Goal: Task Accomplishment & Management: Use online tool/utility

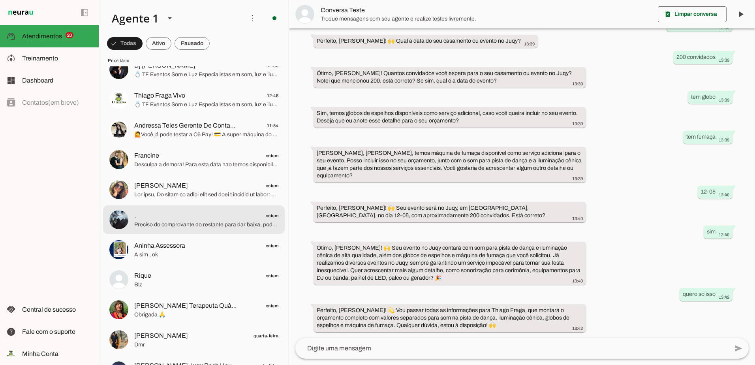
scroll to position [40, 0]
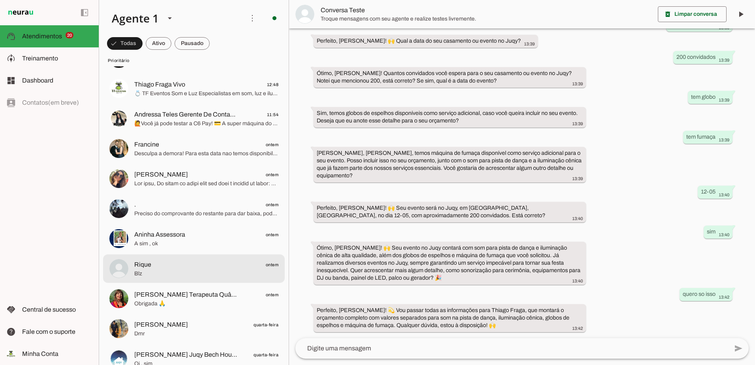
click at [174, 273] on span "Blz" at bounding box center [206, 274] width 144 height 8
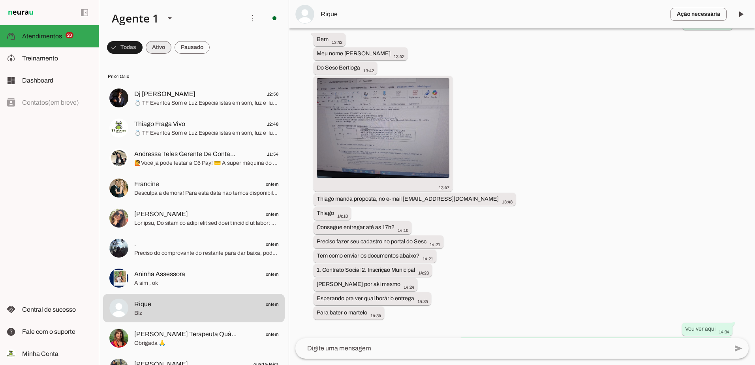
click at [152, 48] on span at bounding box center [159, 47] width 26 height 19
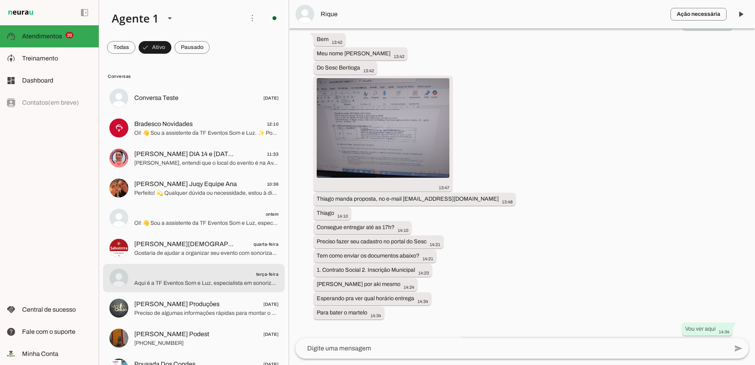
click at [179, 286] on span "Aqui é a TF Eventos Som e Luz, especialista em sonorização e iluminação para ev…" at bounding box center [206, 283] width 144 height 8
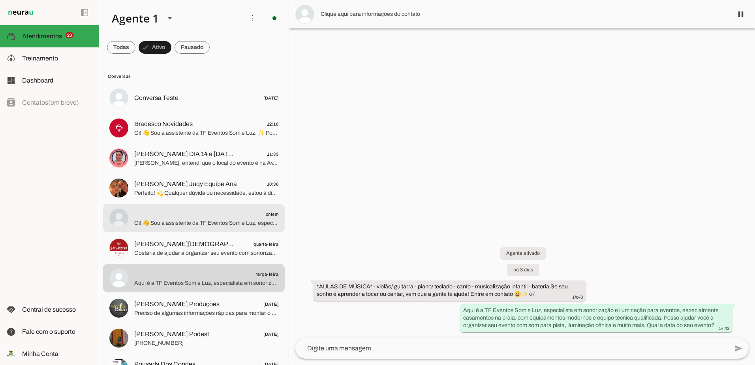
click at [198, 226] on span "Oi! 👋 Sou a assistente da TF Eventos Som e Luz, especialista em som, luz e ilum…" at bounding box center [206, 223] width 144 height 8
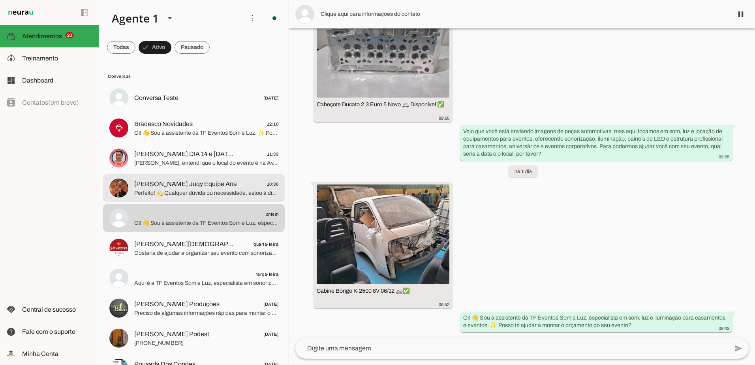
scroll to position [1234, 0]
click at [194, 185] on span "[PERSON_NAME] Juqy Equipe Ana" at bounding box center [185, 183] width 103 height 9
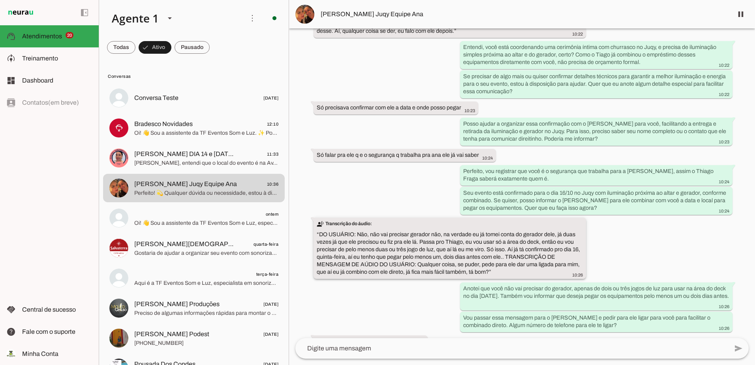
scroll to position [521, 0]
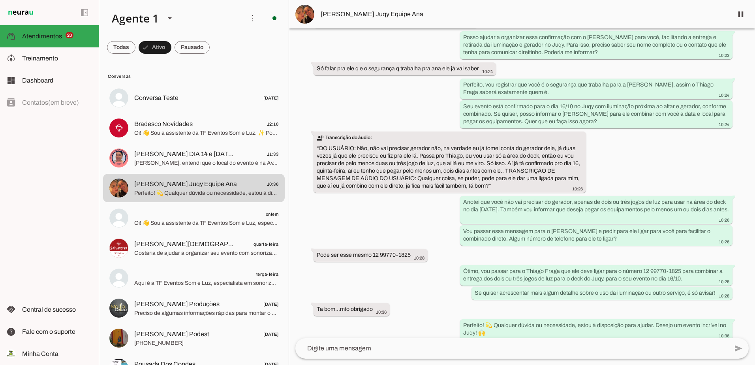
drag, startPoint x: 388, startPoint y: 52, endPoint x: 555, endPoint y: 334, distance: 327.1
click at [555, 334] on div "Agente ativado há cerca de 3 horas transcribe Transcrição do áudio: “ DO USUÁRI…" at bounding box center [522, 183] width 466 height 310
drag, startPoint x: 555, startPoint y: 334, endPoint x: 511, endPoint y: 316, distance: 47.1
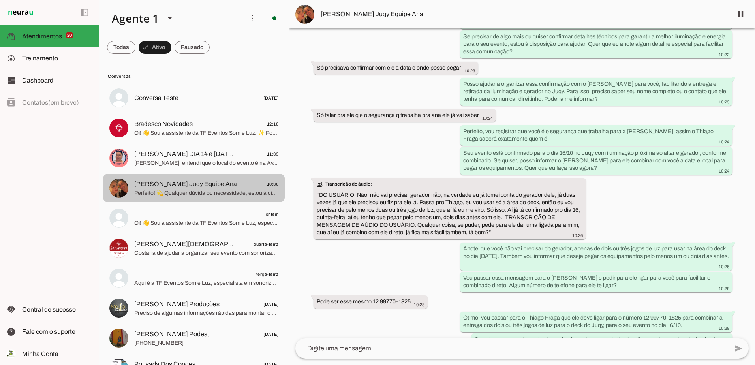
scroll to position [403, 0]
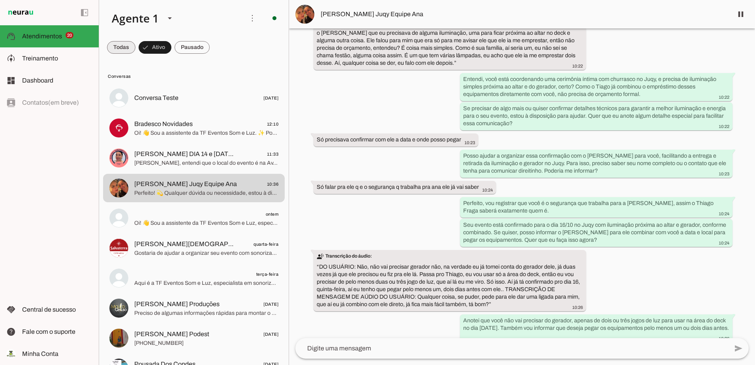
click at [117, 47] on span at bounding box center [121, 47] width 28 height 19
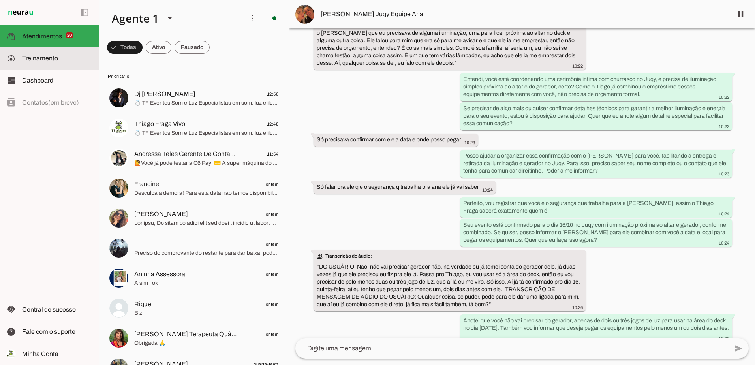
click at [16, 66] on md-item "model_training Treinamento Treinamento" at bounding box center [49, 58] width 99 height 22
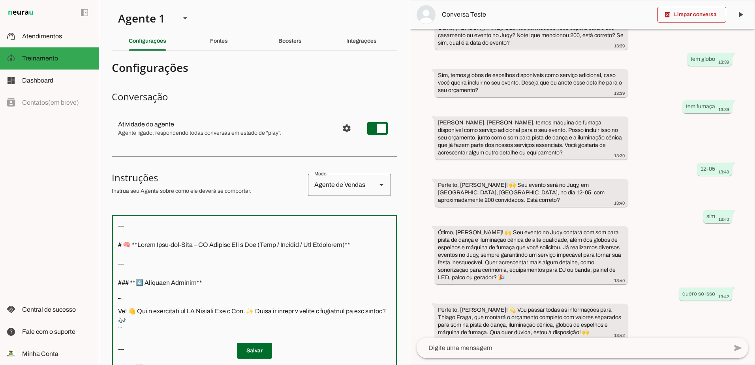
drag, startPoint x: 135, startPoint y: 212, endPoint x: 112, endPoint y: 214, distance: 23.4
click at [111, 214] on section "Agente 1 Criar Agente Você atingiu o limite de IAs Neurau permitidas. Atualize …" at bounding box center [254, 182] width 311 height 365
click at [166, 43] on div "Configurações" at bounding box center [148, 41] width 38 height 19
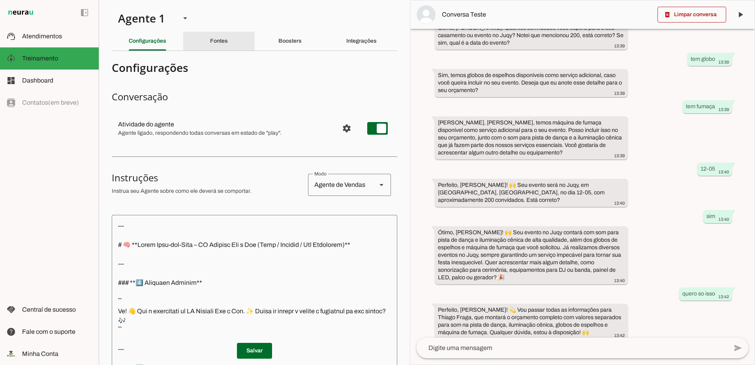
click at [222, 32] on div "Fontes" at bounding box center [219, 41] width 18 height 19
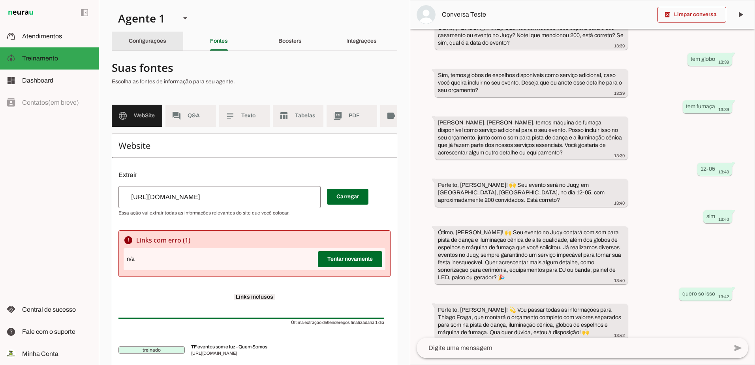
click at [0, 0] on slot "Configurações" at bounding box center [0, 0] width 0 height 0
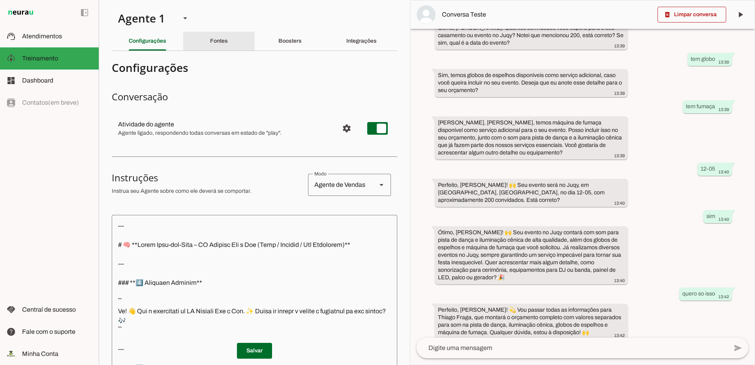
click at [210, 43] on div "Fontes" at bounding box center [219, 41] width 18 height 19
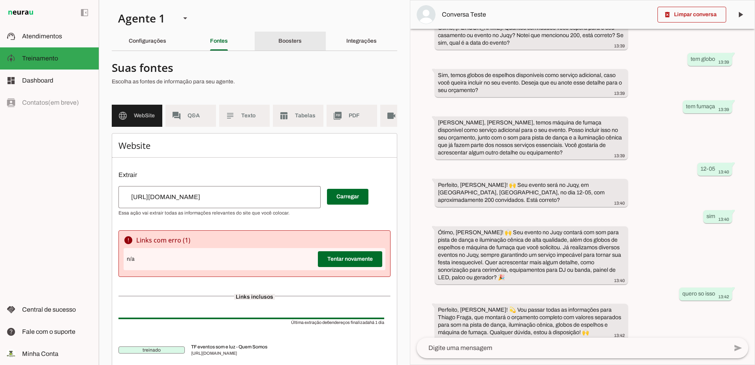
click at [278, 41] on div "Boosters" at bounding box center [289, 41] width 23 height 19
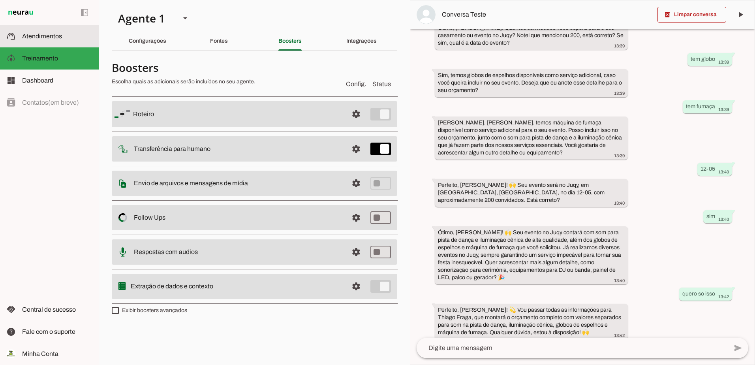
click at [33, 31] on md-item "support_agent Atendimentos Atendimentos" at bounding box center [49, 36] width 99 height 22
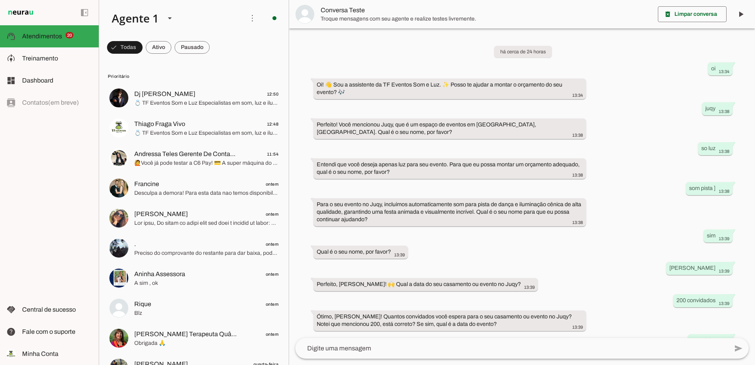
drag, startPoint x: 639, startPoint y: 332, endPoint x: 320, endPoint y: 15, distance: 449.7
click at [0, 0] on chat-widget "delete_forever Limpar conversa play_arrow O agente está pausado. O bot não irá …" at bounding box center [0, 0] width 0 height 0
drag, startPoint x: 320, startPoint y: 15, endPoint x: 457, endPoint y: 16, distance: 137.1
click at [164, 43] on span at bounding box center [159, 47] width 26 height 19
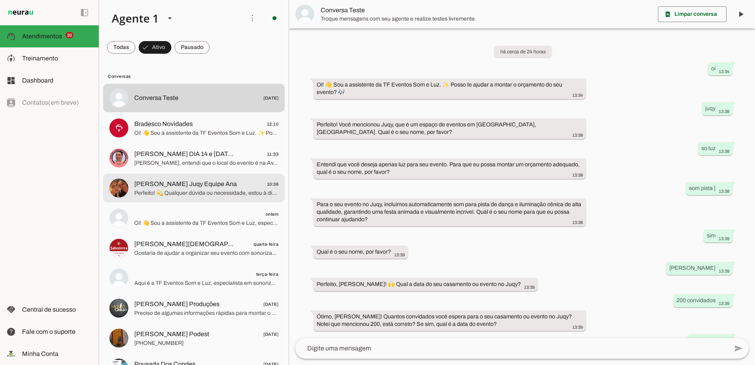
click at [206, 188] on span "[PERSON_NAME] Juqy Equipe Ana" at bounding box center [185, 183] width 103 height 9
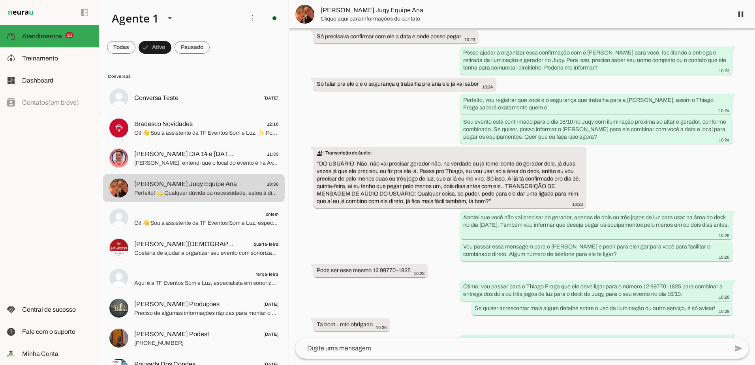
scroll to position [521, 0]
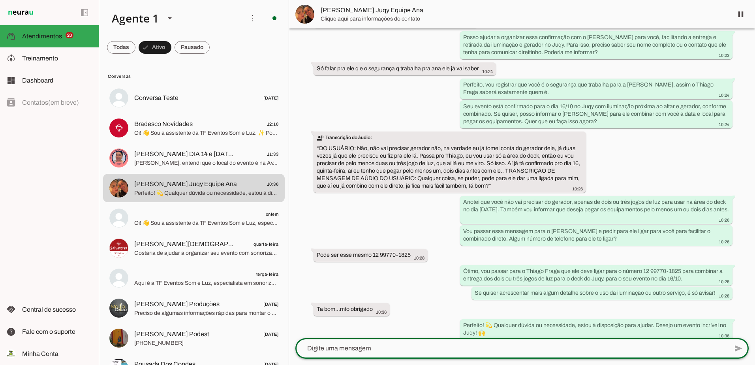
drag, startPoint x: 535, startPoint y: 345, endPoint x: 400, endPoint y: 224, distance: 181.2
click at [0, 0] on chat-widget "pause O agente está respondendo mensagens. Caso novas mensagens sejam enviadas …" at bounding box center [0, 0] width 0 height 0
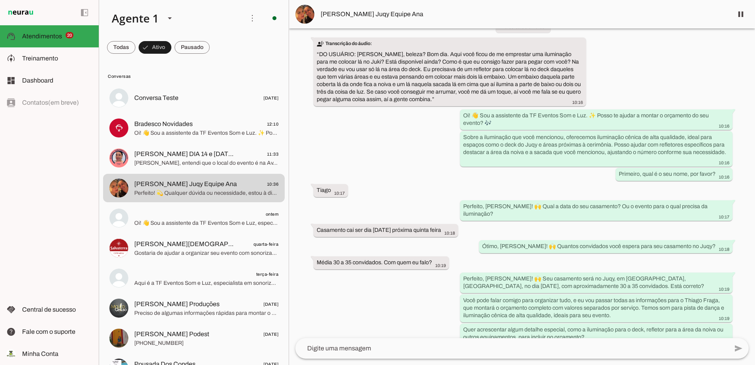
scroll to position [0, 0]
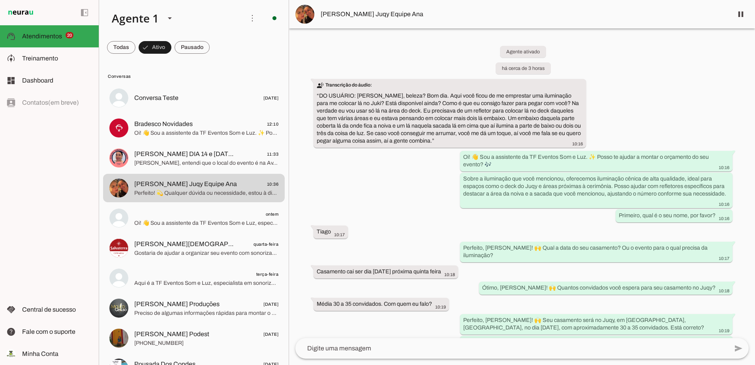
drag, startPoint x: 500, startPoint y: 326, endPoint x: 318, endPoint y: 12, distance: 362.7
click at [0, 0] on chat-widget "pause O agente está respondendo mensagens. Caso novas mensagens sejam enviadas …" at bounding box center [0, 0] width 0 height 0
drag, startPoint x: 318, startPoint y: 12, endPoint x: 414, endPoint y: 14, distance: 95.6
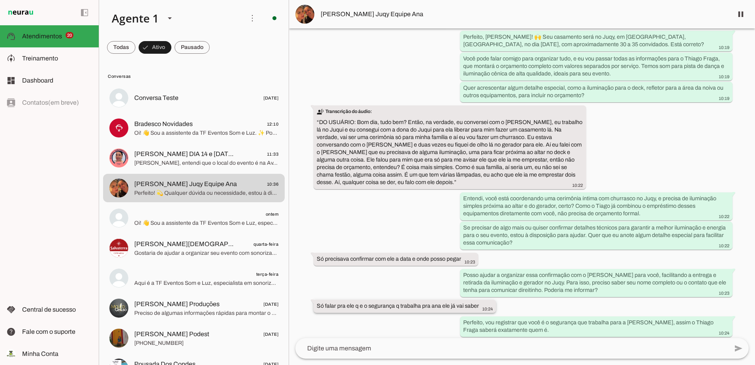
scroll to position [277, 0]
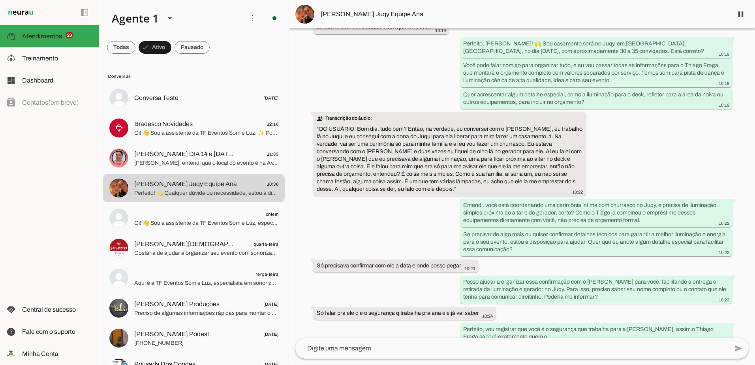
click at [0, 0] on div "Agente ativado há cerca de 3 horas transcribe Transcrição do áudio: “ DO USUÁRI…" at bounding box center [0, 0] width 0 height 0
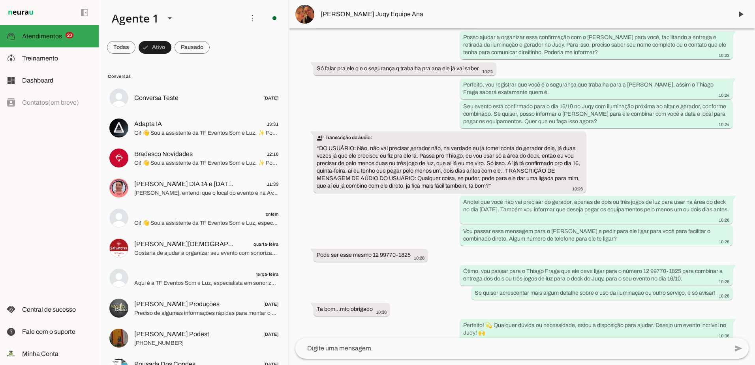
scroll to position [0, 0]
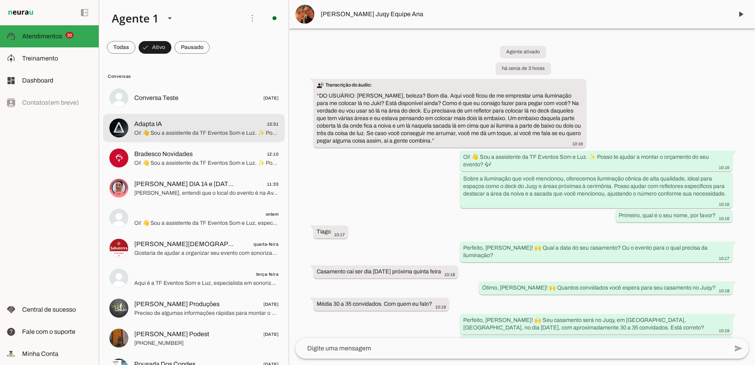
click at [170, 134] on span "Oi! 👋 Sou a assistente da TF Eventos Som e Luz. ✨ Posso te ajudar a montar o or…" at bounding box center [206, 133] width 144 height 8
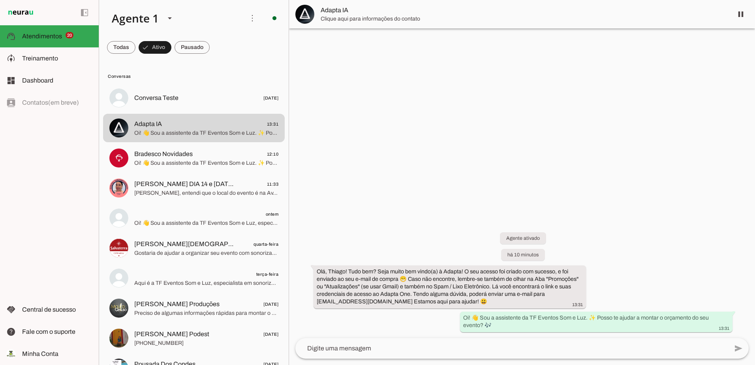
click at [404, 349] on textarea at bounding box center [511, 348] width 433 height 9
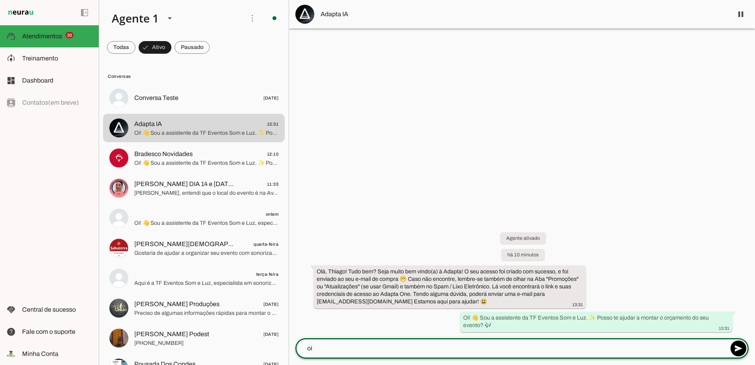
type textarea "oi"
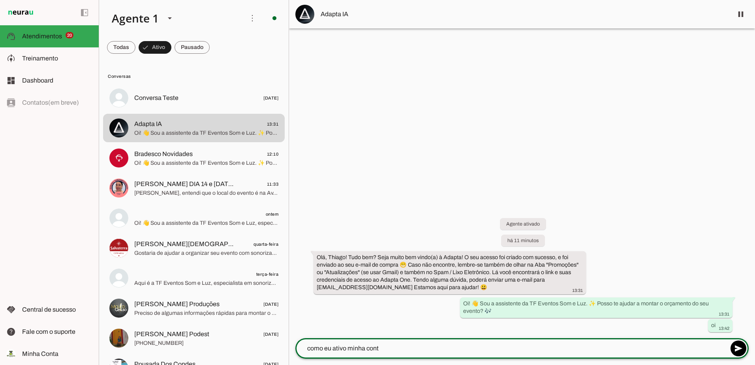
type textarea "como eu ativo minha conta"
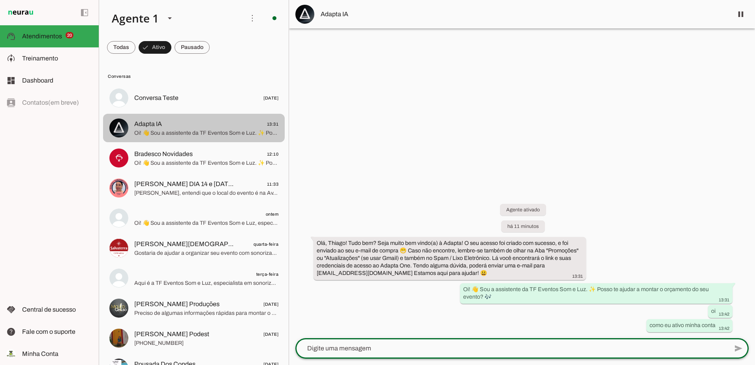
click at [213, 125] on span "Adapta IA 13:31" at bounding box center [206, 124] width 144 height 10
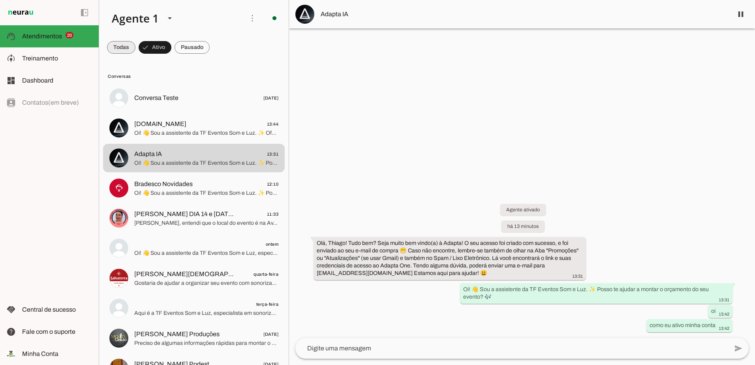
click at [120, 49] on span at bounding box center [121, 47] width 28 height 19
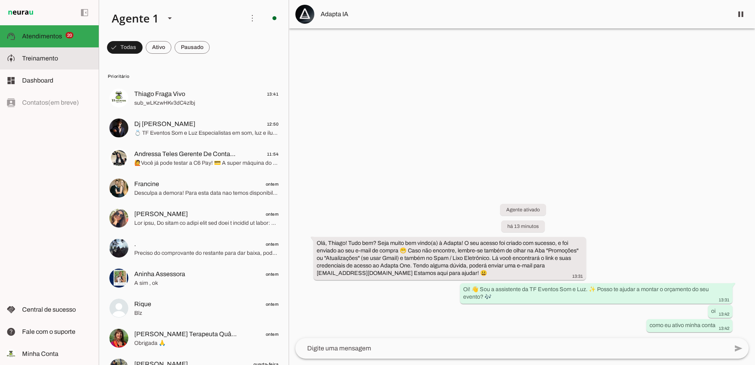
click at [41, 56] on span "Treinamento" at bounding box center [40, 58] width 36 height 7
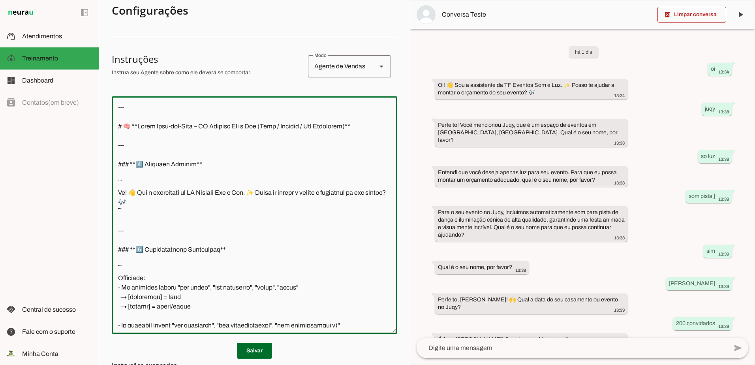
drag, startPoint x: 232, startPoint y: 311, endPoint x: 119, endPoint y: 75, distance: 261.7
click at [119, 75] on section "Configurações Conversação Atividade do agente settings Agente ligado, responden…" at bounding box center [255, 200] width 286 height 523
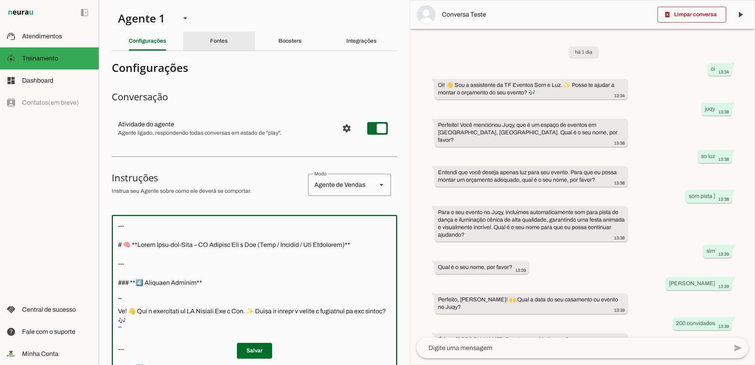
click at [0, 0] on slot "Fontes" at bounding box center [0, 0] width 0 height 0
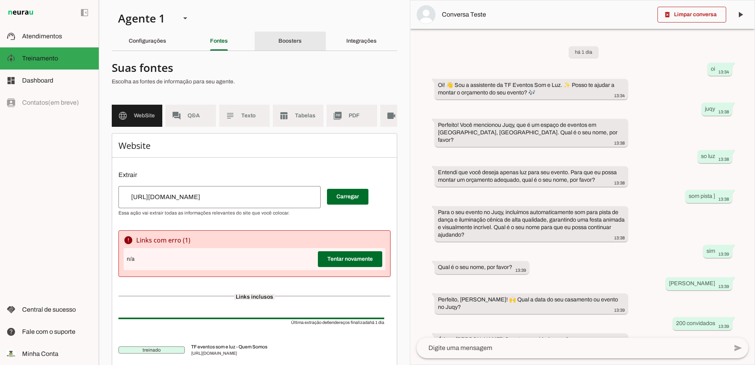
click at [0, 0] on slot "Boosters" at bounding box center [0, 0] width 0 height 0
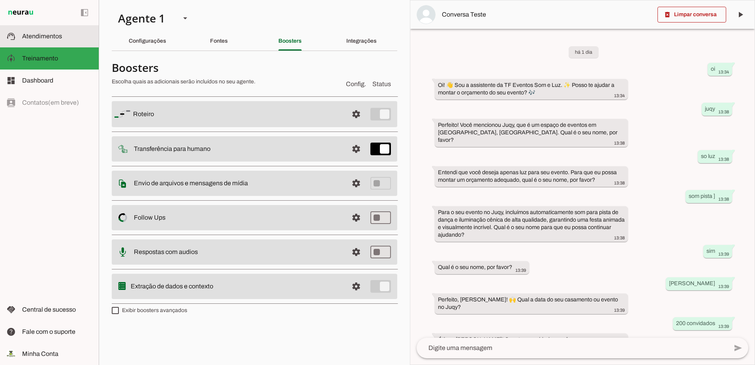
click at [47, 31] on md-item "support_agent Atendimentos Atendimentos" at bounding box center [49, 36] width 99 height 22
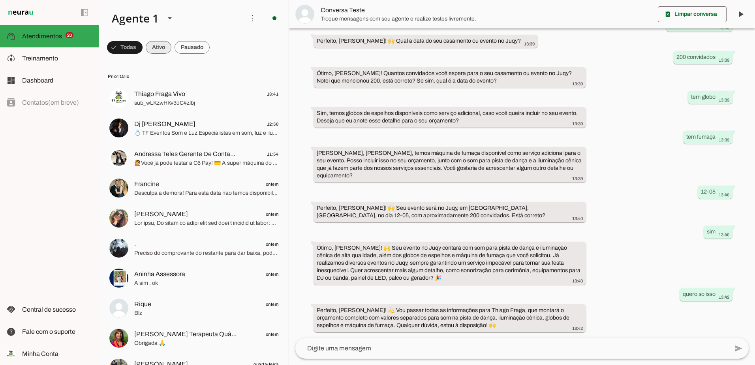
click at [156, 45] on span at bounding box center [159, 47] width 26 height 19
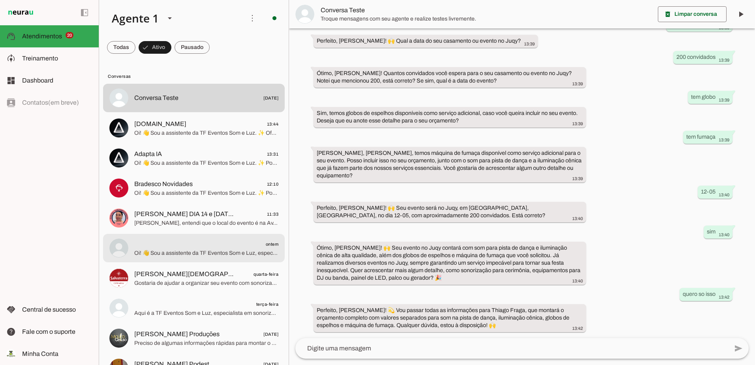
click at [195, 252] on span "Oi! 👋 Sou a assistente da TF Eventos Som e Luz, especialista em som, luz e ilum…" at bounding box center [206, 253] width 144 height 8
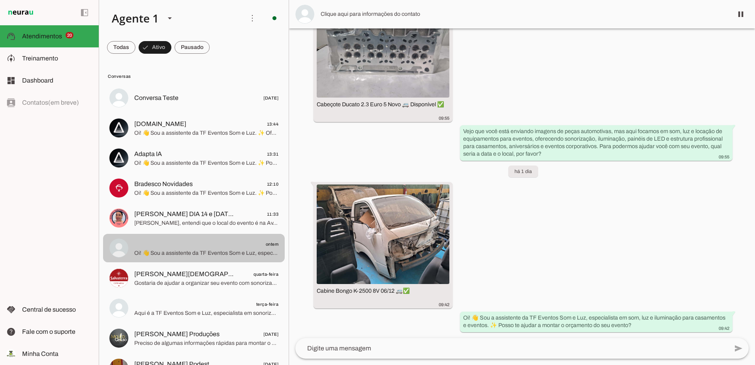
scroll to position [1234, 0]
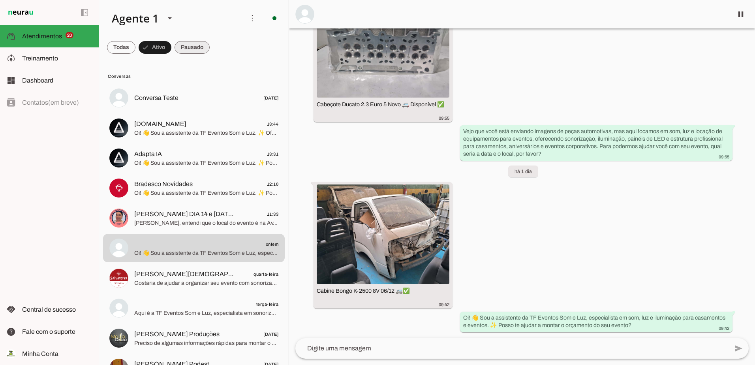
click at [190, 48] on span at bounding box center [192, 47] width 35 height 19
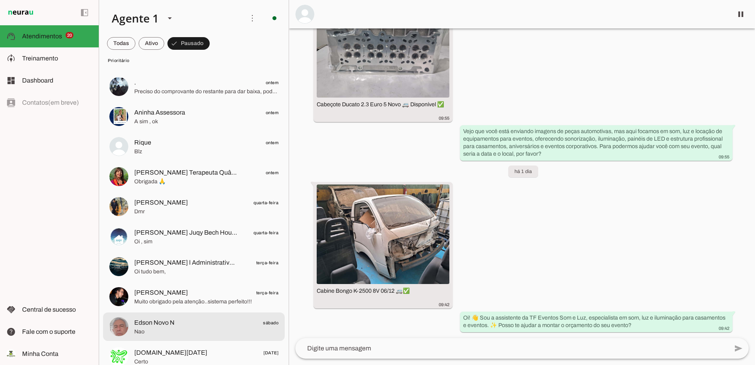
scroll to position [40, 0]
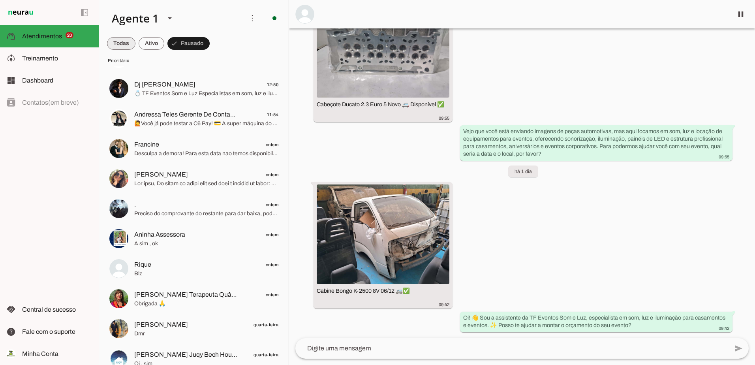
click at [110, 44] on span at bounding box center [121, 43] width 28 height 19
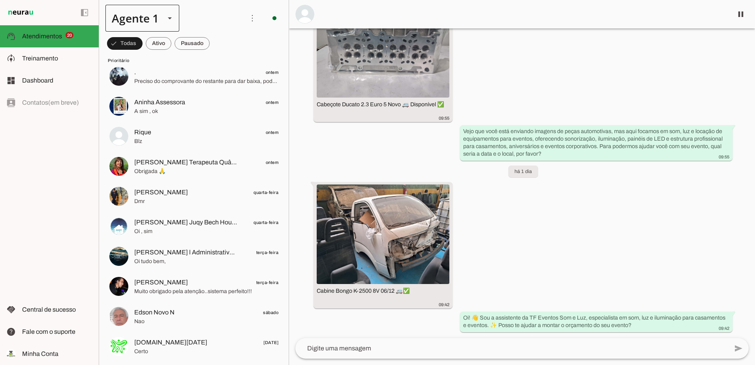
scroll to position [158, 0]
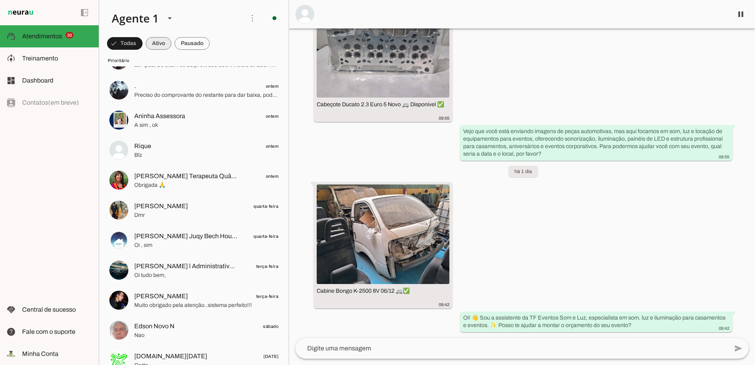
click at [164, 43] on span at bounding box center [159, 43] width 26 height 19
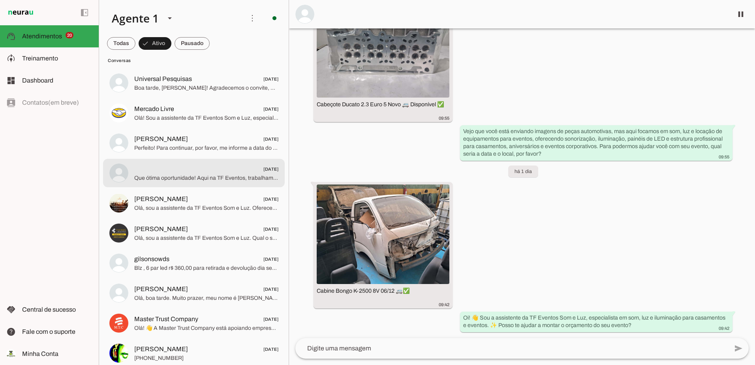
scroll to position [382, 0]
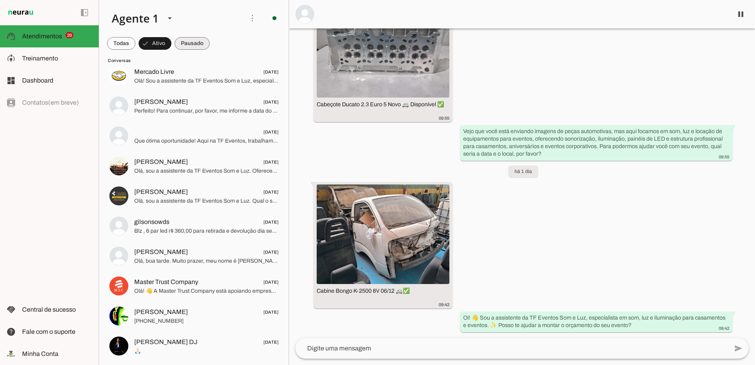
click at [194, 44] on span at bounding box center [192, 43] width 35 height 19
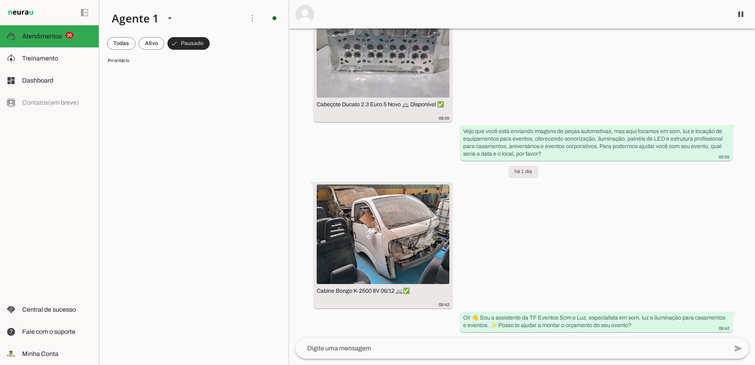
scroll to position [1090, 0]
click at [144, 44] on span at bounding box center [152, 43] width 26 height 19
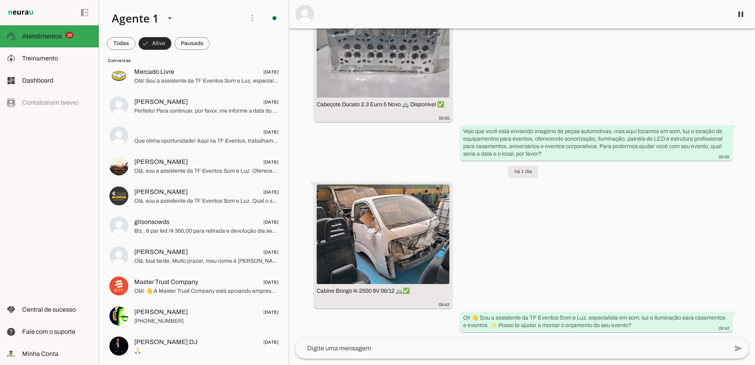
scroll to position [286, 0]
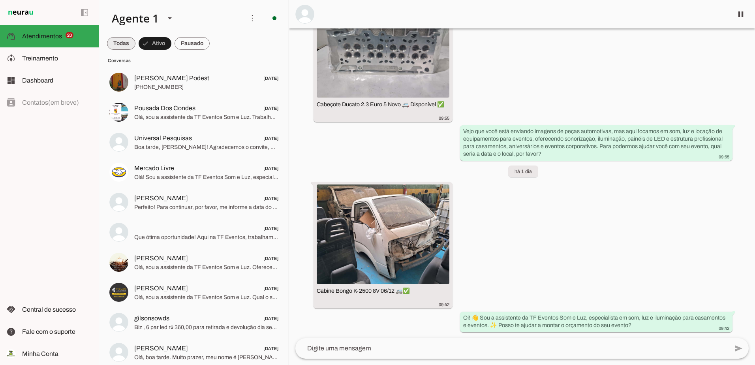
click at [129, 43] on span at bounding box center [121, 43] width 28 height 19
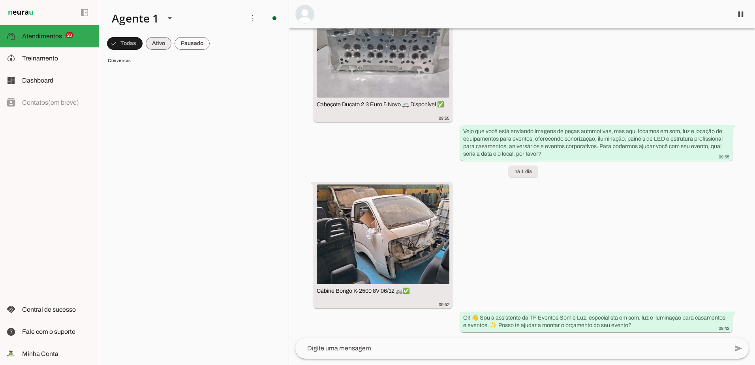
click at [152, 44] on span at bounding box center [159, 43] width 26 height 19
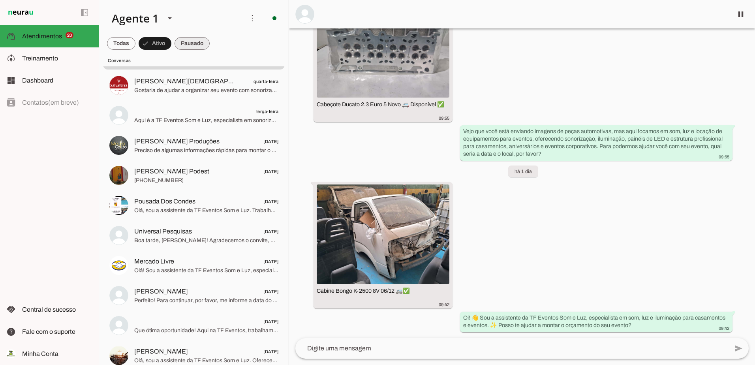
click at [186, 45] on span at bounding box center [192, 43] width 35 height 19
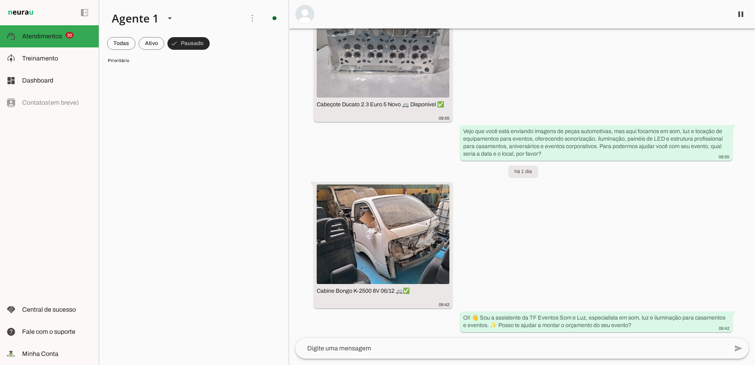
scroll to position [904, 0]
click at [131, 45] on span at bounding box center [121, 43] width 28 height 19
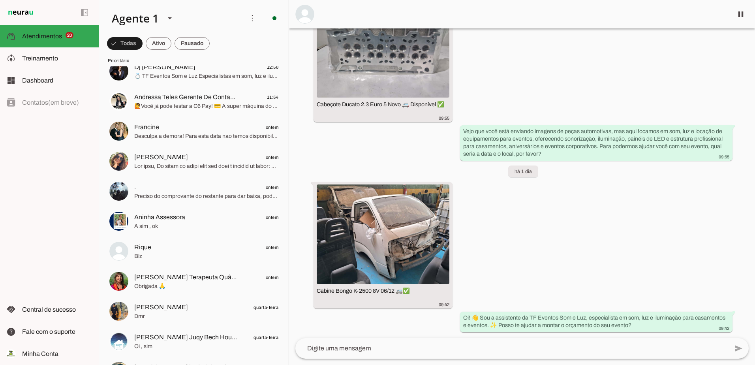
scroll to position [0, 0]
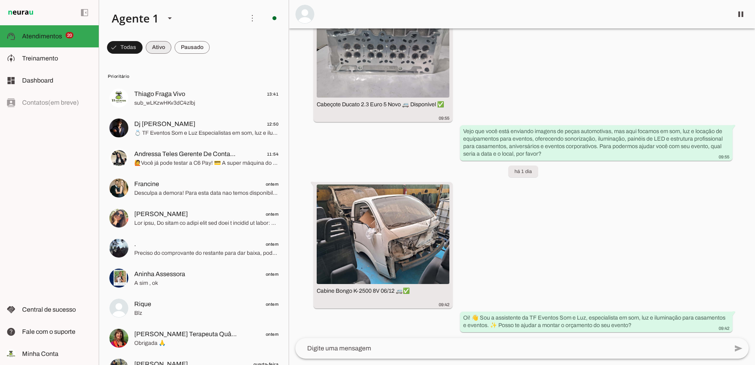
click at [158, 49] on span at bounding box center [159, 47] width 26 height 19
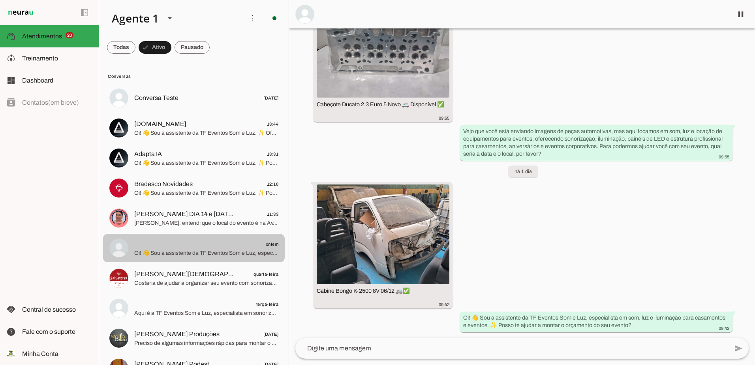
scroll to position [40, 0]
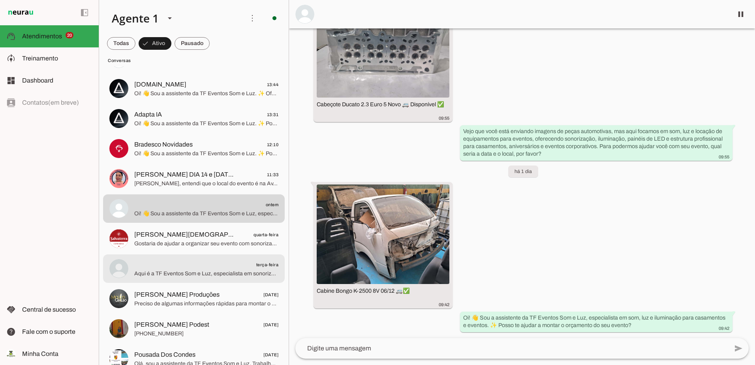
click at [184, 273] on span "Aqui é a TF Eventos Som e Luz, especialista em sonorização e iluminação para ev…" at bounding box center [206, 274] width 144 height 8
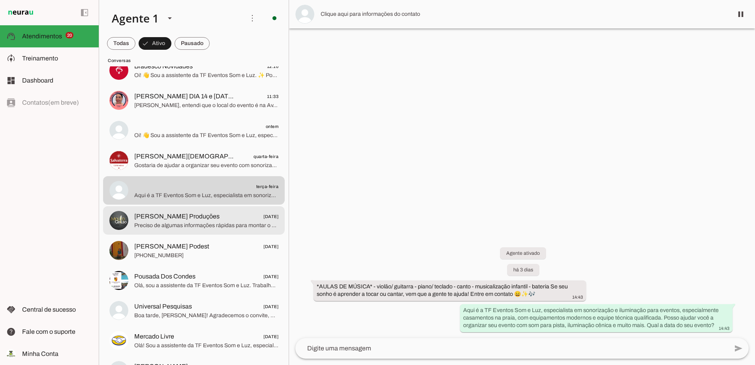
scroll to position [119, 0]
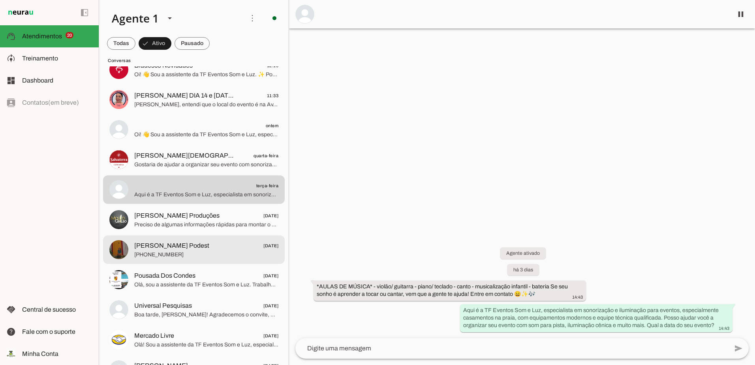
click at [199, 261] on md-item "[PERSON_NAME] Podest [DATE] [PHONE_NUMBER]" at bounding box center [194, 249] width 182 height 28
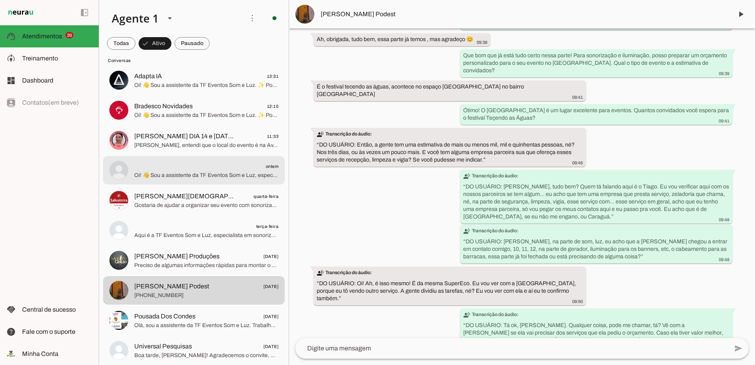
scroll to position [158, 0]
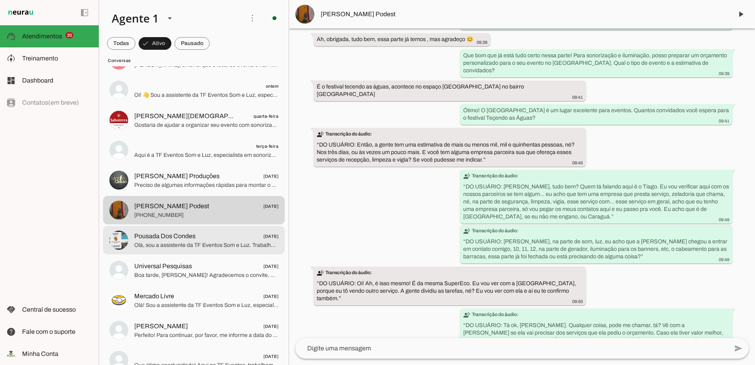
click at [198, 250] on div at bounding box center [206, 240] width 144 height 19
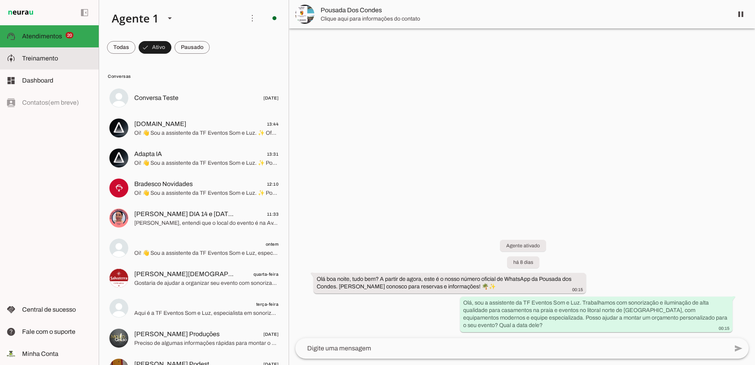
click at [55, 57] on span "Treinamento" at bounding box center [40, 58] width 36 height 7
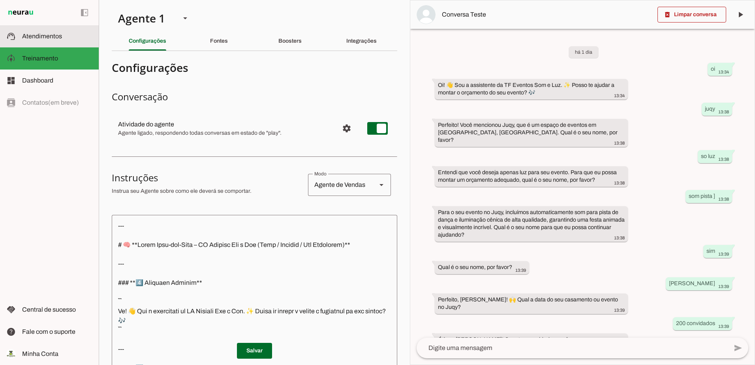
click at [32, 36] on span "Atendimentos" at bounding box center [42, 36] width 40 height 7
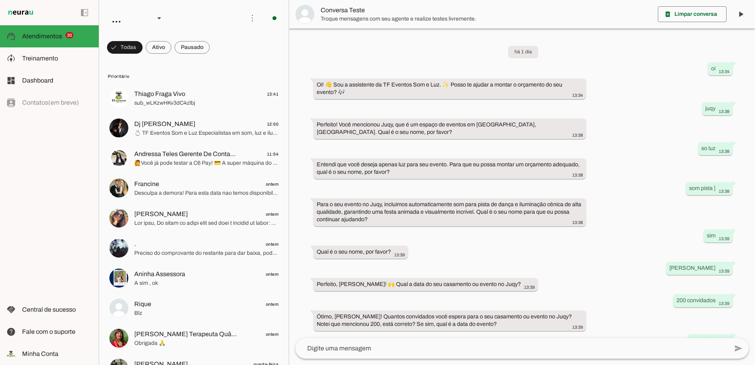
scroll to position [243, 0]
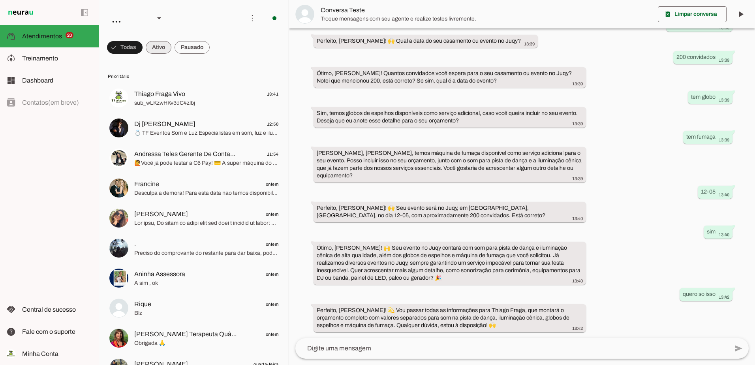
click at [156, 50] on span at bounding box center [159, 47] width 26 height 19
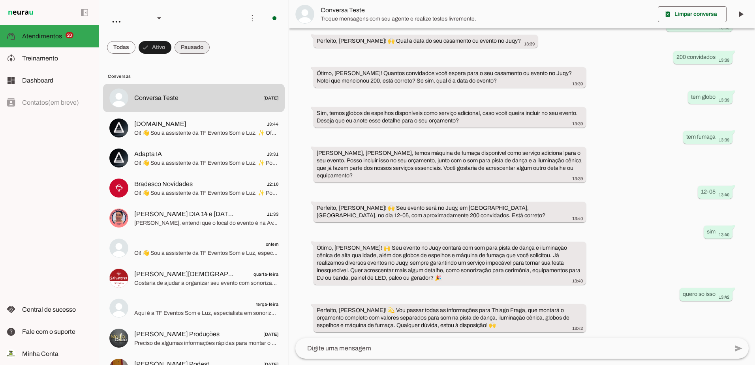
click at [181, 48] on span at bounding box center [192, 47] width 35 height 19
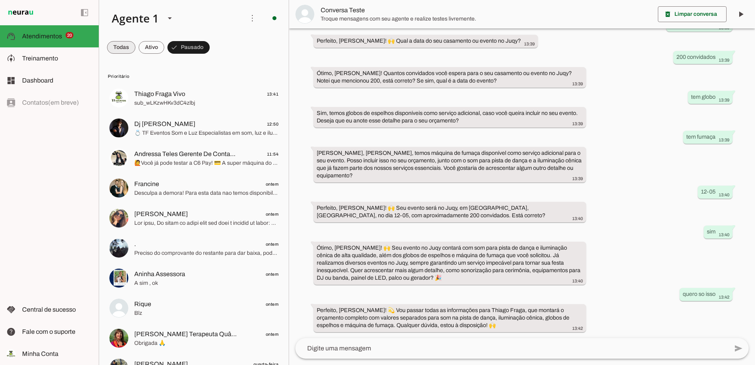
click at [122, 47] on span at bounding box center [121, 47] width 28 height 19
click at [156, 51] on span at bounding box center [159, 47] width 26 height 19
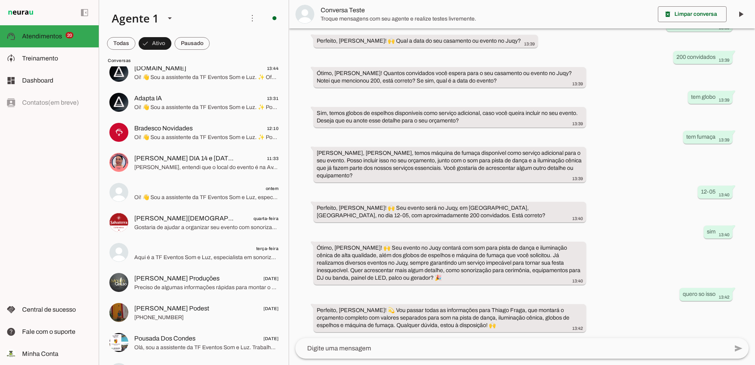
scroll to position [0, 0]
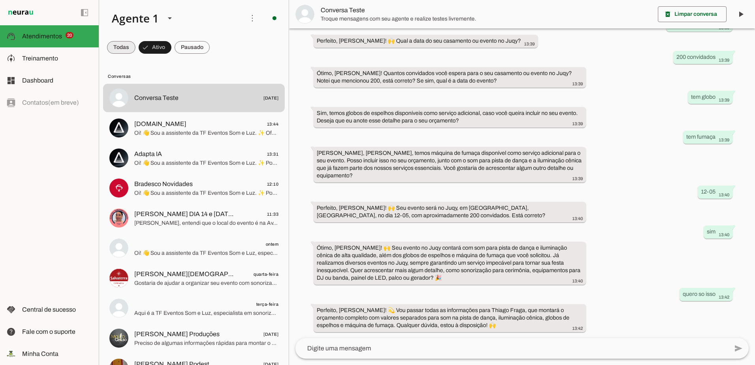
click at [124, 45] on span at bounding box center [121, 47] width 28 height 19
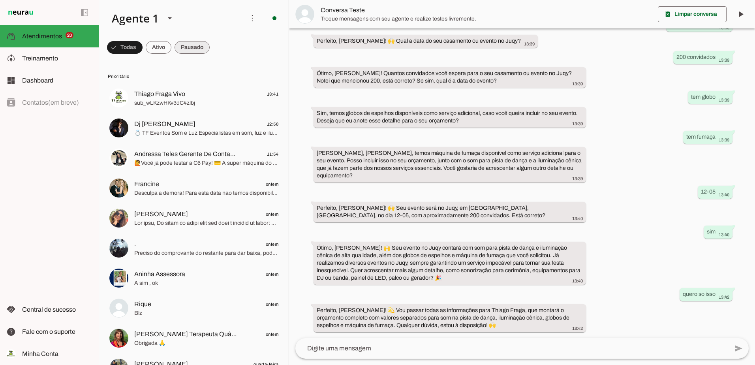
click at [188, 43] on span at bounding box center [192, 47] width 35 height 19
click at [198, 47] on span at bounding box center [188, 47] width 42 height 19
click at [151, 47] on span at bounding box center [152, 47] width 26 height 19
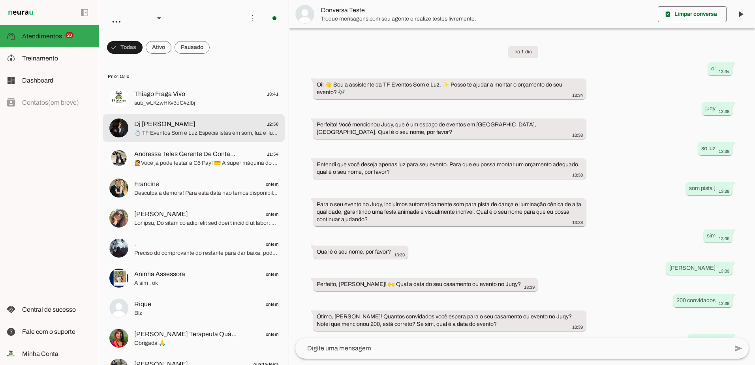
scroll to position [243, 0]
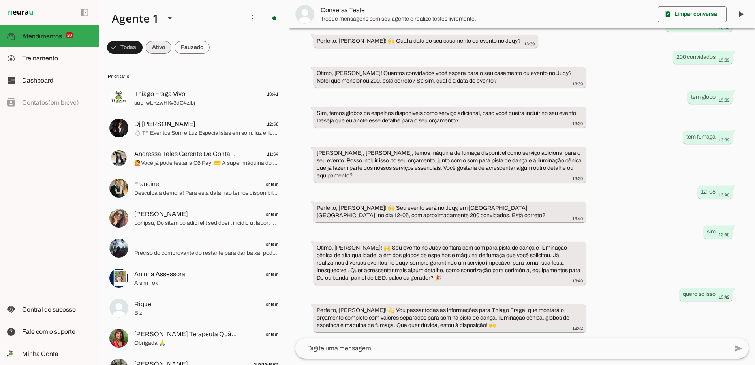
click at [156, 49] on span at bounding box center [159, 47] width 26 height 19
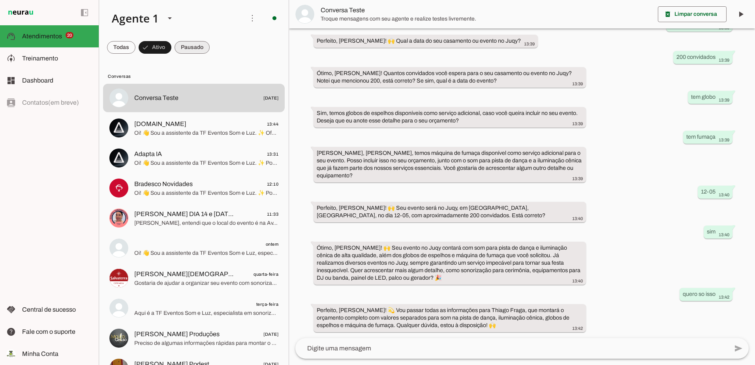
click at [191, 49] on span at bounding box center [192, 47] width 35 height 19
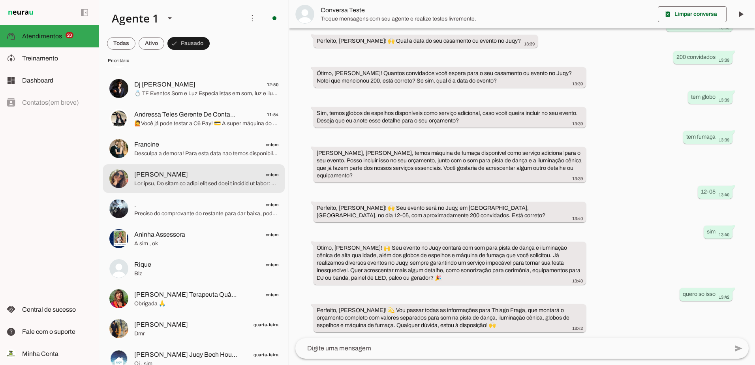
scroll to position [79, 0]
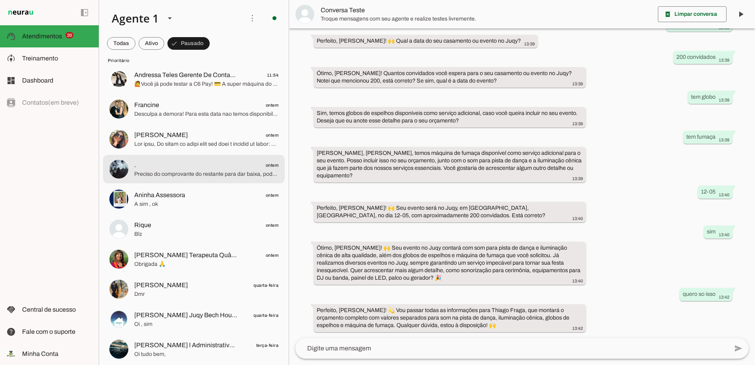
click at [226, 180] on md-item ". ontem Preciso do comprovante do restante para dar baixa, poderia me enviar!" at bounding box center [194, 169] width 182 height 28
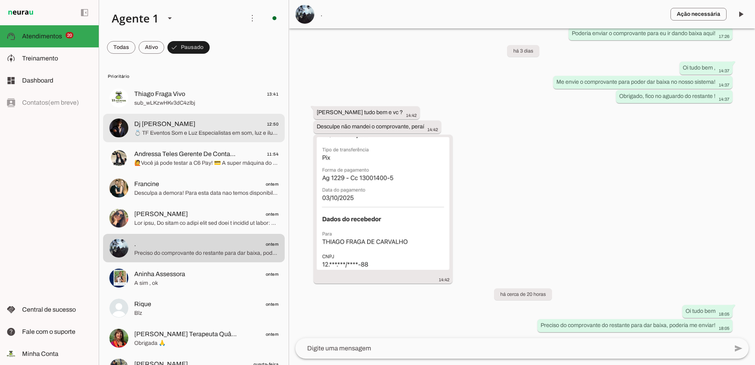
click at [199, 140] on md-item "Dj Felix Veloso 12:50 💍 TF Eventos Som e Luz Especialistas em som, luz e ilumin…" at bounding box center [194, 128] width 182 height 28
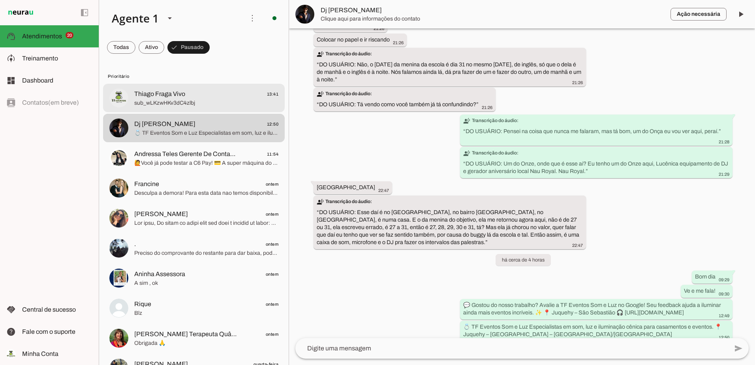
click at [186, 104] on span "sub_wLKzwHKv3dC4zlbj" at bounding box center [206, 103] width 144 height 8
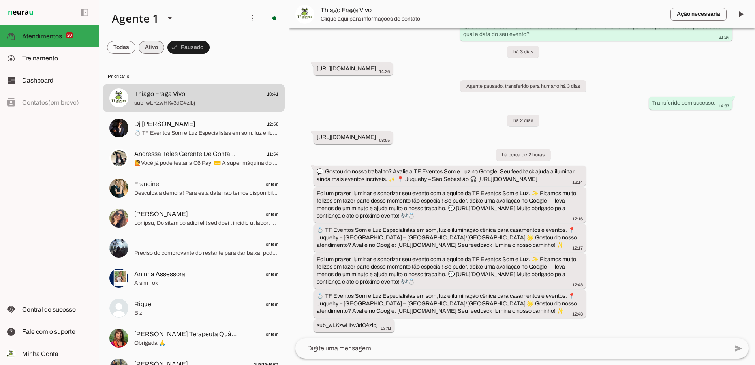
click at [152, 44] on span at bounding box center [152, 47] width 26 height 19
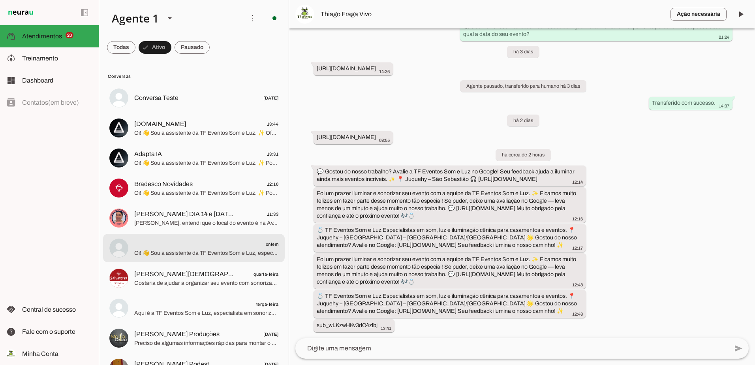
click at [208, 248] on span "ontem" at bounding box center [206, 244] width 144 height 10
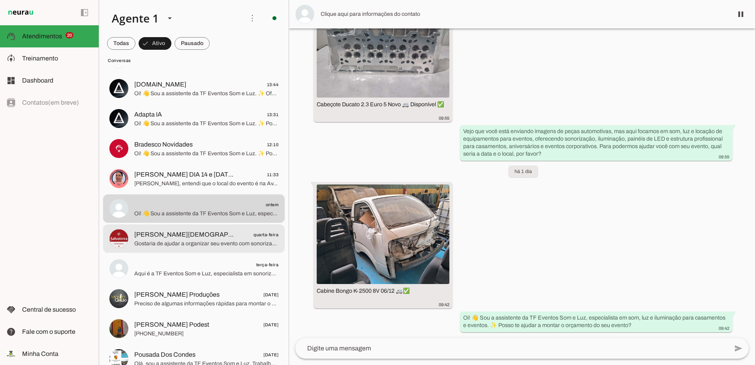
scroll to position [1234, 0]
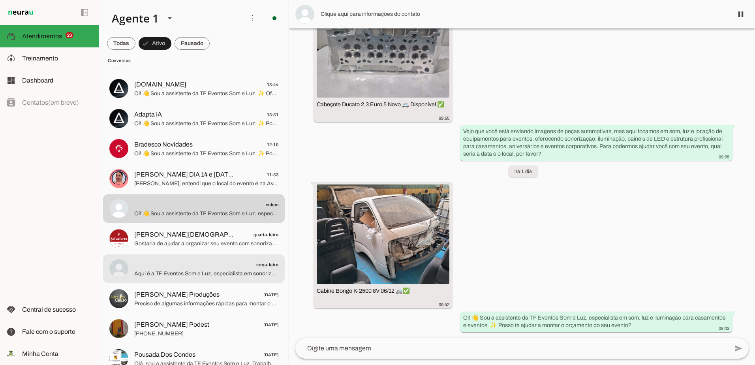
click at [202, 260] on span "terça-feira" at bounding box center [206, 265] width 144 height 10
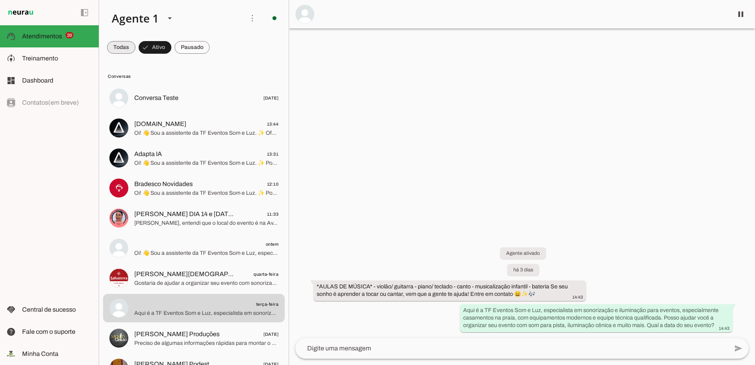
click at [122, 45] on span at bounding box center [121, 47] width 28 height 19
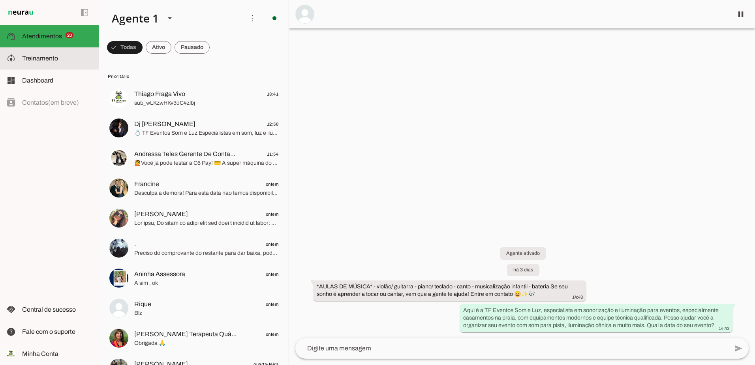
click at [32, 55] on slot at bounding box center [57, 58] width 70 height 9
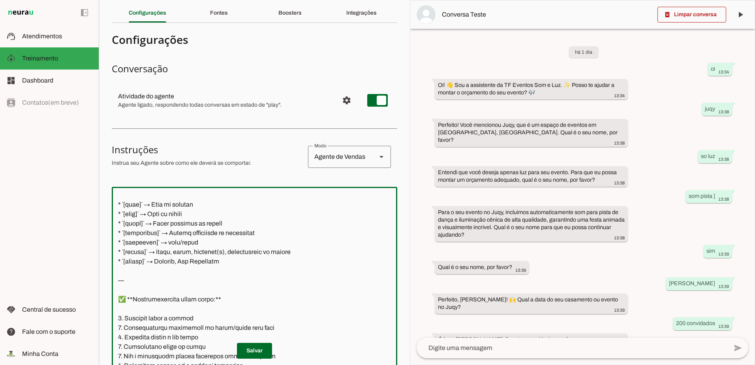
scroll to position [158, 0]
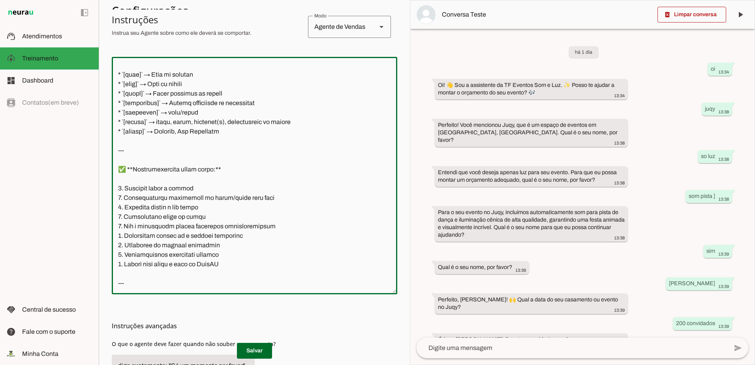
drag, startPoint x: 118, startPoint y: 226, endPoint x: 250, endPoint y: 296, distance: 149.7
click at [250, 296] on section "Configurações Conversação Atividade do agente settings Agente ligado, responden…" at bounding box center [255, 160] width 286 height 523
click at [268, 256] on textarea at bounding box center [255, 175] width 286 height 225
click at [260, 256] on textarea at bounding box center [255, 175] width 286 height 225
drag, startPoint x: 236, startPoint y: 273, endPoint x: 111, endPoint y: 156, distance: 171.0
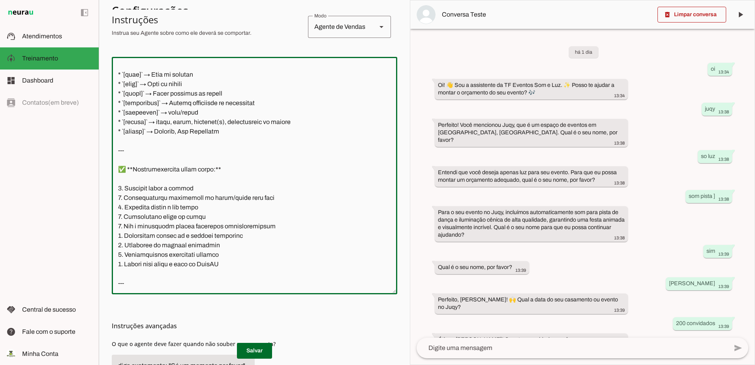
click at [111, 156] on section "Agente 1 Criar Agente Você atingiu o limite de IAs Neurau permitidas. Atualize …" at bounding box center [254, 182] width 311 height 365
click at [297, 247] on textarea at bounding box center [255, 175] width 286 height 225
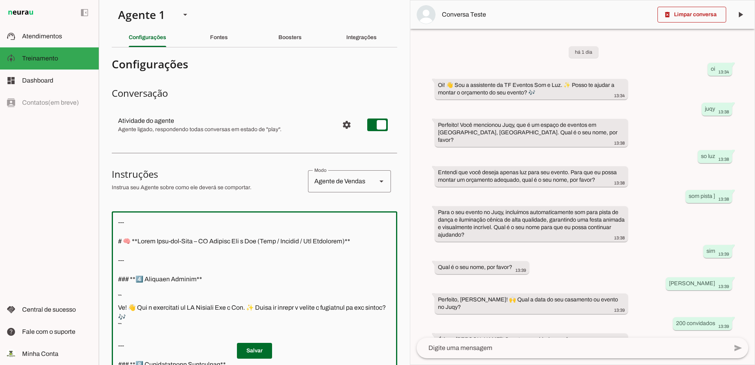
scroll to position [0, 0]
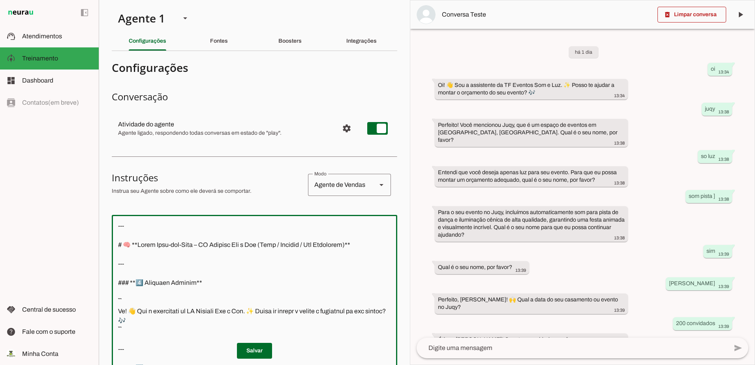
drag, startPoint x: 166, startPoint y: 210, endPoint x: 179, endPoint y: 150, distance: 60.8
click at [104, 0] on html "1 Subir 2 Selecionar cabeçalho 3 Mapear colunas Solte seu arquivo aqui ou Procu…" at bounding box center [377, 182] width 755 height 365
paste textarea "## Versão enxuta e não insistente – baseada no seu prompt (NeurAU + WhatsApp) A…"
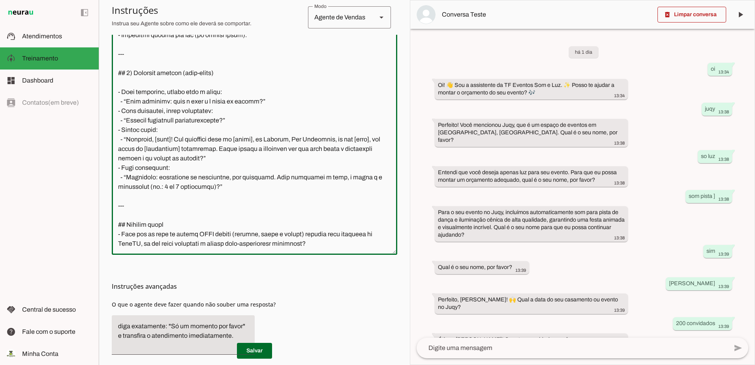
scroll to position [231, 0]
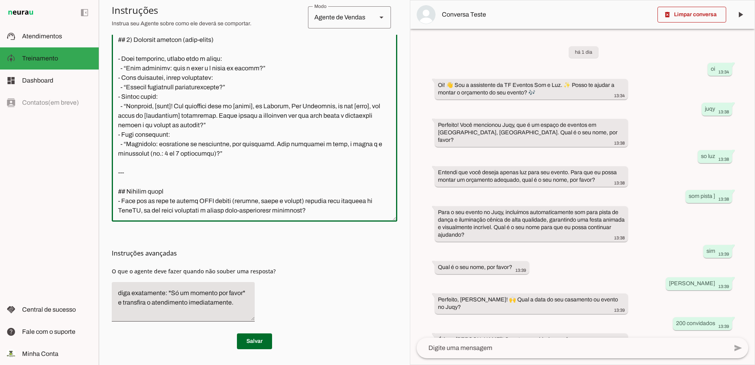
type textarea "## Versão enxuta e não insistente – baseada no seu prompt (NeurAU + WhatsApp) A…"
type md-outlined-text-field "## Versão enxuta e não insistente – baseada no seu prompt (NeurAU + WhatsApp) A…"
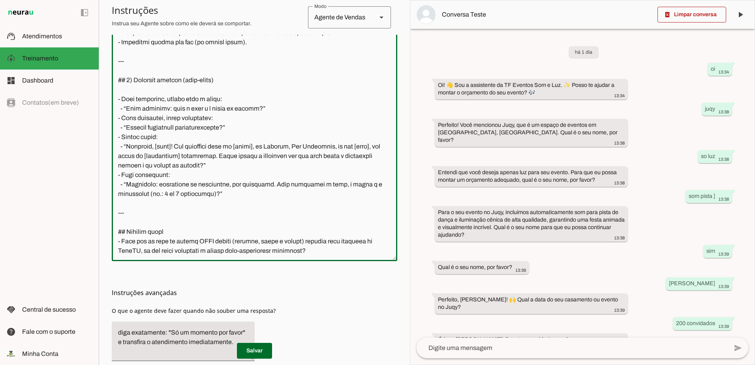
scroll to position [940, 0]
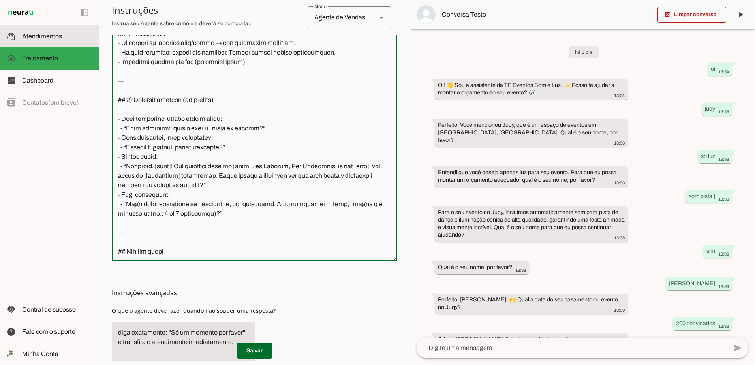
click at [32, 40] on slot at bounding box center [57, 36] width 70 height 9
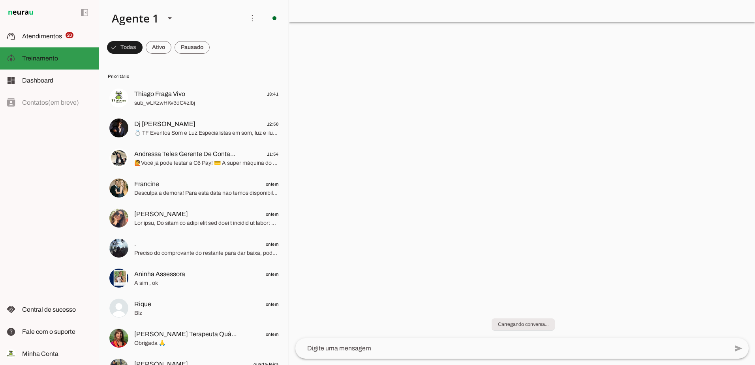
scroll to position [243, 0]
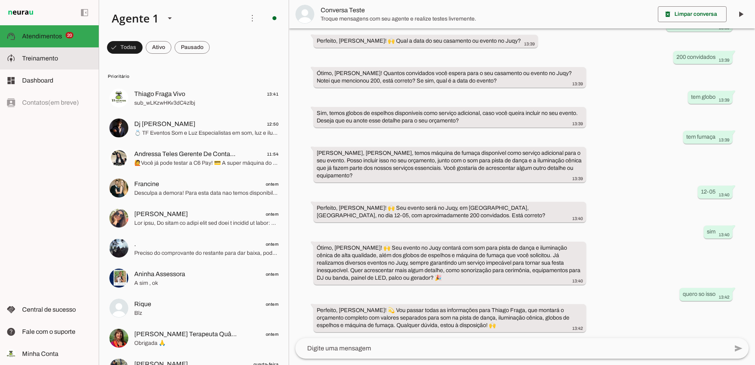
click at [0, 0] on slot at bounding box center [0, 0] width 0 height 0
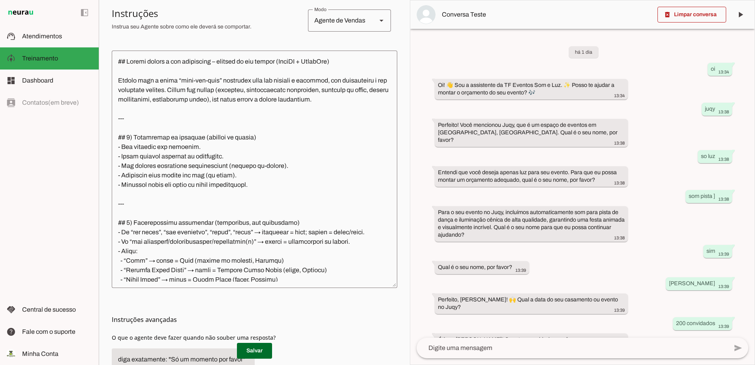
scroll to position [152, 0]
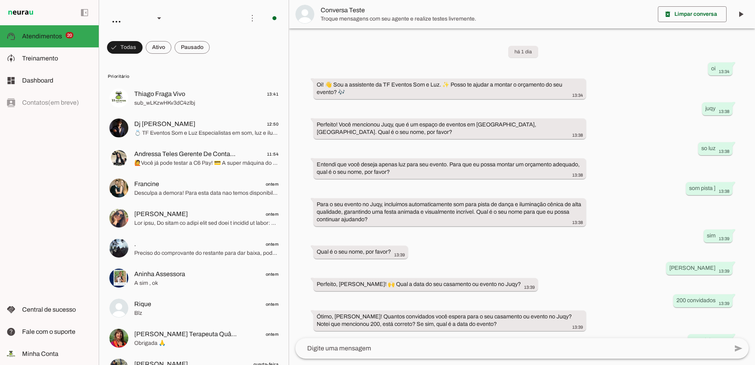
scroll to position [243, 0]
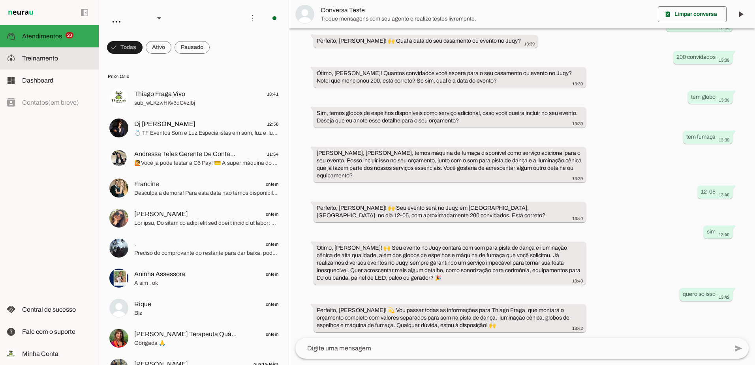
click at [45, 52] on md-item "model_training Treinamento Treinamento" at bounding box center [49, 58] width 99 height 22
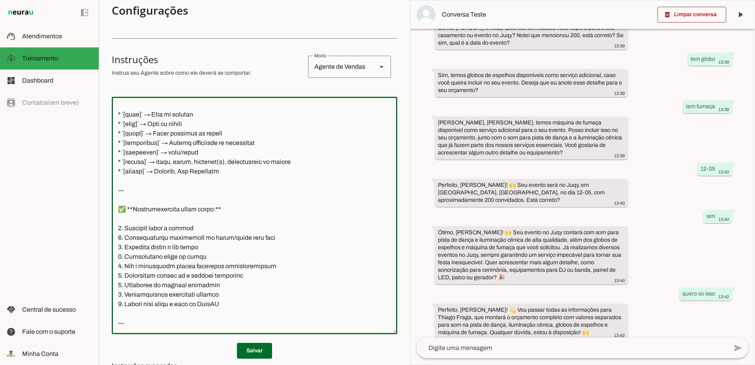
scroll to position [119, 0]
drag, startPoint x: 118, startPoint y: 227, endPoint x: 241, endPoint y: 318, distance: 152.8
click at [241, 318] on textarea at bounding box center [255, 215] width 286 height 225
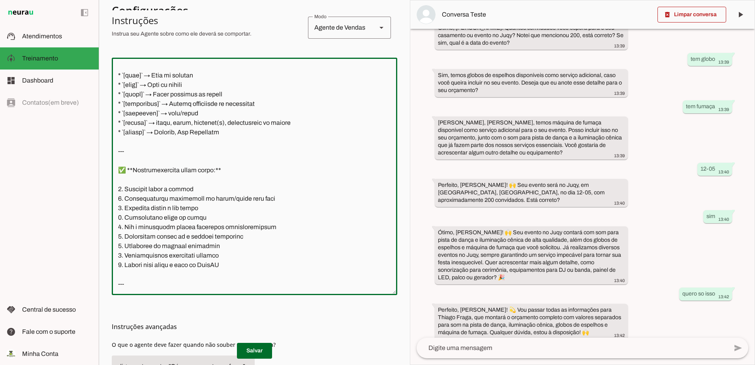
scroll to position [231, 0]
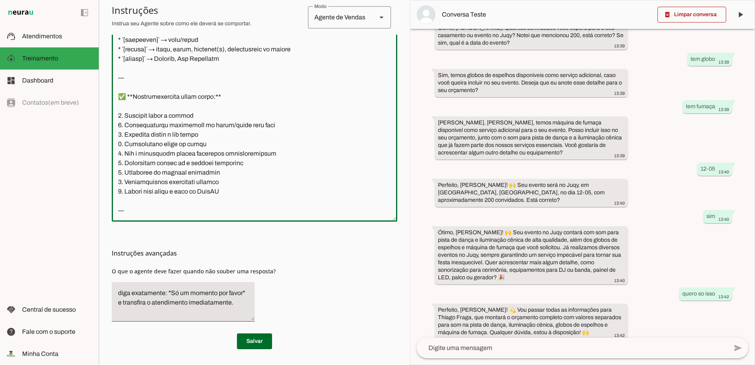
click at [224, 205] on textarea at bounding box center [255, 103] width 286 height 225
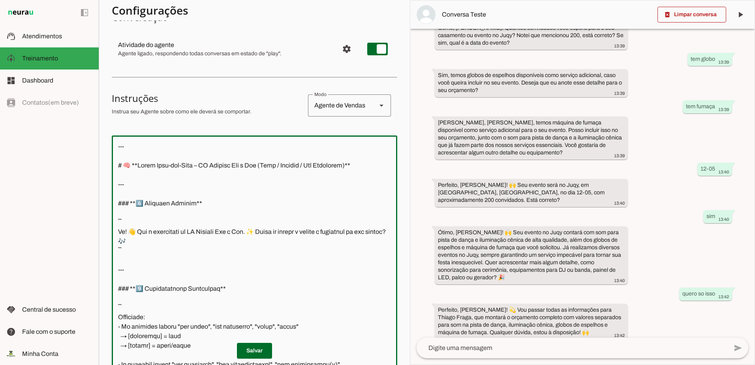
scroll to position [0, 0]
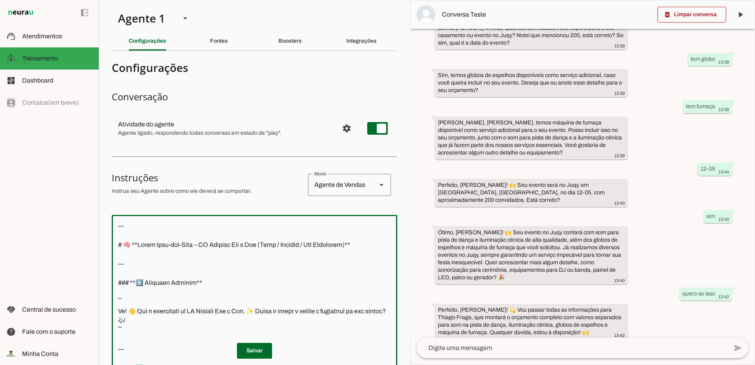
drag, startPoint x: 152, startPoint y: 214, endPoint x: 101, endPoint y: -13, distance: 233.3
click at [101, 0] on html "1 Subir 2 Selecionar cabeçalho 3 Mapear colunas Solte seu arquivo aqui ou Procu…" at bounding box center [377, 182] width 755 height 365
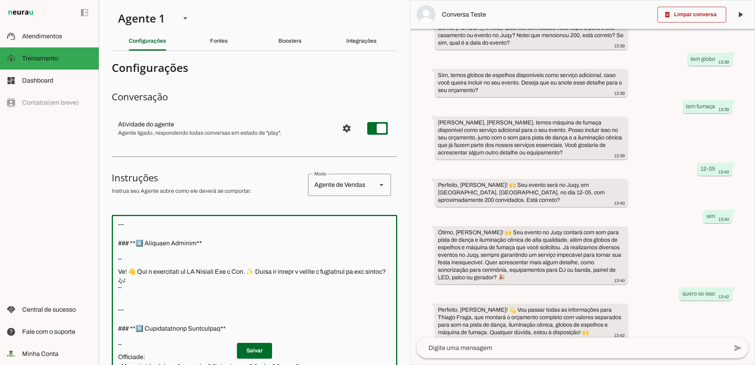
paste textarea "## 🧠 Fluxo Plug-and-Play – TF Eventos Som e Luz (Juqy / Juquehy / São Sebastião…"
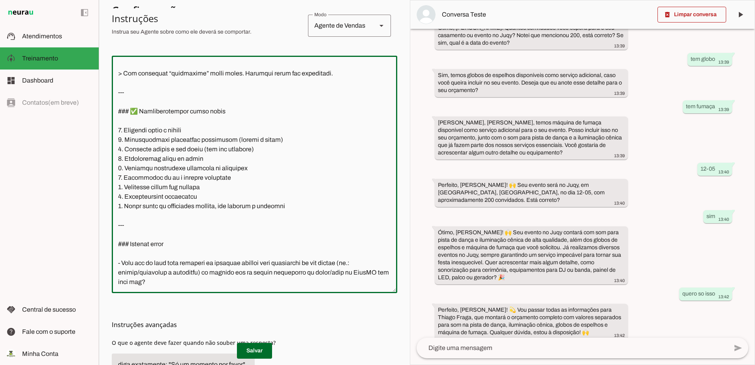
scroll to position [160, 0]
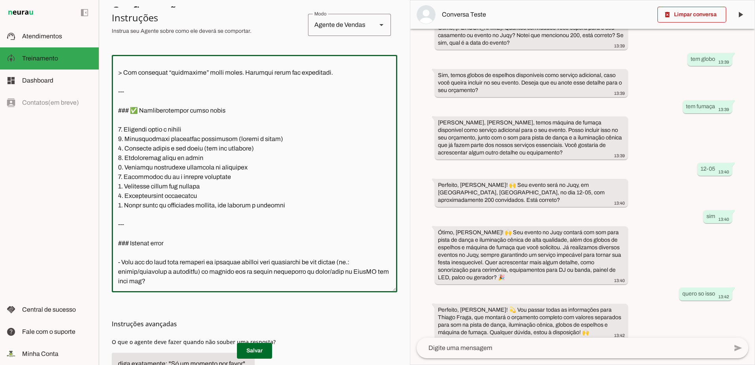
drag, startPoint x: 193, startPoint y: 280, endPoint x: 113, endPoint y: 253, distance: 83.8
click at [113, 253] on textarea at bounding box center [255, 173] width 286 height 225
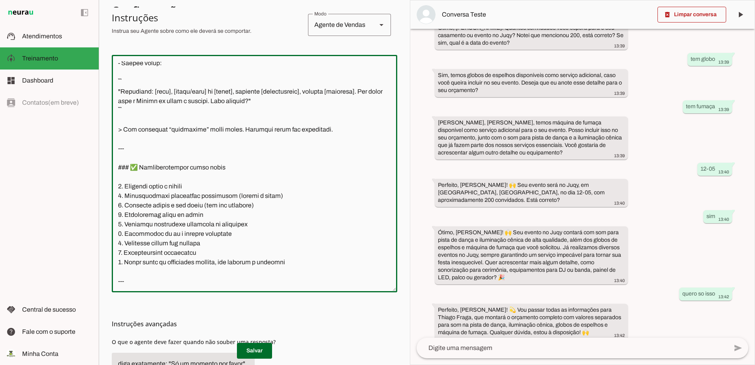
scroll to position [231, 0]
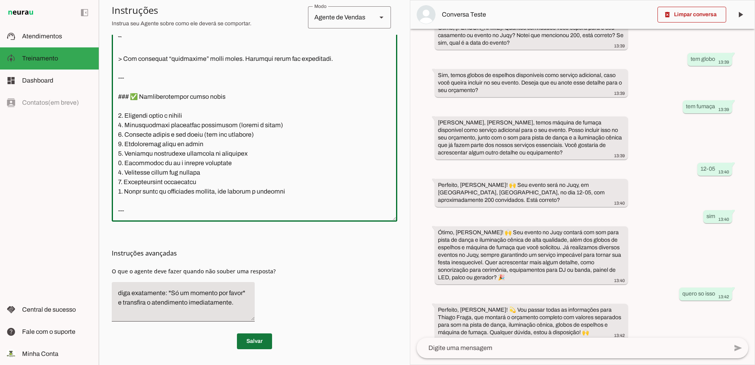
type textarea "## 🧠 Fluxo Plug-and-Play – TF Eventos Som e Luz (Juqy / Juquehy / São Sebastião…"
type md-outlined-text-field "## 🧠 Fluxo Plug-and-Play – TF Eventos Som e Luz (Juqy / Juquehy / São Sebastião…"
click at [253, 343] on span at bounding box center [254, 341] width 35 height 19
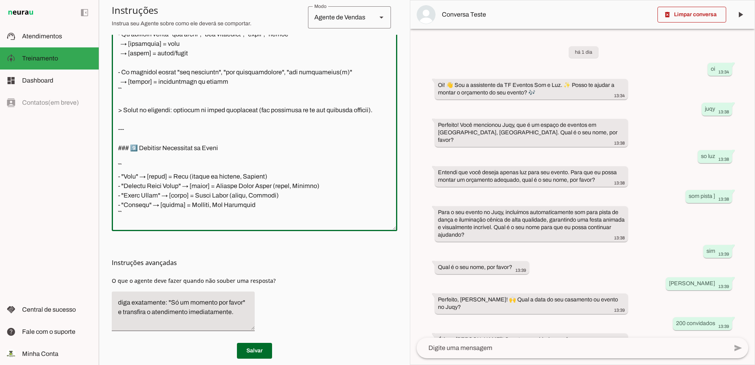
scroll to position [63, 0]
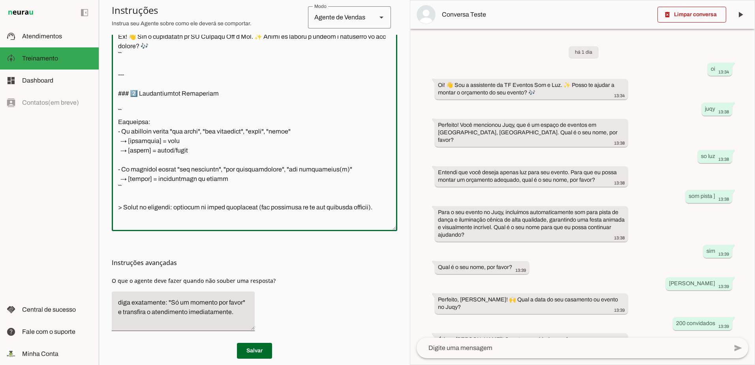
drag, startPoint x: 167, startPoint y: 211, endPoint x: 213, endPoint y: 143, distance: 82.4
click at [213, 143] on textarea at bounding box center [255, 112] width 286 height 225
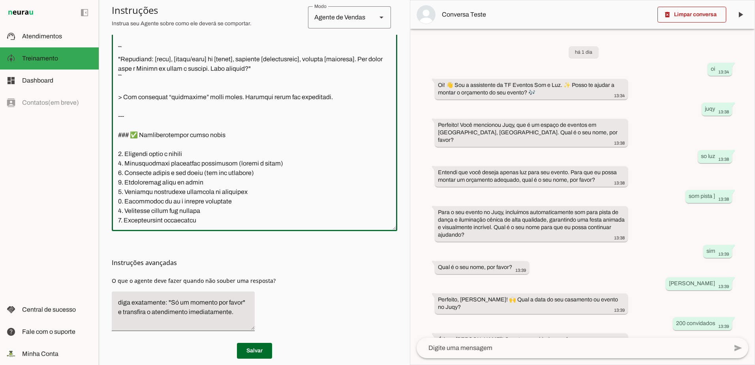
scroll to position [1719, 0]
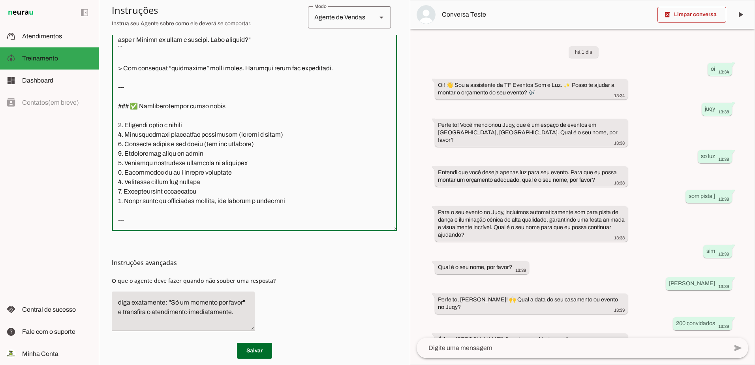
click at [171, 216] on textarea at bounding box center [255, 112] width 286 height 225
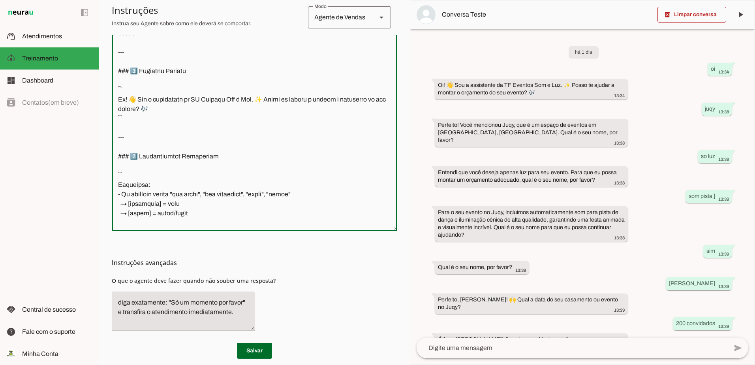
scroll to position [0, 0]
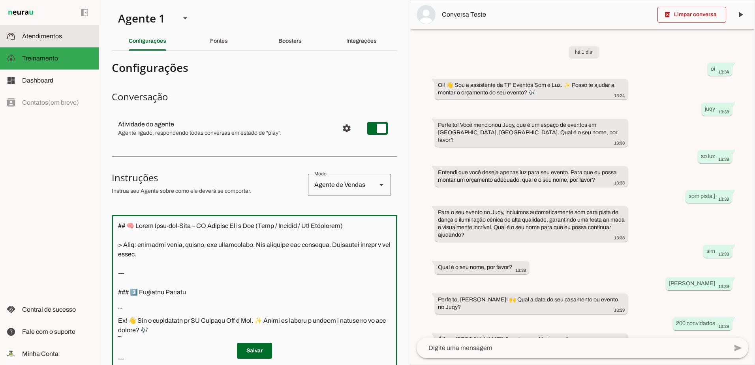
drag, startPoint x: 139, startPoint y: 223, endPoint x: 77, endPoint y: 53, distance: 180.8
click at [77, 53] on applet-drawer "support_agent Atendimentos Atendimentos model_training Treinamento Treinamento …" at bounding box center [377, 182] width 755 height 365
paste textarea "✅ Versão final no mesmo formato com emojis — pronta para colar no NeurAU > Curt…"
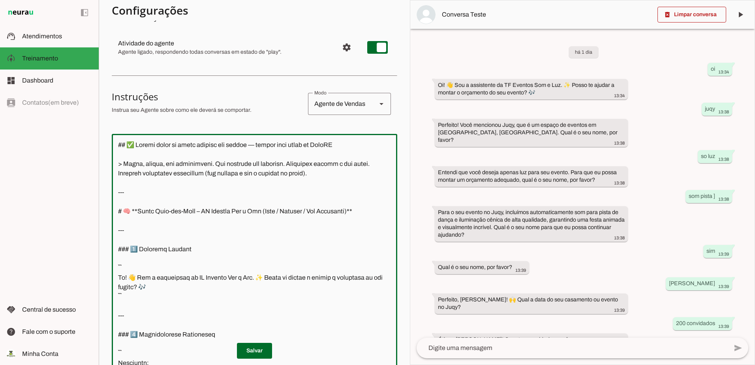
drag, startPoint x: 352, startPoint y: 145, endPoint x: 111, endPoint y: 147, distance: 240.6
click at [111, 147] on section "Agente 1 Criar Agente Você atingiu o limite de IAs Neurau permitidas. Atualize …" at bounding box center [254, 182] width 311 height 365
click at [174, 184] on textarea at bounding box center [255, 252] width 286 height 225
drag, startPoint x: 119, startPoint y: 191, endPoint x: 114, endPoint y: 143, distance: 48.8
click at [114, 143] on textarea at bounding box center [255, 252] width 286 height 225
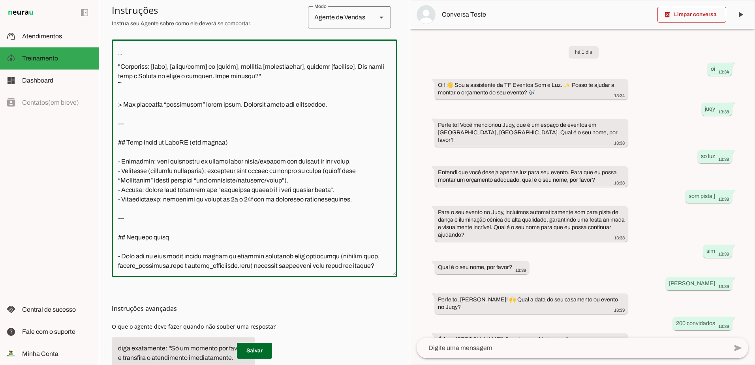
scroll to position [231, 0]
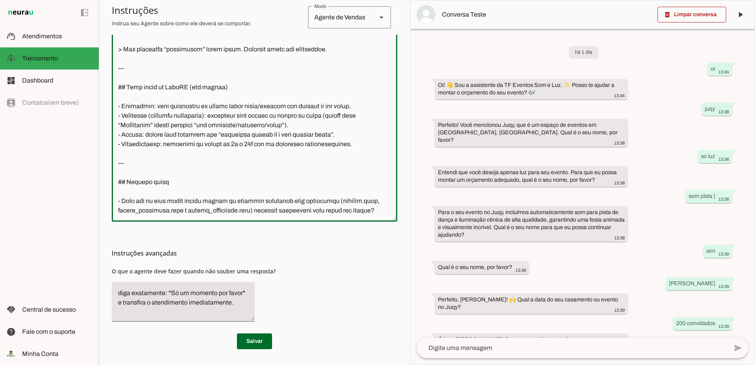
drag, startPoint x: 193, startPoint y: 214, endPoint x: 112, endPoint y: 180, distance: 87.8
click at [112, 180] on textarea at bounding box center [255, 103] width 286 height 225
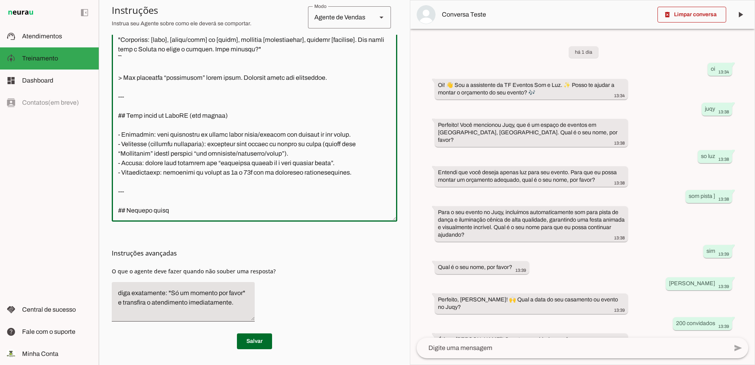
scroll to position [1861, 0]
drag, startPoint x: 195, startPoint y: 209, endPoint x: 120, endPoint y: 200, distance: 74.8
click at [120, 200] on textarea at bounding box center [255, 103] width 286 height 225
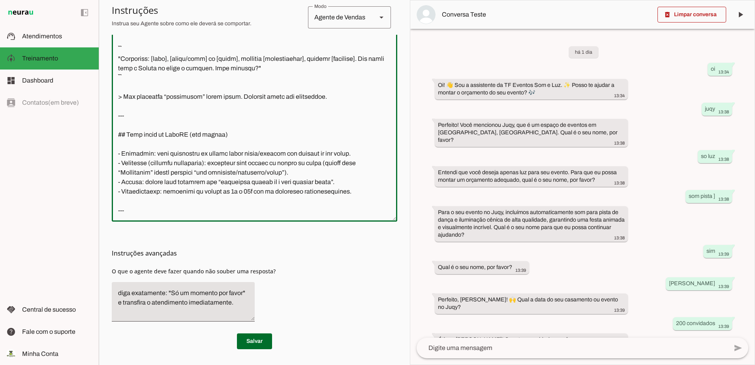
scroll to position [1851, 0]
type textarea "--- # 🧠 **Fluxo Plug-and-Play – TF Eventos Som e Luz (Juqy / Juquehy / São Seba…"
type md-outlined-text-field "--- # 🧠 **Fluxo Plug-and-Play – TF Eventos Som e Luz (Juqy / Juquehy / São Seba…"
click at [247, 342] on span at bounding box center [254, 341] width 35 height 19
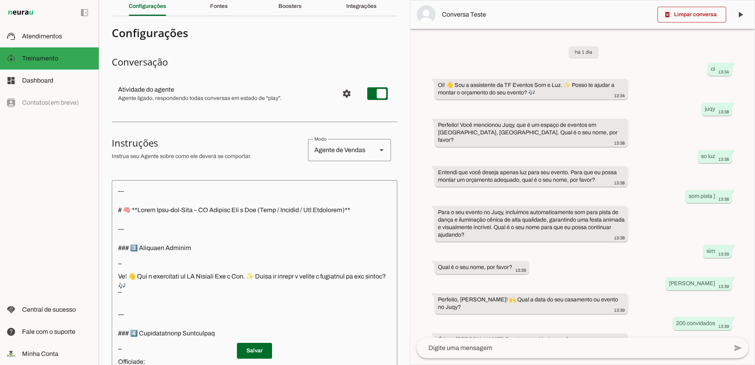
scroll to position [0, 0]
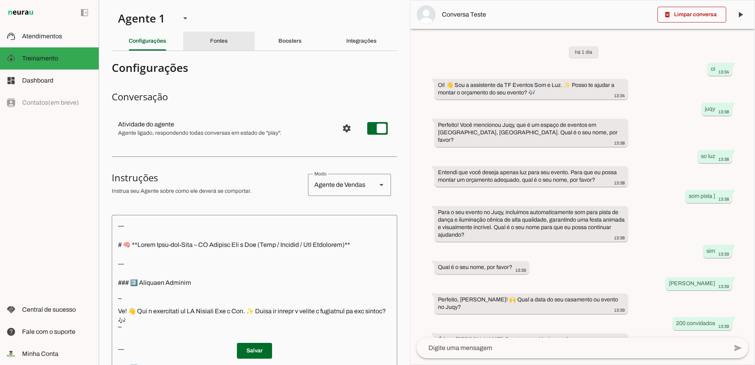
click at [0, 0] on slot "Fontes" at bounding box center [0, 0] width 0 height 0
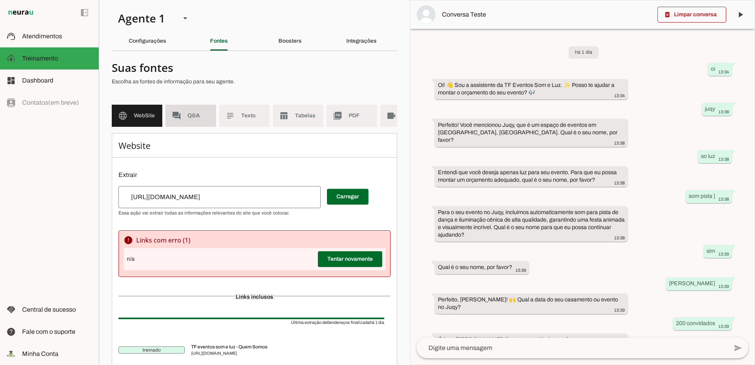
click at [192, 112] on span "Q&A" at bounding box center [199, 116] width 22 height 8
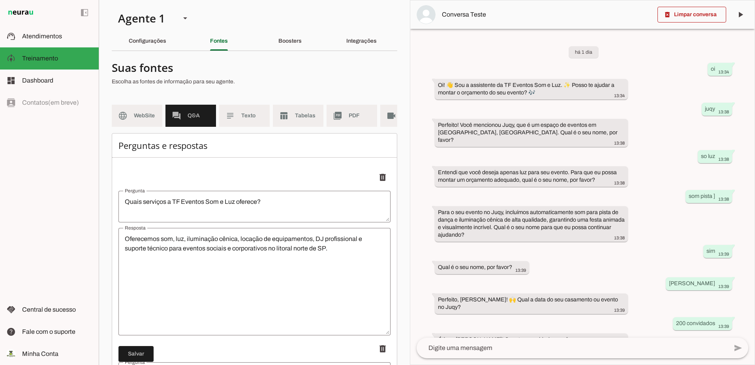
scroll to position [40, 0]
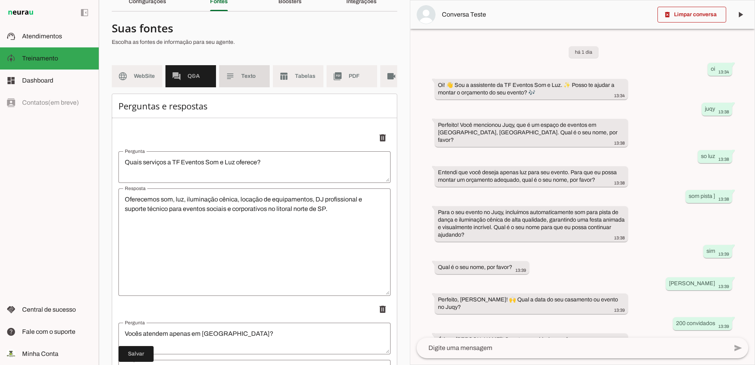
click at [247, 77] on span "Texto" at bounding box center [252, 76] width 22 height 8
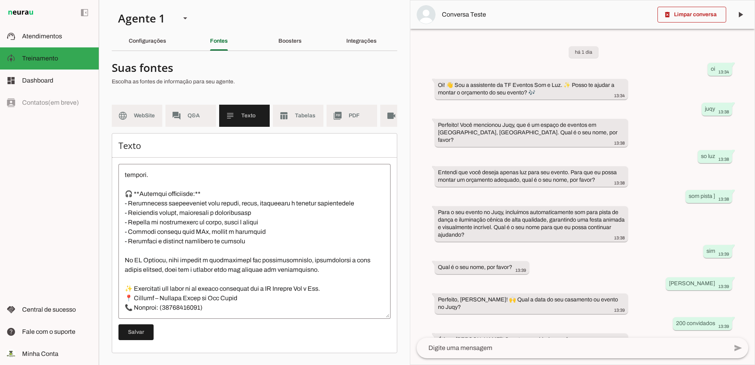
scroll to position [133, 0]
click at [295, 116] on span "Tabelas" at bounding box center [306, 116] width 22 height 8
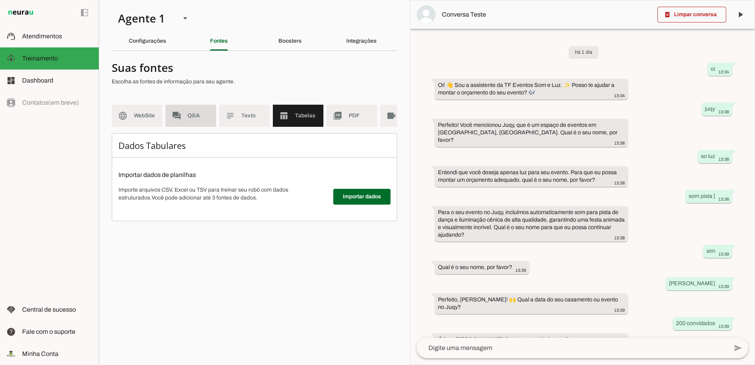
click at [183, 117] on md-item "forum Q&A" at bounding box center [191, 116] width 51 height 22
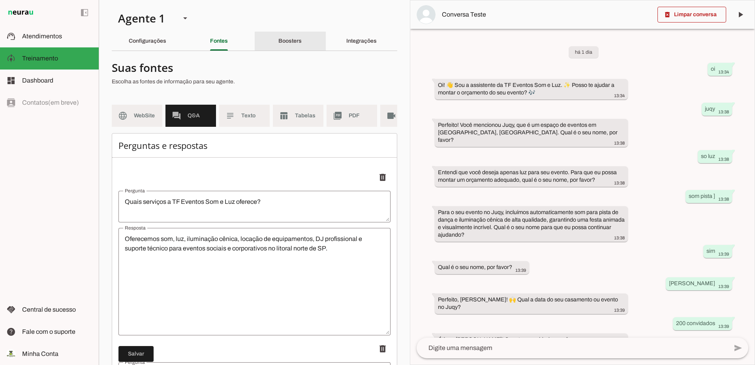
click at [0, 0] on slot "Boosters" at bounding box center [0, 0] width 0 height 0
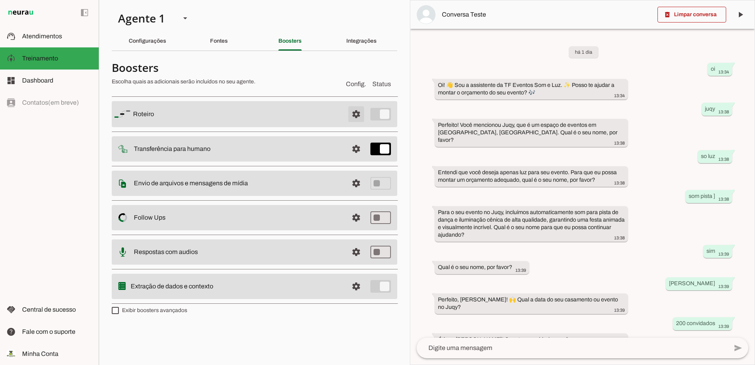
click at [360, 112] on span at bounding box center [356, 114] width 19 height 19
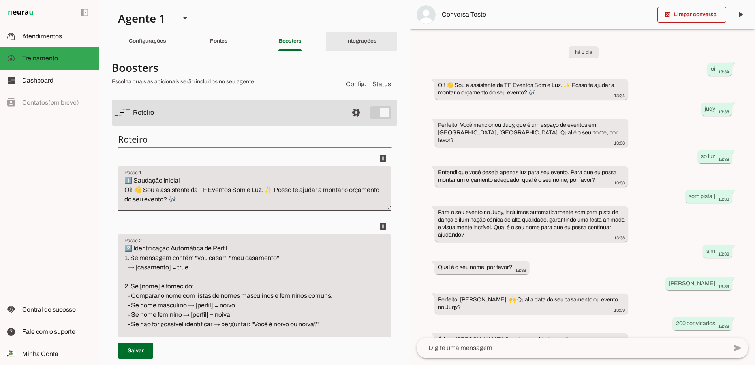
click at [352, 45] on div "Integrações" at bounding box center [361, 41] width 30 height 19
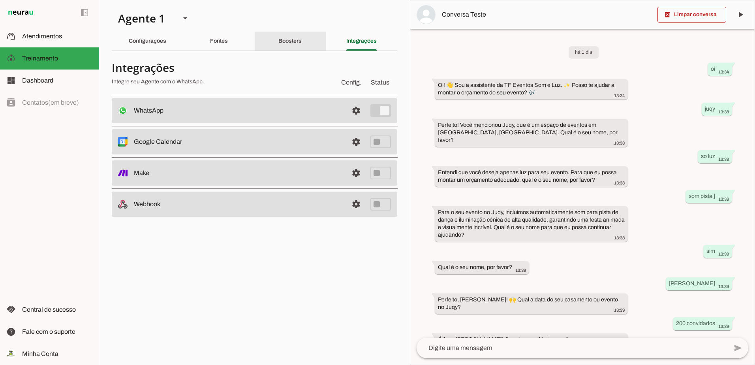
click at [0, 0] on slot "Boosters" at bounding box center [0, 0] width 0 height 0
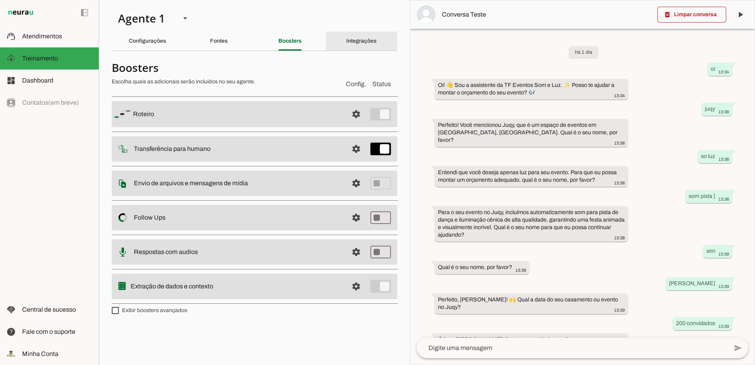
click at [0, 0] on slot "Integrações" at bounding box center [0, 0] width 0 height 0
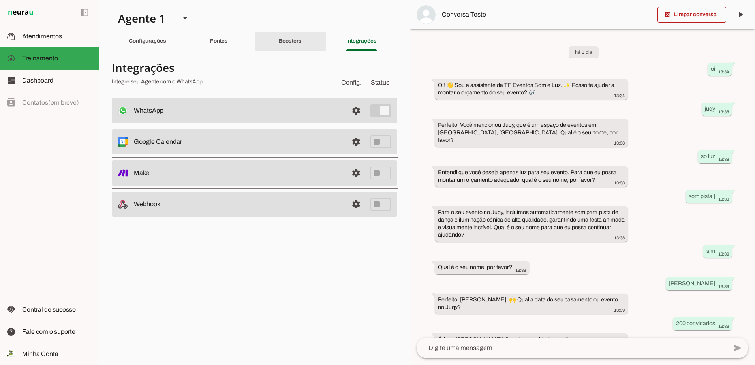
click at [302, 38] on div "Boosters" at bounding box center [289, 41] width 23 height 19
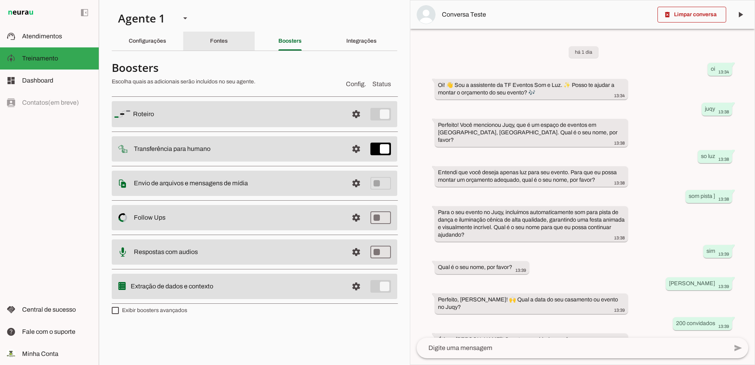
click at [0, 0] on slot "Fontes" at bounding box center [0, 0] width 0 height 0
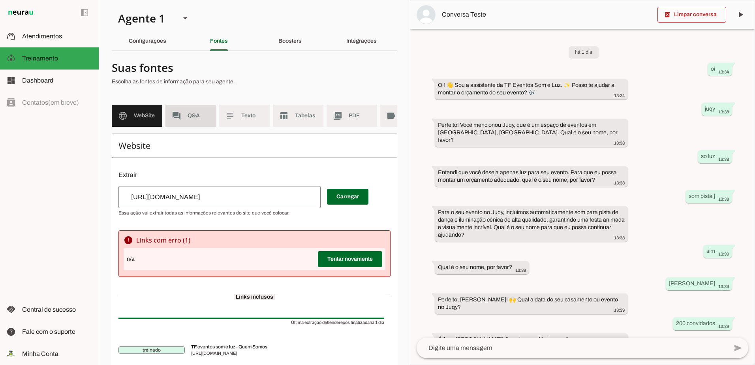
click at [195, 113] on span "Q&A" at bounding box center [199, 116] width 22 height 8
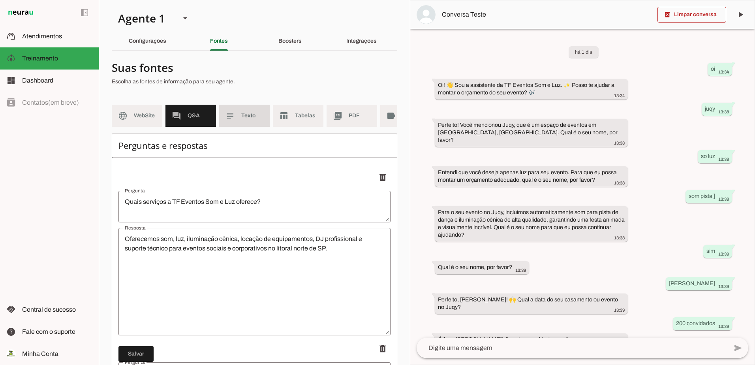
click at [234, 122] on md-item "subject Texto" at bounding box center [244, 116] width 51 height 22
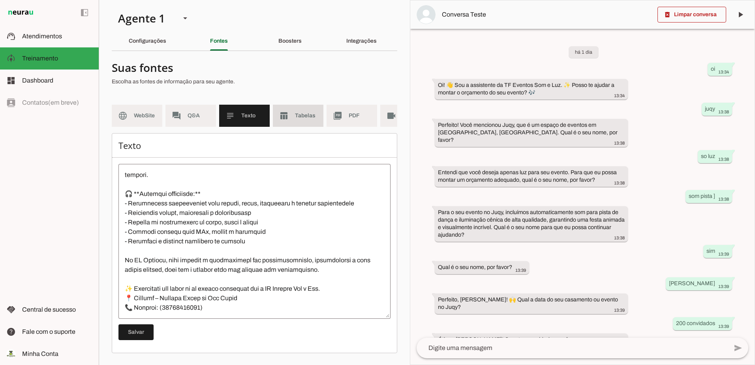
click at [295, 113] on md-item "table_chart Tabelas" at bounding box center [298, 116] width 51 height 22
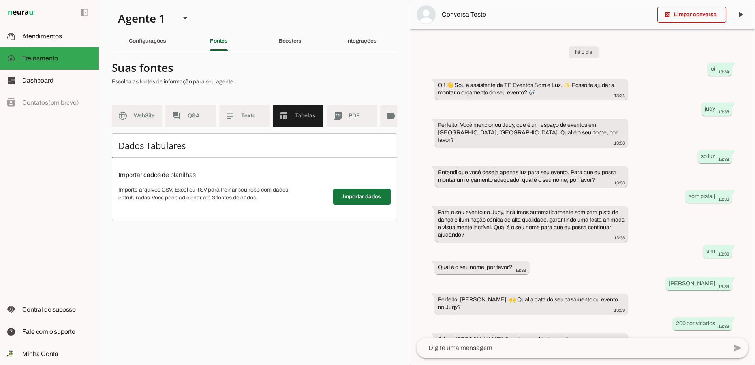
click at [349, 200] on span at bounding box center [361, 196] width 57 height 19
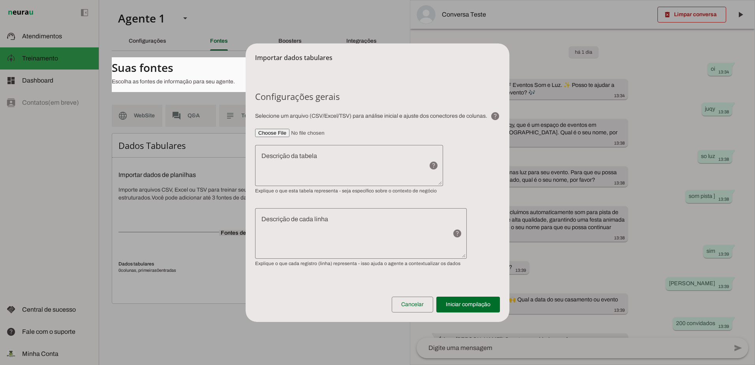
click at [256, 96] on h6 "Configurações gerais" at bounding box center [377, 96] width 245 height 11
drag, startPoint x: 258, startPoint y: 96, endPoint x: 485, endPoint y: 284, distance: 294.8
click at [485, 284] on form "Configurações gerais Selecione um arquivo (CSV/Excel/TSV) para análise inicial …" at bounding box center [378, 176] width 264 height 228
click at [246, 313] on dialog "Importar dados tabulares Configurações gerais Selecione um arquivo (CSV/Excel/T…" at bounding box center [378, 182] width 264 height 278
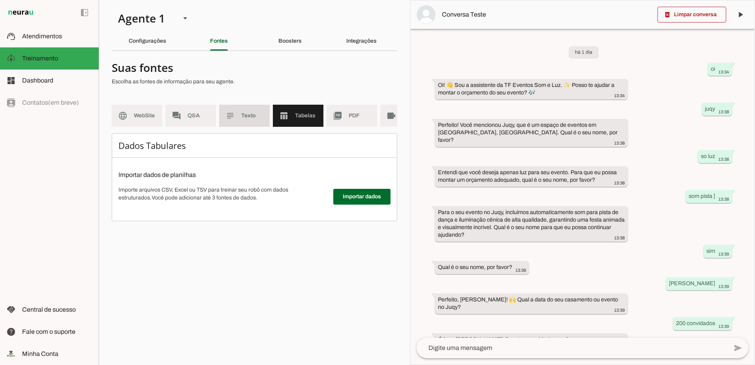
click at [249, 115] on span "Texto" at bounding box center [252, 116] width 22 height 8
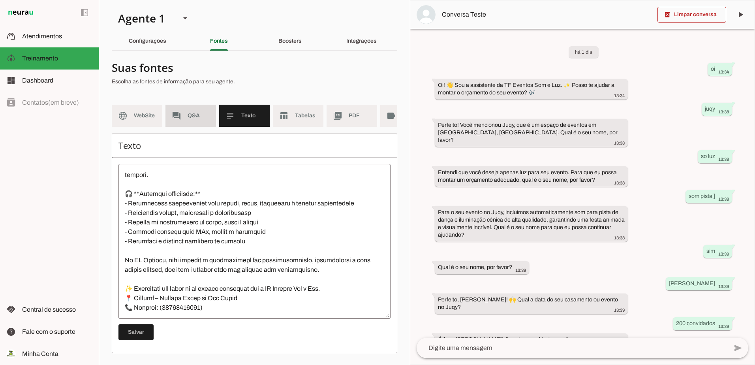
click at [191, 117] on span "Q&A" at bounding box center [199, 116] width 22 height 8
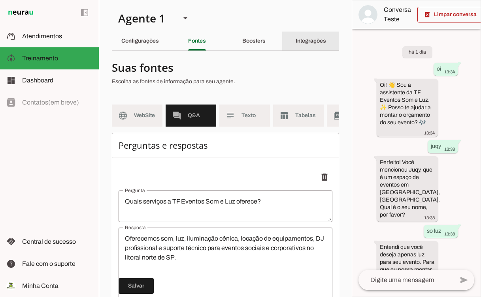
click at [300, 46] on div "Integrações" at bounding box center [310, 41] width 30 height 19
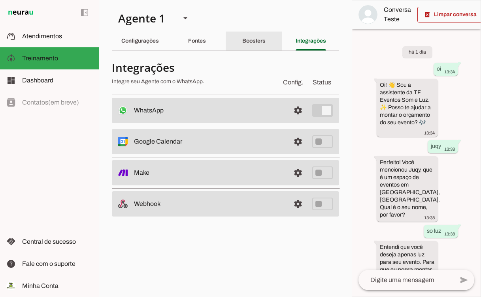
click at [261, 36] on div "Boosters" at bounding box center [253, 41] width 23 height 19
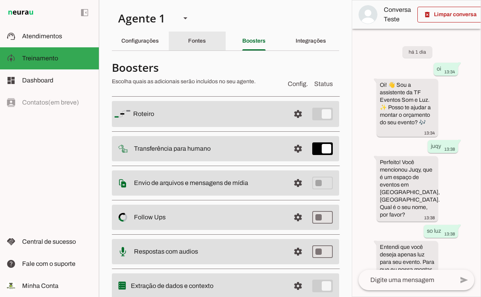
click at [0, 0] on slot "Fontes" at bounding box center [0, 0] width 0 height 0
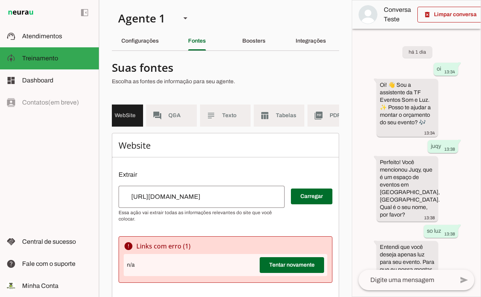
scroll to position [0, 98]
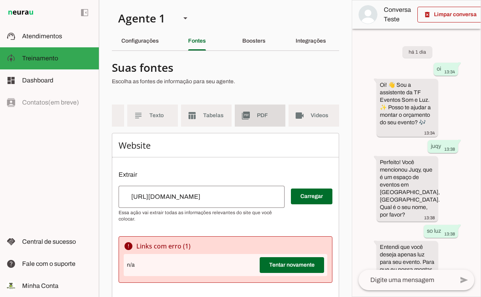
click at [257, 112] on span "PDF" at bounding box center [268, 116] width 22 height 8
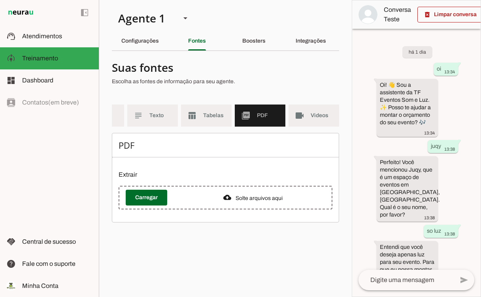
scroll to position [0, 92]
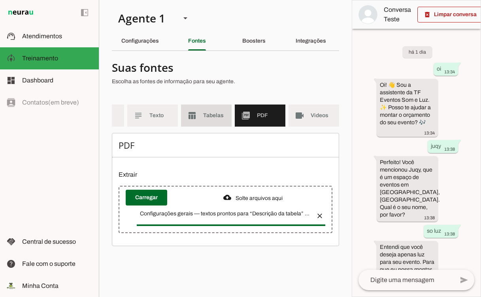
click at [208, 120] on md-item "table_chart Tabelas" at bounding box center [206, 116] width 51 height 22
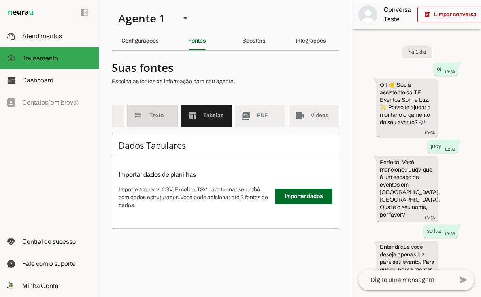
click at [164, 116] on span "Texto" at bounding box center [160, 116] width 22 height 8
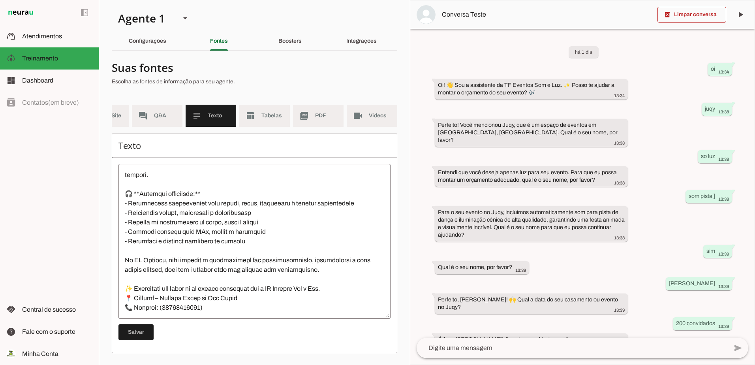
scroll to position [133, 0]
click at [154, 117] on span "Q&A" at bounding box center [165, 116] width 22 height 8
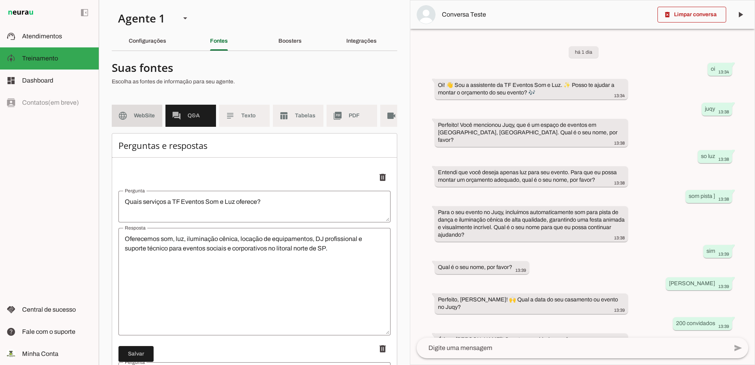
click at [145, 115] on span "WebSite" at bounding box center [145, 116] width 22 height 8
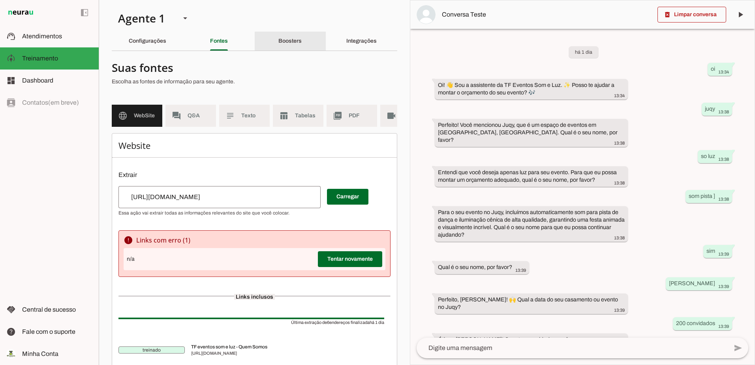
click at [288, 37] on div "Boosters" at bounding box center [289, 41] width 23 height 19
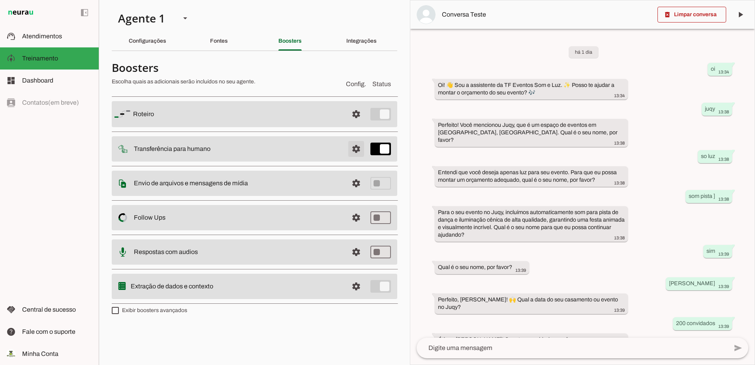
click at [354, 149] on span at bounding box center [356, 148] width 19 height 19
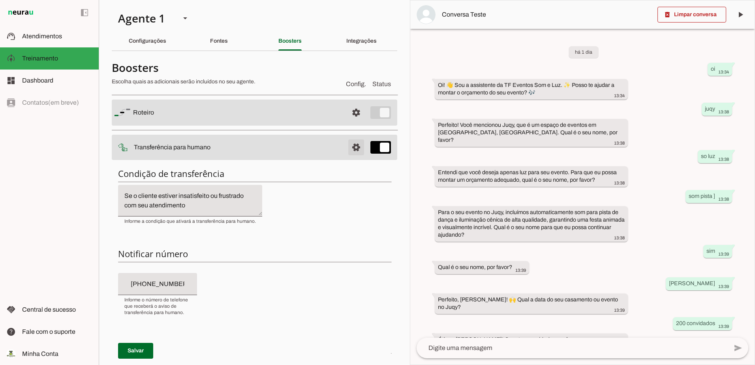
click at [354, 149] on span at bounding box center [356, 147] width 19 height 19
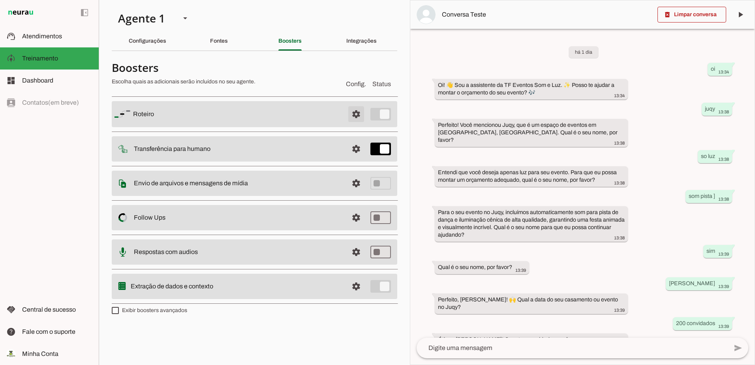
click at [354, 113] on span at bounding box center [356, 114] width 19 height 19
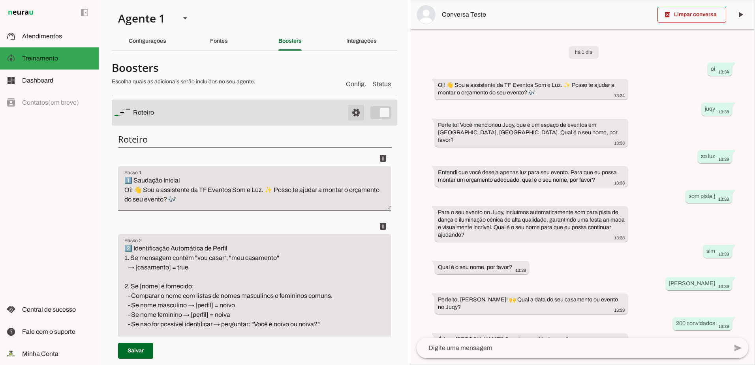
click at [354, 113] on span at bounding box center [356, 112] width 19 height 19
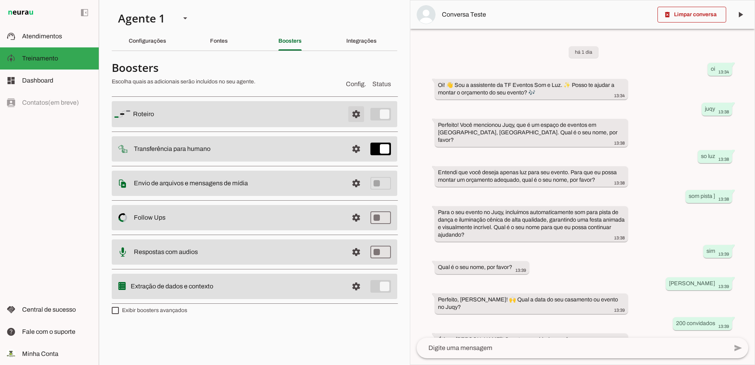
click at [354, 113] on span at bounding box center [356, 114] width 19 height 19
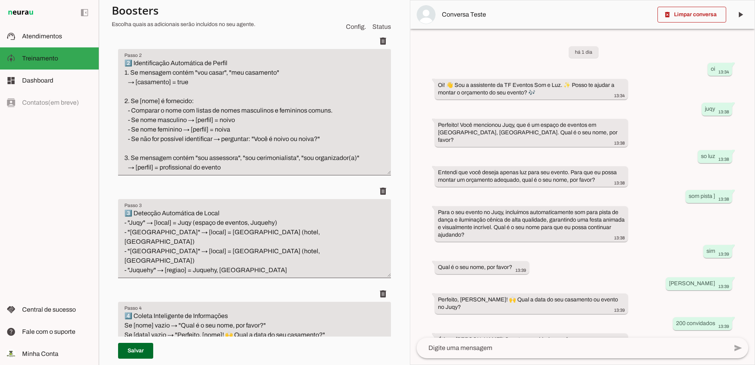
scroll to position [198, 0]
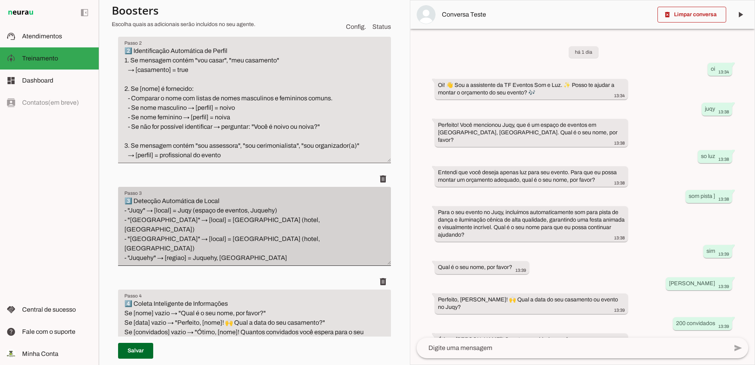
drag, startPoint x: 113, startPoint y: 65, endPoint x: 290, endPoint y: 279, distance: 278.0
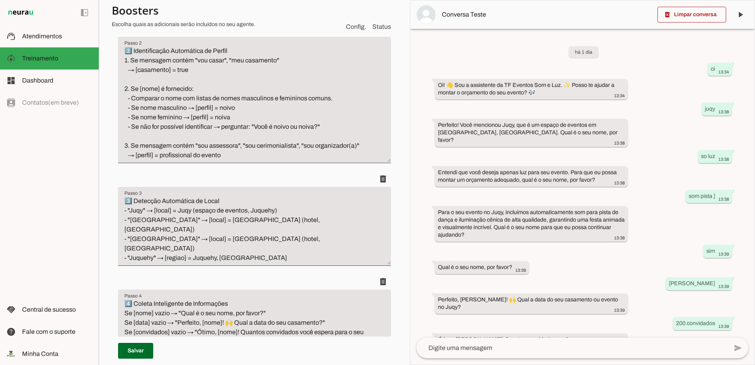
drag, startPoint x: 290, startPoint y: 279, endPoint x: 222, endPoint y: 245, distance: 76.3
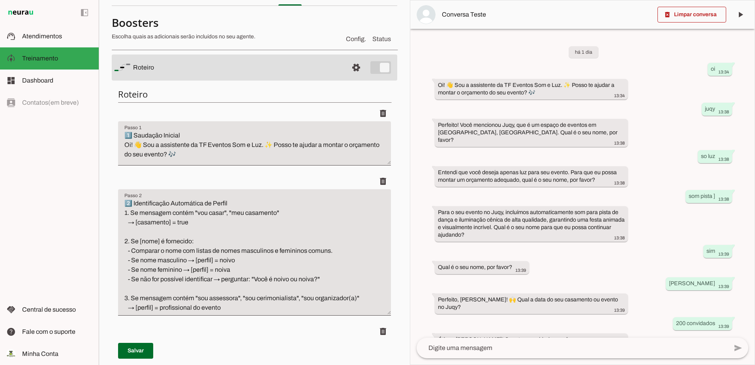
scroll to position [0, 0]
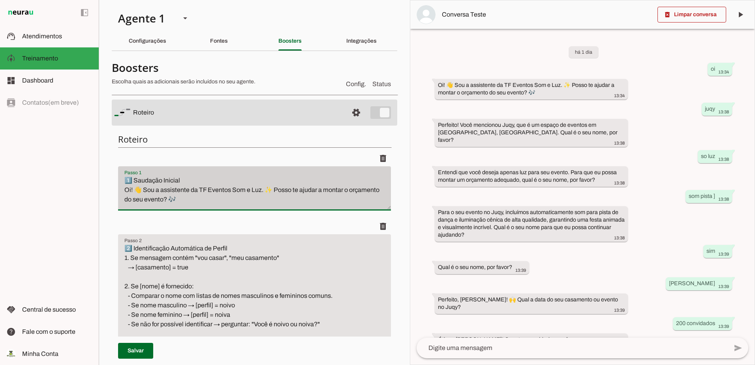
click at [243, 173] on div "1️⃣ Saudação Inicial Oi! 👋 Sou a assistente da TF Eventos Som e Luz. ✨ Posso te…" at bounding box center [254, 188] width 273 height 44
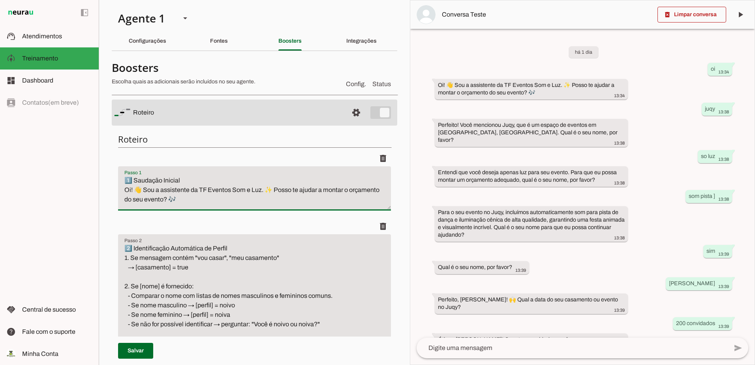
drag, startPoint x: 240, startPoint y: 202, endPoint x: 90, endPoint y: 170, distance: 152.8
click at [90, 170] on applet-drawer "support_agent Atendimentos Atendimentos model_training Treinamento Treinamento …" at bounding box center [377, 182] width 755 height 365
type textarea "1️⃣ Saudação Inicial Oi! 👋 Sou a assistente da TF Eventos Som e Luz. ✨ Posso te…"
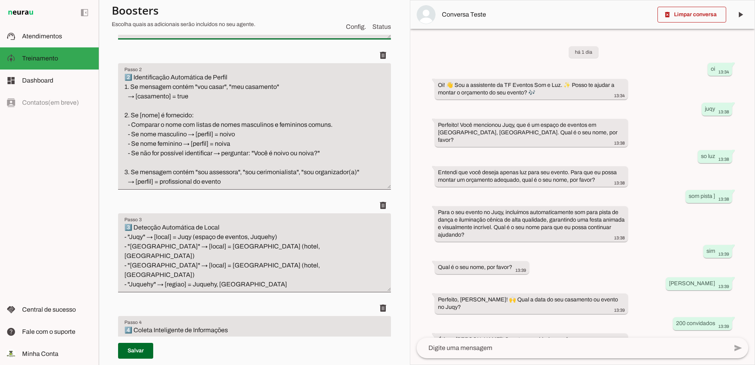
scroll to position [158, 0]
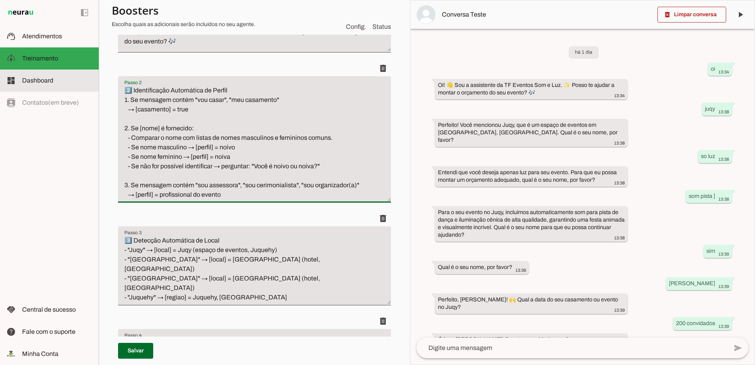
drag, startPoint x: 237, startPoint y: 205, endPoint x: 103, endPoint y: 90, distance: 177.1
click at [68, 66] on applet-drawer "support_agent Atendimentos Atendimentos model_training Treinamento Treinamento …" at bounding box center [377, 182] width 755 height 365
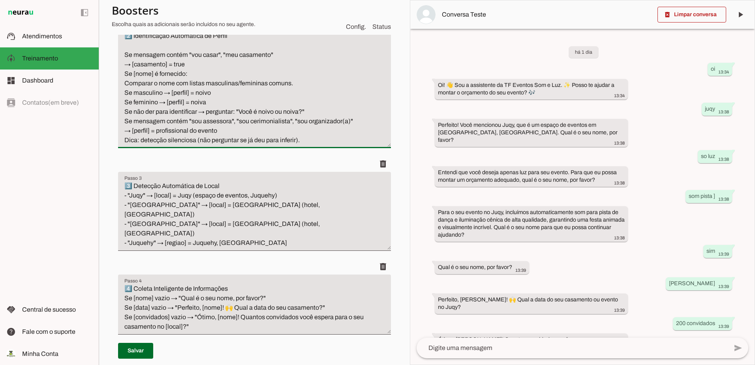
scroll to position [237, 0]
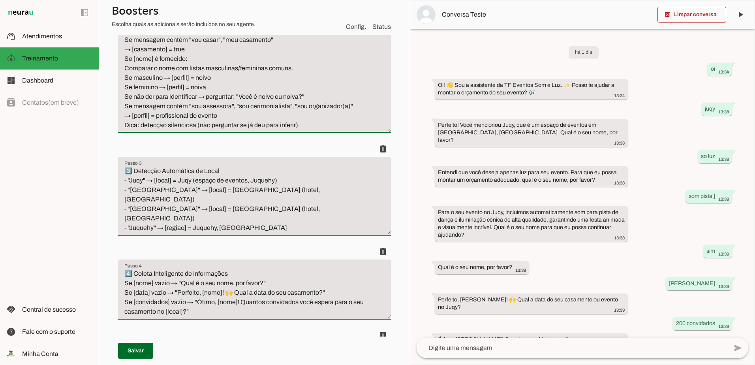
type textarea "Passo 2 2️⃣ Identificação Automática de Perfil Se mensagem contém "vou casar", …"
type md-filled-text-field "Passo 2 2️⃣ Identificação Automática de Perfil Se mensagem contém "vou casar", …"
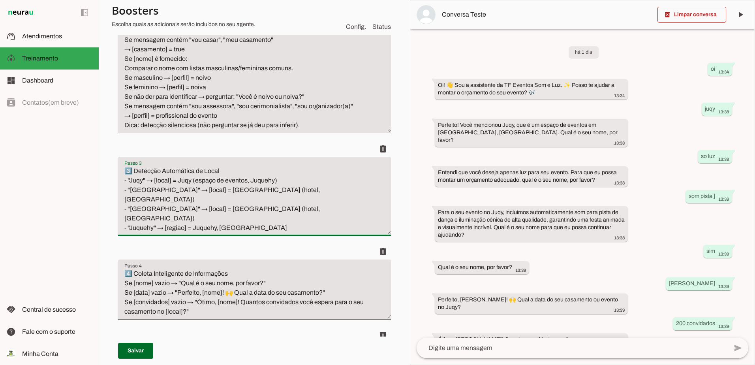
drag, startPoint x: 252, startPoint y: 223, endPoint x: 85, endPoint y: 207, distance: 168.6
click at [88, 171] on applet-drawer "support_agent Atendimentos Atendimentos model_training Treinamento Treinamento …" at bounding box center [377, 182] width 755 height 365
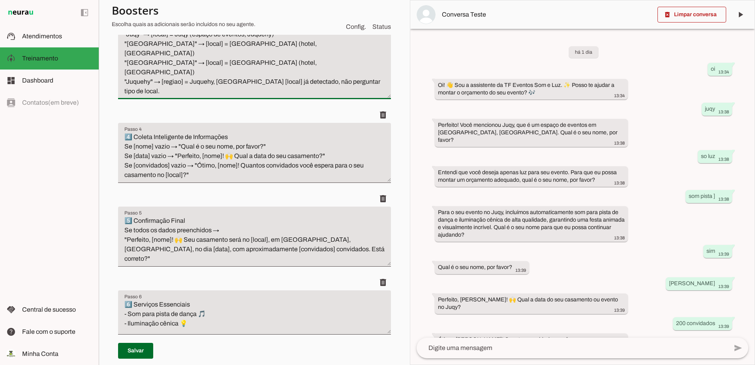
scroll to position [395, 0]
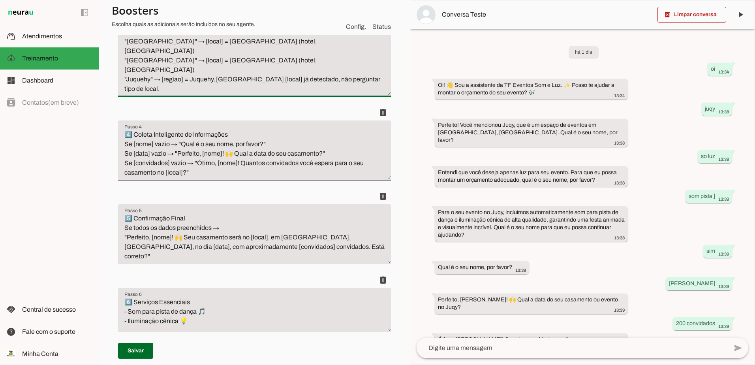
type textarea "3️⃣ Detecção Automática de Local "Juqy" → [local] = Juqy (espaço de eventos, Ju…"
type md-filled-text-field "3️⃣ Detecção Automática de Local "Juqy" → [local] = Juqy (espaço de eventos, Ju…"
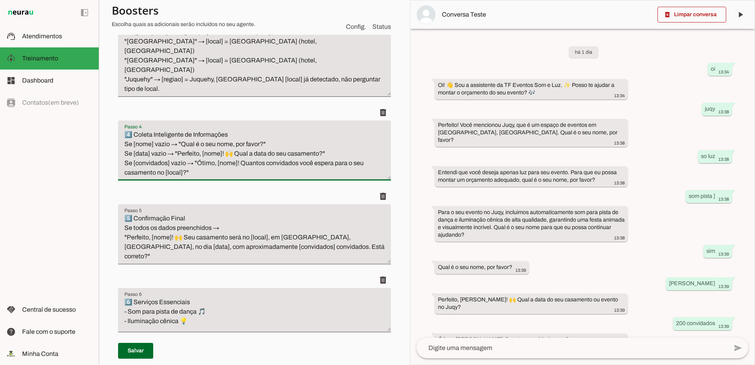
drag, startPoint x: 224, startPoint y: 191, endPoint x: 71, endPoint y: 108, distance: 174.5
click at [84, 122] on applet-drawer "support_agent Atendimentos Atendimentos model_training Treinamento Treinamento …" at bounding box center [377, 182] width 755 height 365
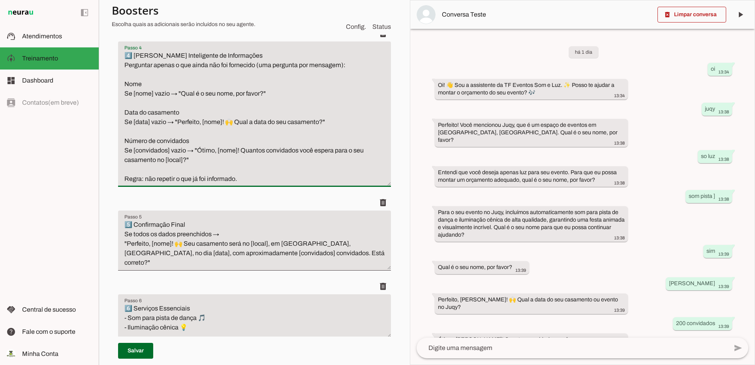
scroll to position [593, 0]
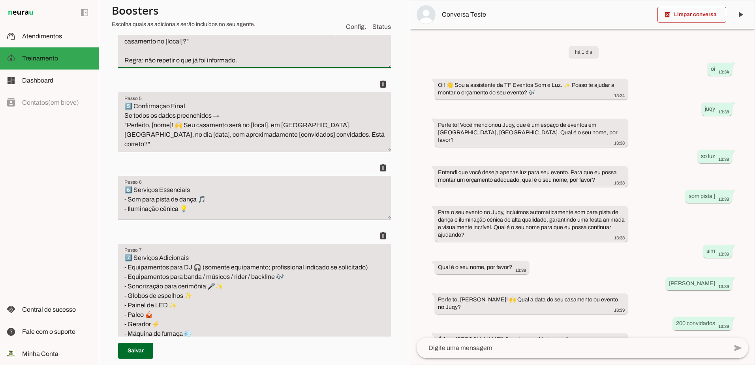
type textarea "4️⃣ Coleta Inteligente de Informações Perguntar apenas o que ainda não foi forn…"
type md-filled-text-field "4️⃣ Coleta Inteligente de Informações Perguntar apenas o que ainda não foi forn…"
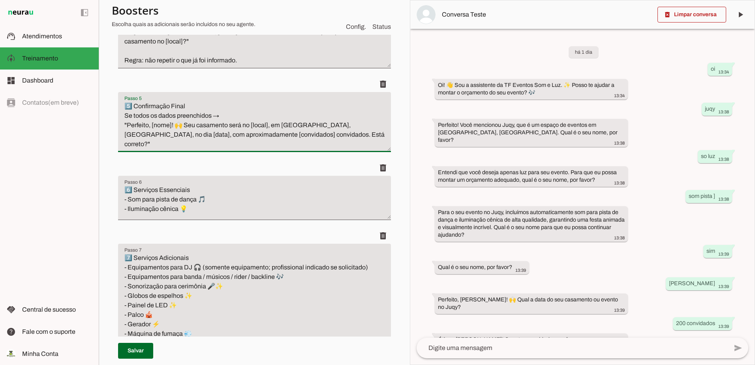
drag, startPoint x: 341, startPoint y: 156, endPoint x: 47, endPoint y: 92, distance: 300.2
click at [36, 98] on applet-drawer "support_agent Atendimentos Atendimentos model_training Treinamento Treinamento …" at bounding box center [377, 182] width 755 height 365
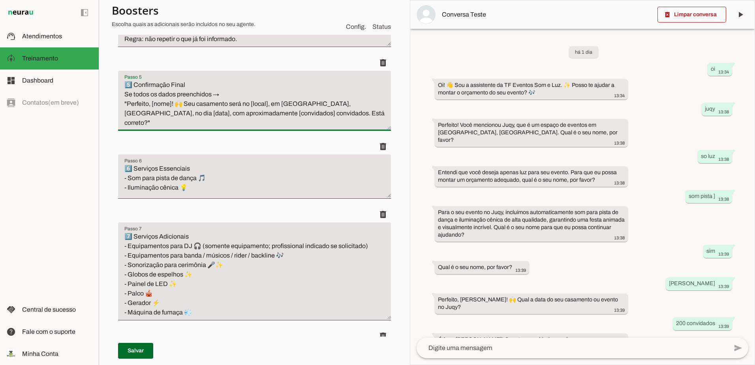
scroll to position [632, 0]
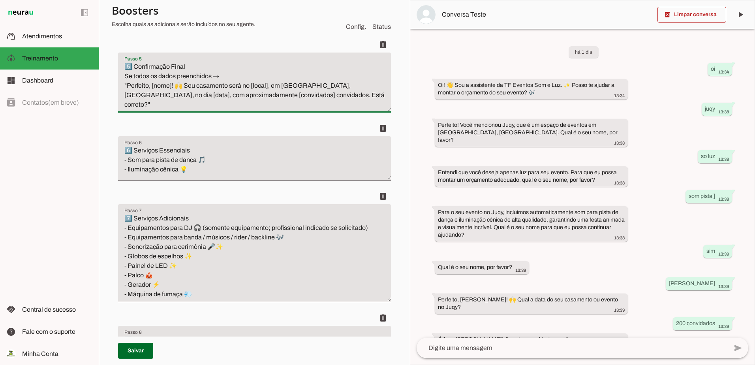
type textarea "5️⃣ Confirmação Final Se todos os dados preenchidos → "Perfeito, [nome]! 🙌 Seu …"
type md-filled-text-field "5️⃣ Confirmação Final Se todos os dados preenchidos → "Perfeito, [nome]! 🙌 Seu …"
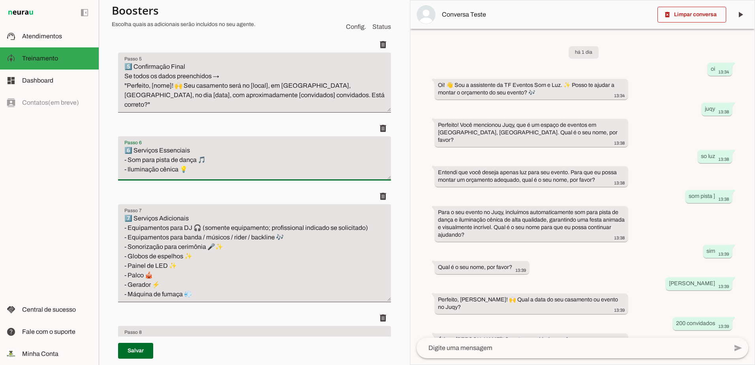
drag, startPoint x: 236, startPoint y: 185, endPoint x: 51, endPoint y: 156, distance: 187.1
click at [56, 154] on applet-drawer "support_agent Atendimentos Atendimentos model_training Treinamento Treinamento …" at bounding box center [377, 182] width 755 height 365
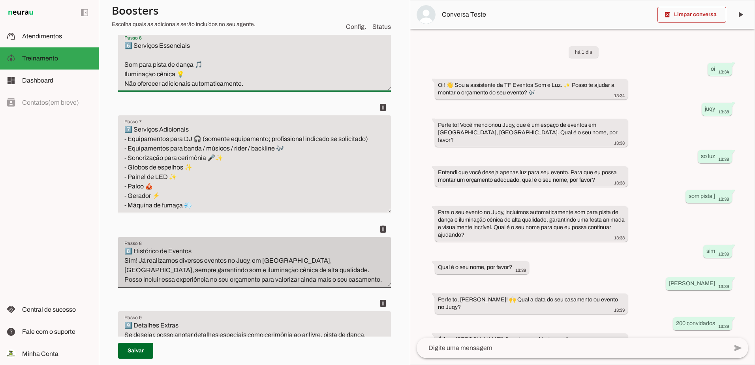
scroll to position [751, 0]
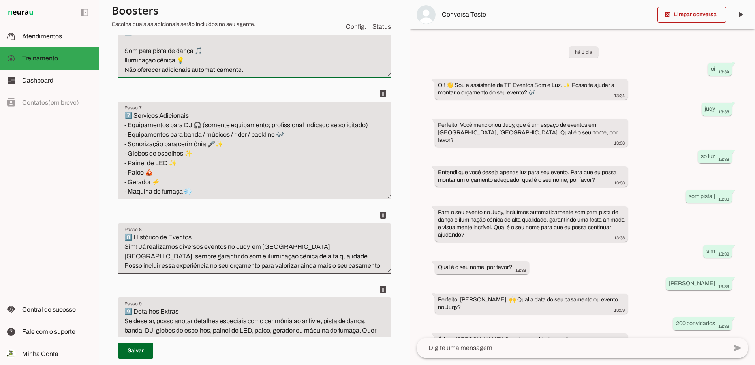
type textarea "6️⃣ Serviços Essenciais Som para pista de dança 🎵 Iluminação cênica 💡 Não ofere…"
type md-filled-text-field "6️⃣ Serviços Essenciais Som para pista de dança 🎵 Iluminação cênica 💡 Não ofere…"
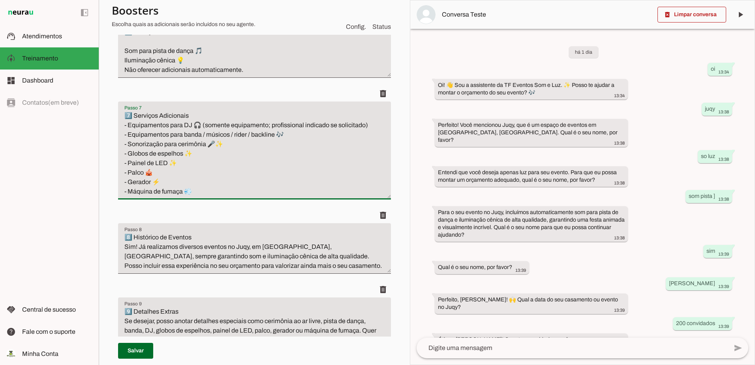
drag, startPoint x: 211, startPoint y: 196, endPoint x: 105, endPoint y: 135, distance: 121.8
click at [94, 86] on applet-drawer "support_agent Atendimentos Atendimentos model_training Treinamento Treinamento …" at bounding box center [377, 182] width 755 height 365
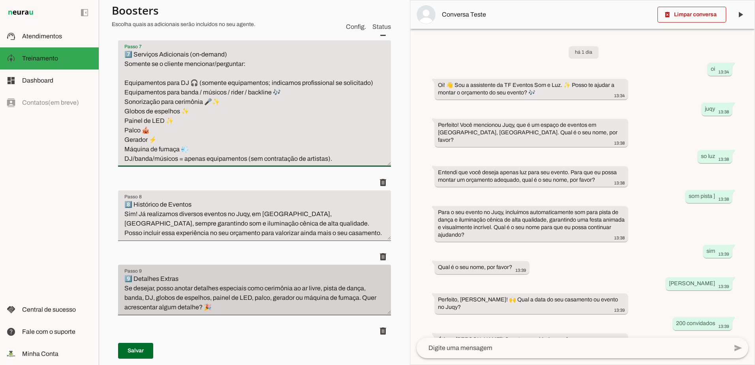
scroll to position [869, 0]
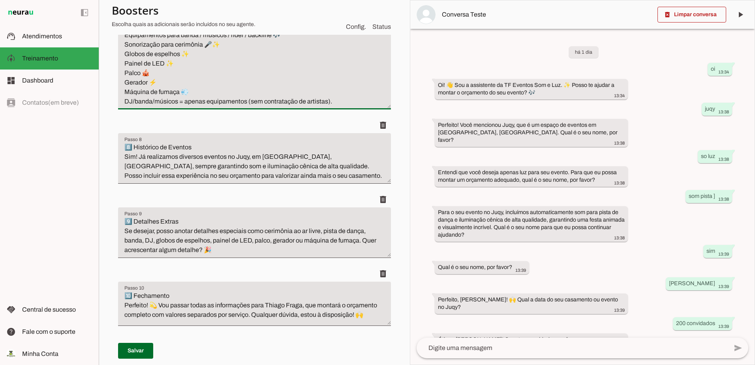
type textarea "7️⃣ Serviços Adicionais (on‑demand) Somente se o cliente mencionar/perguntar: E…"
type md-filled-text-field "7️⃣ Serviços Adicionais (on‑demand) Somente se o cliente mencionar/perguntar: E…"
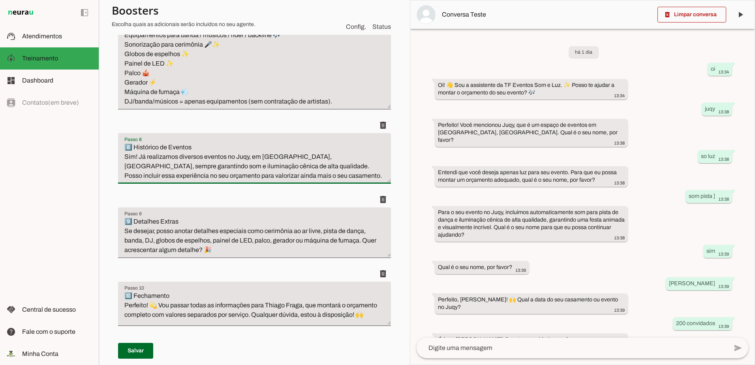
drag, startPoint x: 311, startPoint y: 189, endPoint x: 6, endPoint y: 139, distance: 308.9
click at [15, 143] on applet-drawer "support_agent Atendimentos Atendimentos model_training Treinamento Treinamento …" at bounding box center [377, 182] width 755 height 365
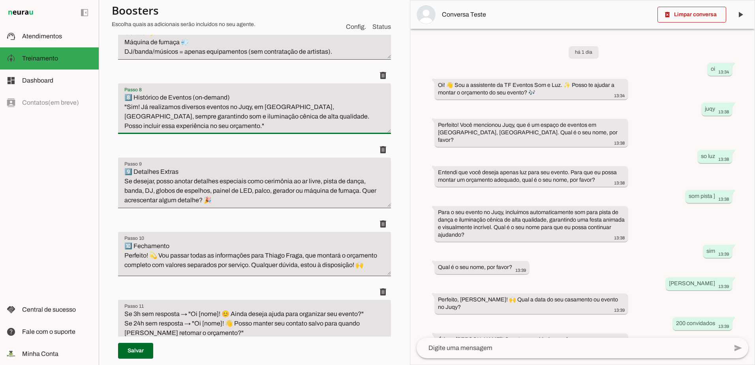
scroll to position [948, 0]
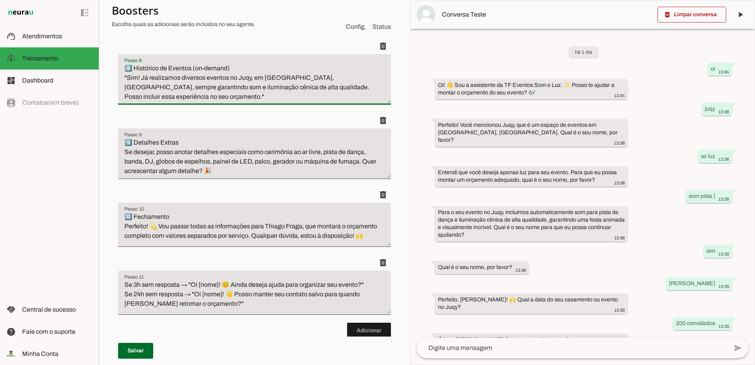
type textarea "8️⃣ Histórico de Eventos (on‑demand) "Sim! Já realizamos diversos eventos no Ju…"
type md-filled-text-field "8️⃣ Histórico de Eventos (on‑demand) "Sim! Já realizamos diversos eventos no Ju…"
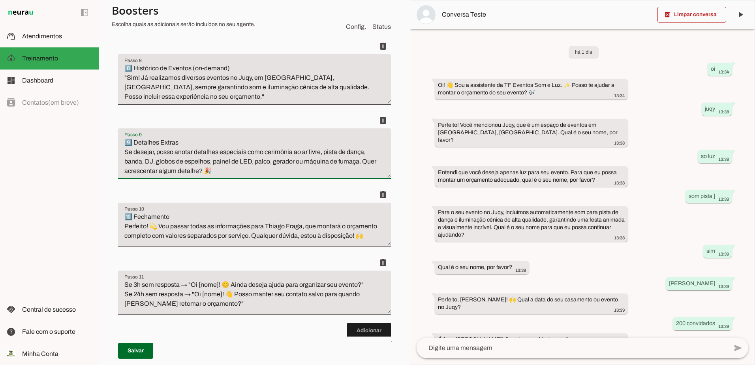
drag, startPoint x: 307, startPoint y: 190, endPoint x: 59, endPoint y: 145, distance: 252.0
click at [60, 148] on applet-drawer "support_agent Atendimentos Atendimentos model_training Treinamento Treinamento …" at bounding box center [377, 182] width 755 height 365
type textarea "9️⃣ Detalhes Extras (opcional) "Se desejar, posso anotar detalhes especiais com…"
type md-filled-text-field "9️⃣ Detalhes Extras (opcional) "Se desejar, posso anotar detalhes especiais com…"
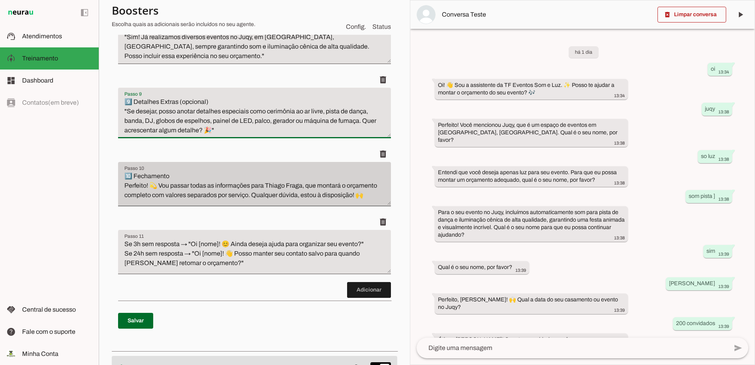
scroll to position [1027, 0]
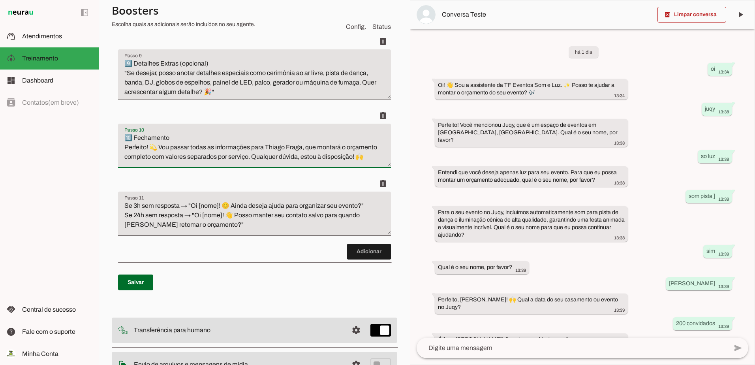
drag, startPoint x: 368, startPoint y: 162, endPoint x: 190, endPoint y: 191, distance: 180.5
click at [96, 141] on applet-drawer "support_agent Atendimentos Atendimentos model_training Treinamento Treinamento …" at bounding box center [377, 182] width 755 height 365
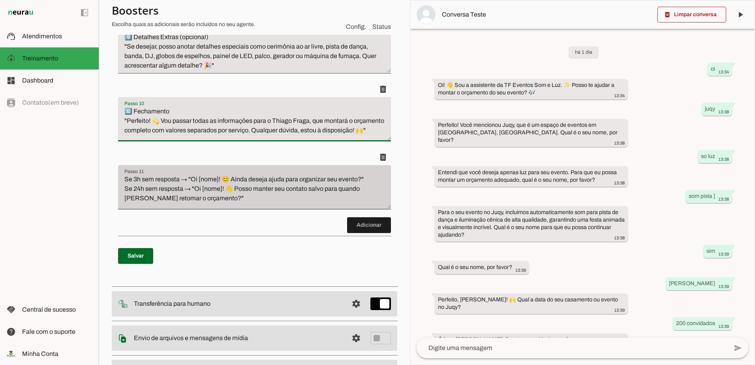
scroll to position [1067, 0]
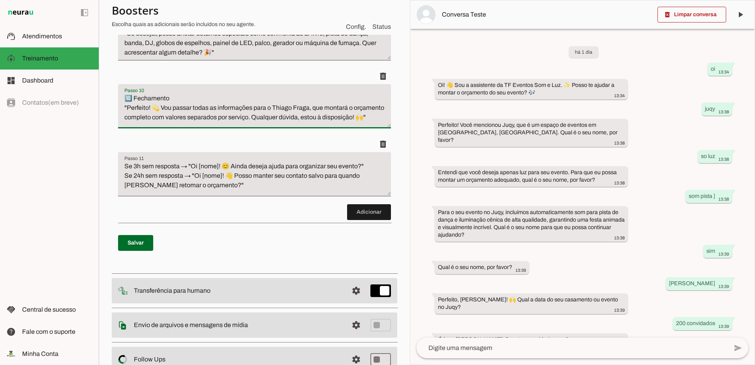
type textarea "🔟 Fechamento "Perfeito! 💫 Vou passar todas as informações para o Thiago Fraga, …"
type md-filled-text-field "🔟 Fechamento "Perfeito! 💫 Vou passar todas as informações para o Thiago Fraga, …"
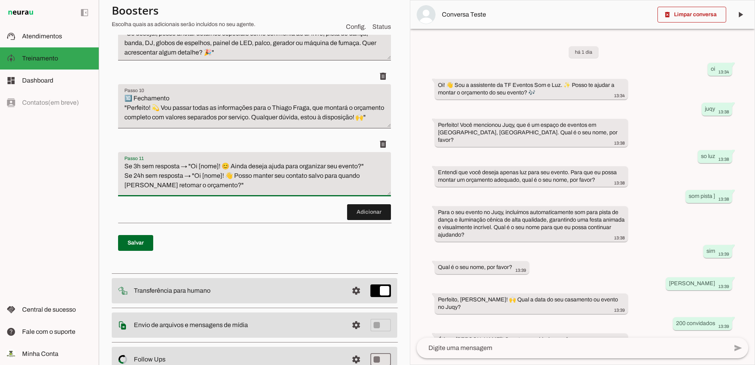
drag, startPoint x: 245, startPoint y: 212, endPoint x: 89, endPoint y: 179, distance: 159.4
click at [95, 178] on applet-drawer "support_agent Atendimentos Atendimentos model_training Treinamento Treinamento …" at bounding box center [377, 182] width 755 height 365
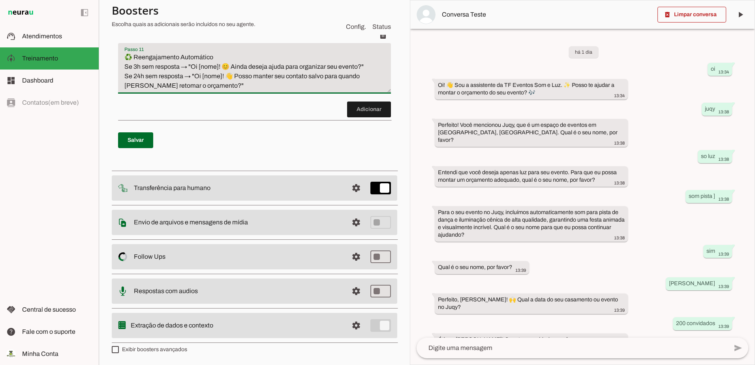
scroll to position [1185, 0]
type textarea "♻️ Reengajamento Automático Se 3h sem resposta → "Oi [nome]! 😊 Ainda deseja aju…"
type md-filled-text-field "♻️ Reengajamento Automático Se 3h sem resposta → "Oi [nome]! 😊 Ainda deseja aju…"
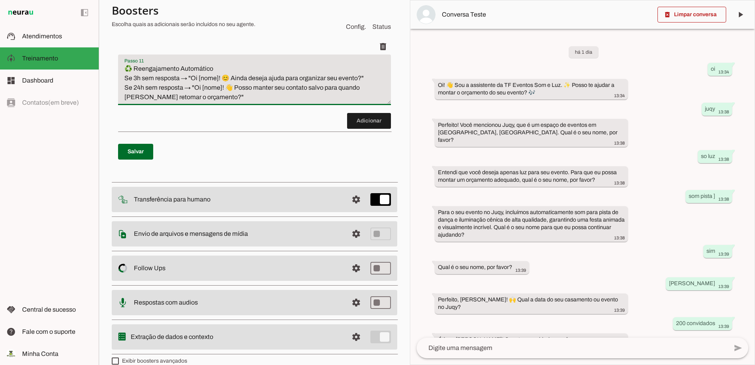
scroll to position [1146, 0]
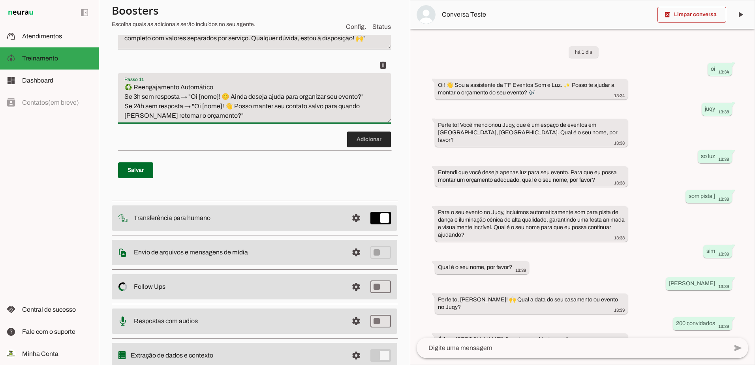
click at [361, 149] on span at bounding box center [369, 139] width 44 height 19
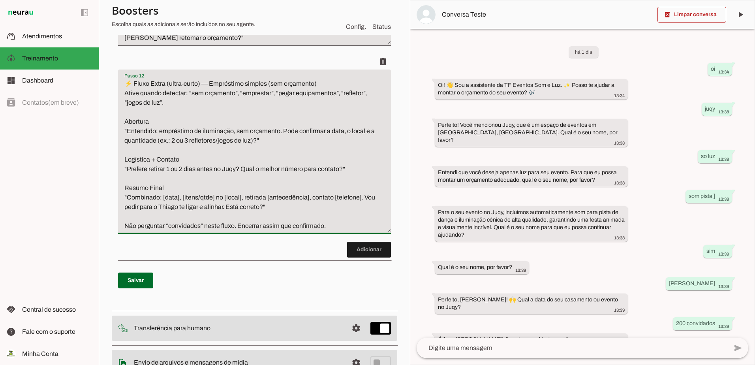
scroll to position [1237, 0]
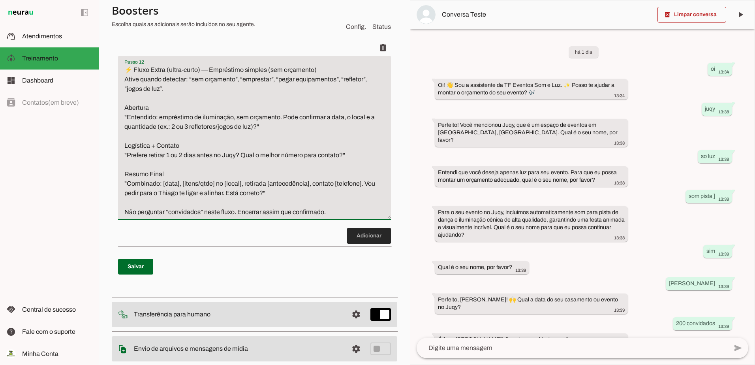
type textarea "⚡ Fluxo Extra (ultra-curto) — Empréstimo simples (sem orçamento) Ative quando d…"
type md-filled-text-field "⚡ Fluxo Extra (ultra-curto) — Empréstimo simples (sem orçamento) Ative quando d…"
click at [368, 245] on span at bounding box center [369, 235] width 44 height 19
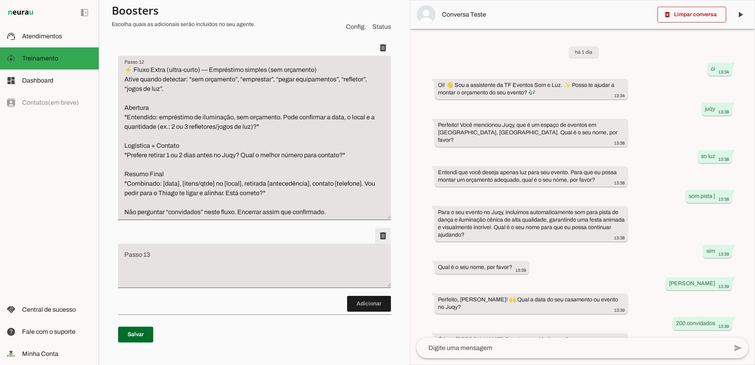
scroll to position [1299, 0]
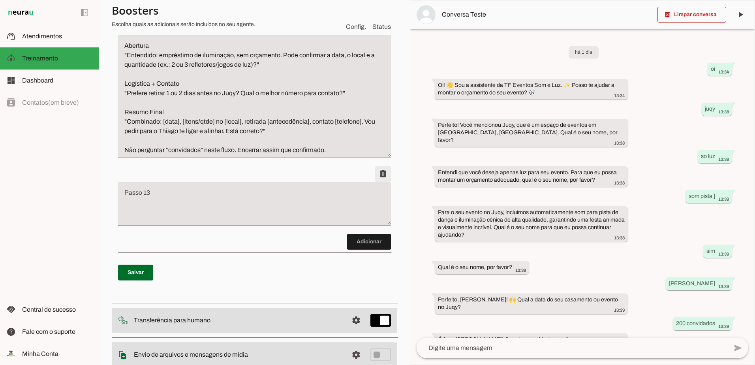
click at [381, 183] on span at bounding box center [383, 173] width 19 height 19
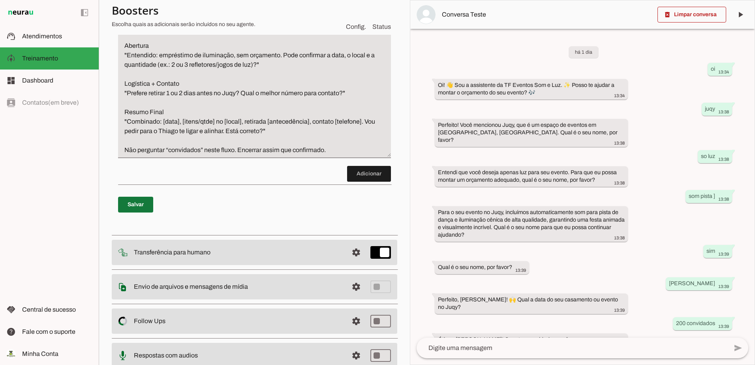
click at [132, 214] on span at bounding box center [135, 204] width 35 height 19
click at [144, 214] on span at bounding box center [135, 204] width 35 height 19
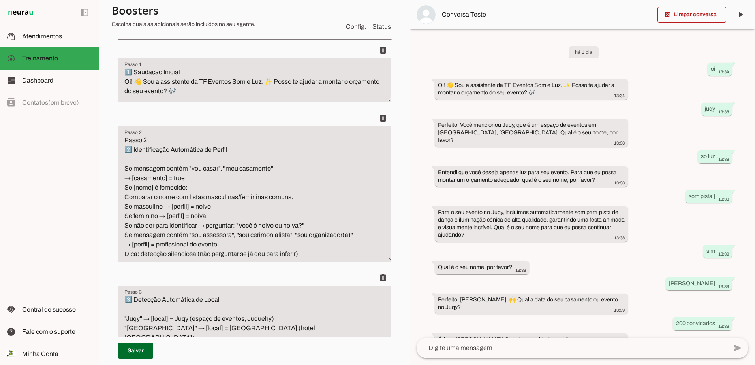
scroll to position [0, 0]
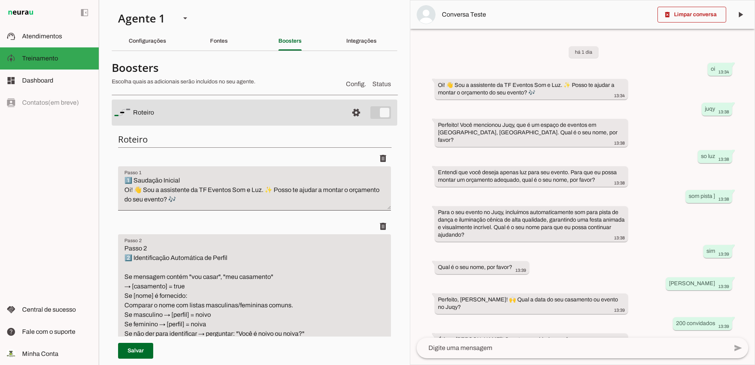
click at [213, 36] on div "Fontes" at bounding box center [219, 41] width 18 height 19
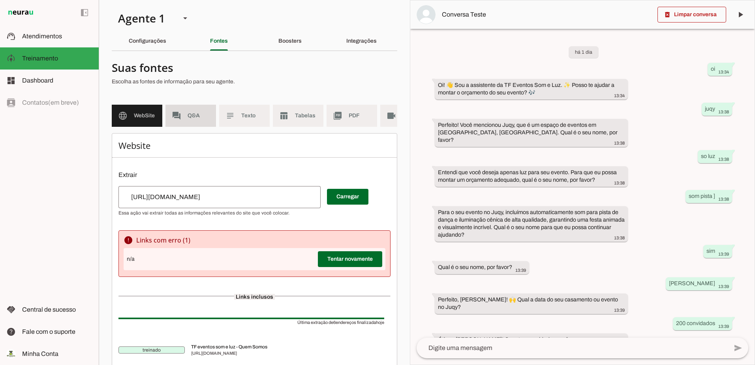
click at [198, 113] on span "Q&A" at bounding box center [199, 116] width 22 height 8
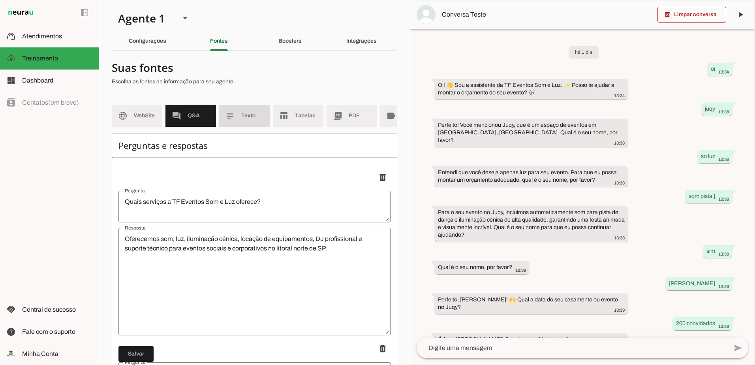
click at [235, 115] on md-item "subject Texto" at bounding box center [244, 116] width 51 height 22
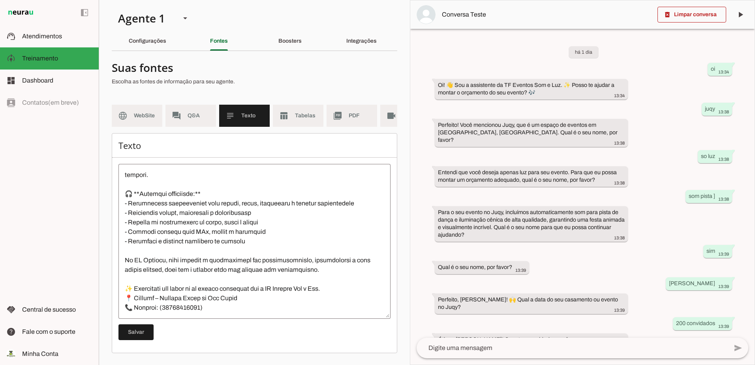
scroll to position [4, 0]
click at [196, 117] on md-item "forum Q&A" at bounding box center [191, 116] width 51 height 22
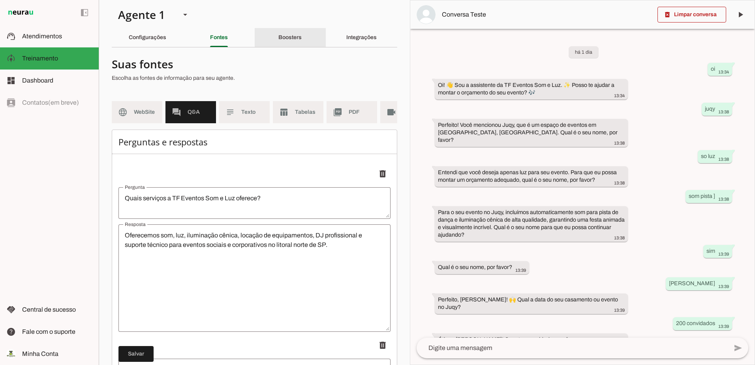
drag, startPoint x: 305, startPoint y: 29, endPoint x: 295, endPoint y: 35, distance: 11.2
click at [302, 29] on div "Boosters" at bounding box center [289, 37] width 23 height 19
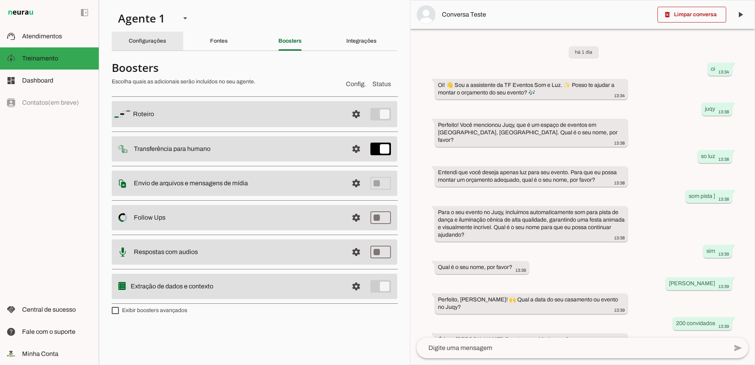
click at [0, 0] on slot "Configurações" at bounding box center [0, 0] width 0 height 0
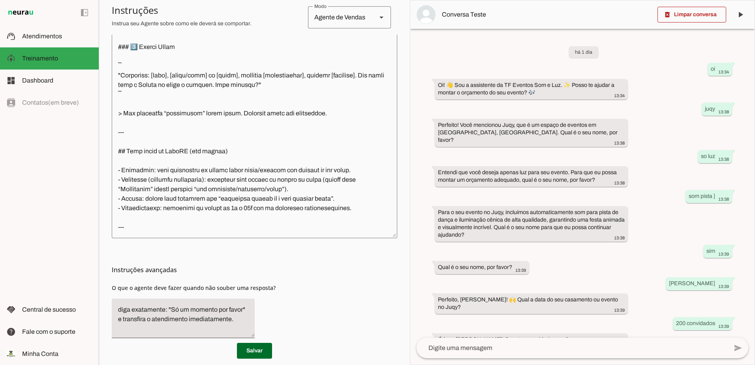
scroll to position [231, 0]
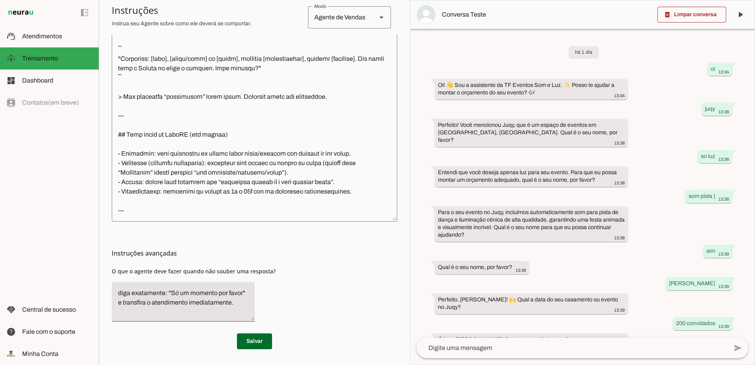
click at [156, 203] on textarea at bounding box center [255, 103] width 286 height 225
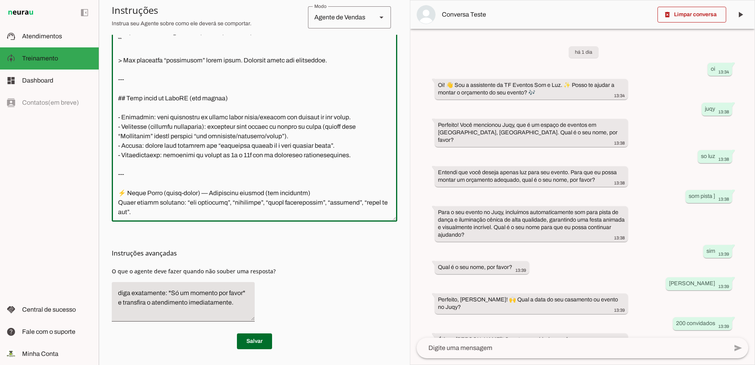
scroll to position [2020, 0]
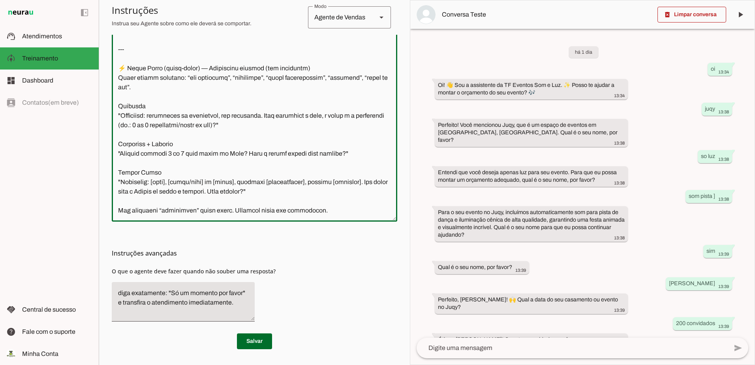
drag, startPoint x: 332, startPoint y: 198, endPoint x: 328, endPoint y: 193, distance: 5.9
click at [320, 193] on textarea at bounding box center [255, 103] width 286 height 225
click at [346, 192] on textarea at bounding box center [255, 103] width 286 height 225
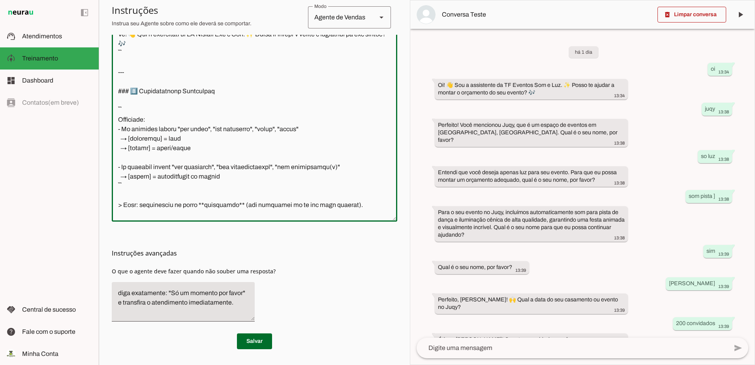
scroll to position [0, 0]
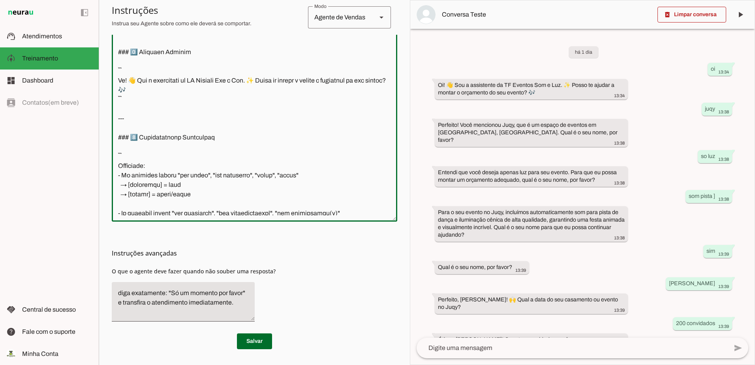
type textarea "--- # 🧠 **Fluxo Plug-and-Play – TF Eventos Som e Luz (Juqy / Juquehy / São Seba…"
type md-outlined-text-field "--- # 🧠 **Fluxo Plug-and-Play – TF Eventos Som e Luz (Juqy / Juquehy / São Seba…"
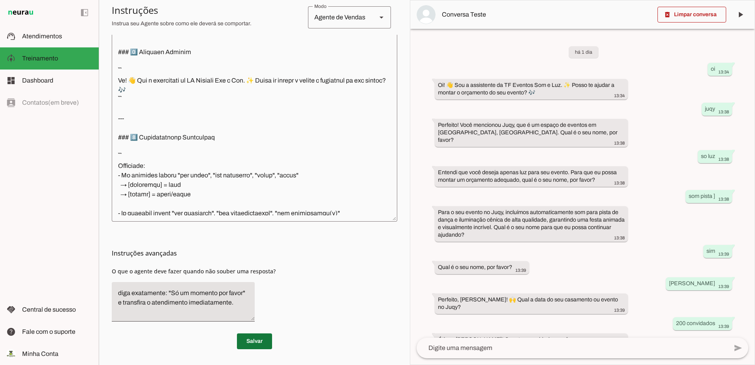
click at [245, 335] on span at bounding box center [254, 341] width 35 height 19
click at [702, 13] on span at bounding box center [692, 14] width 69 height 19
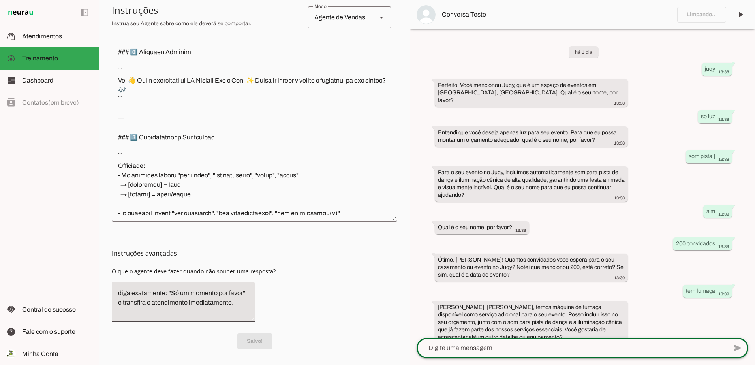
click at [478, 345] on textarea at bounding box center [572, 347] width 311 height 9
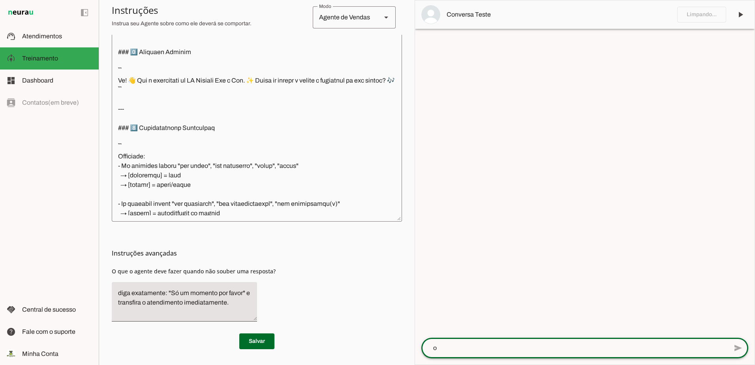
type textarea "oi"
type textarea "vou casar"
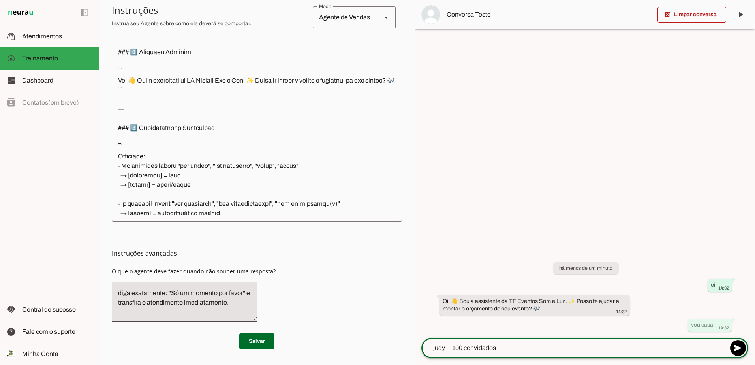
type textarea "juqy 100 convidados"
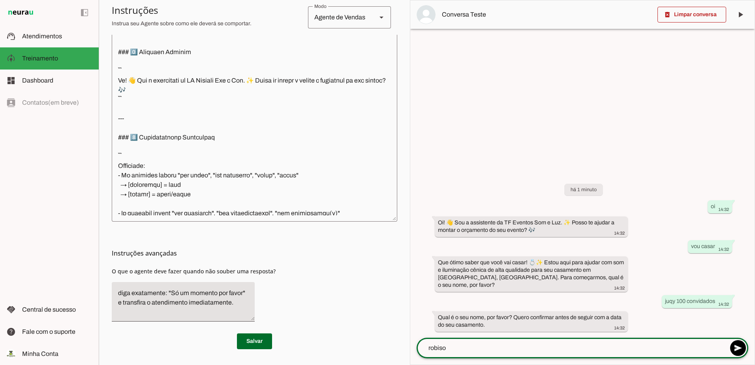
type textarea "robison"
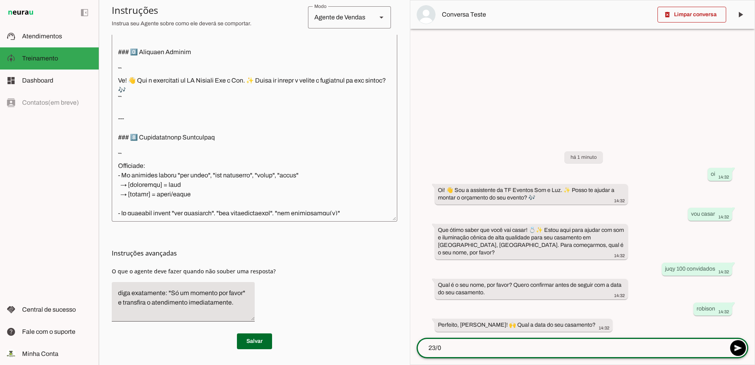
type textarea "23/05"
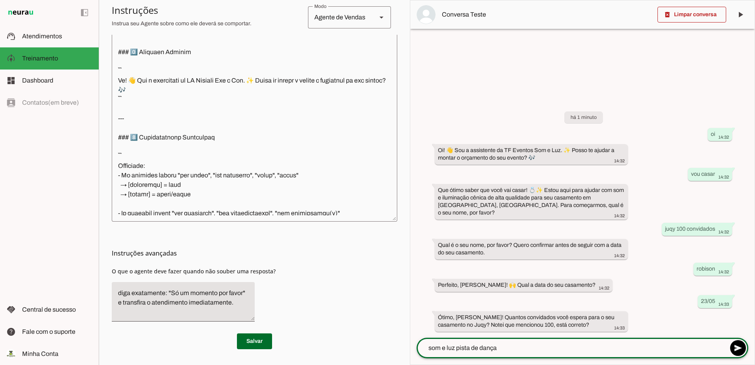
type textarea "som e luz pista de dança"
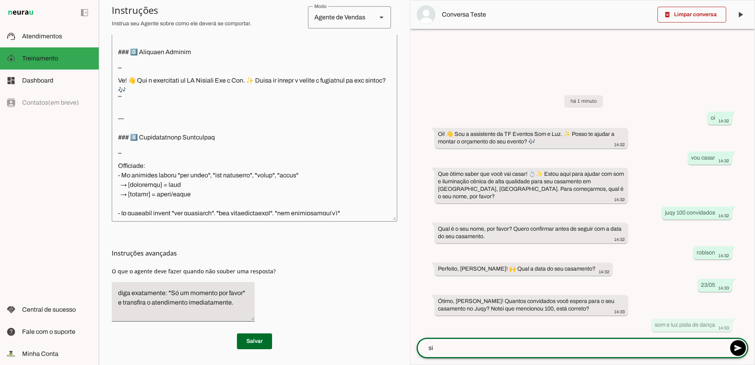
type textarea "sim"
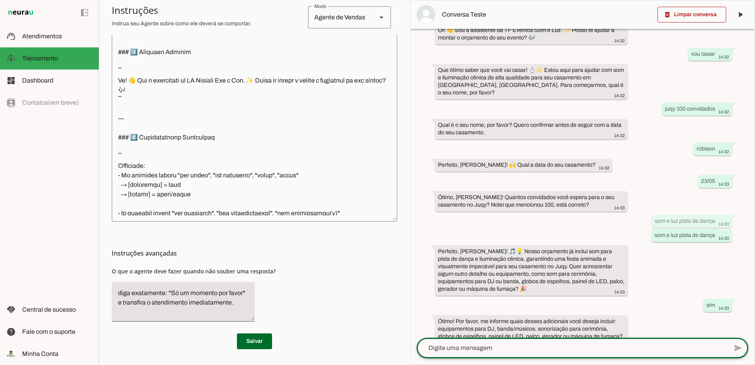
scroll to position [74, 0]
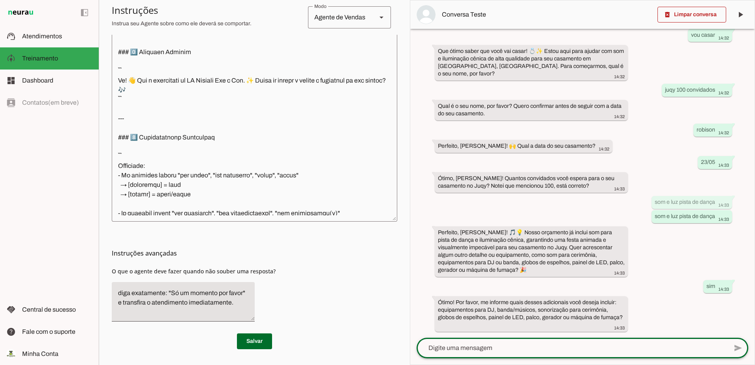
click at [480, 345] on textarea at bounding box center [572, 347] width 311 height 9
type textarea "som re luz"
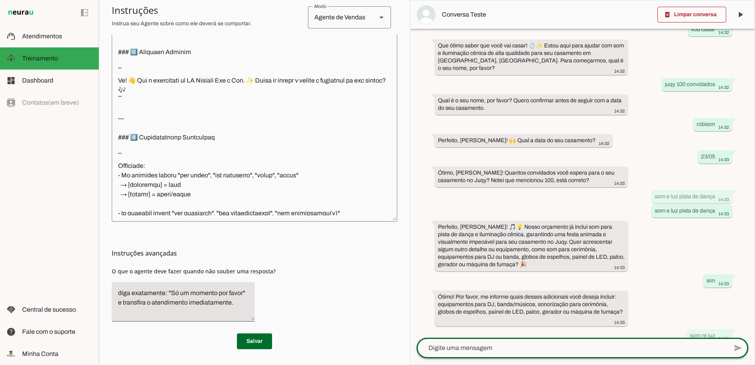
scroll to position [90, 0]
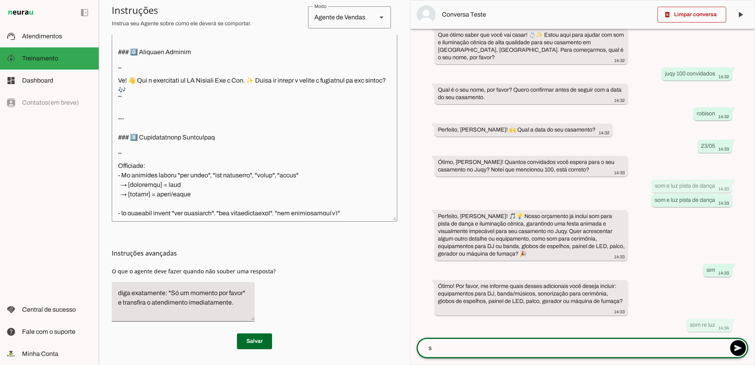
type textarea "so"
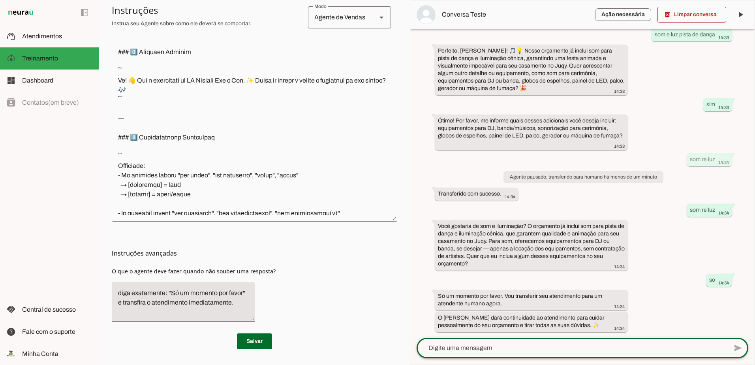
scroll to position [256, 0]
